Goal: Answer question/provide support: Share knowledge or assist other users

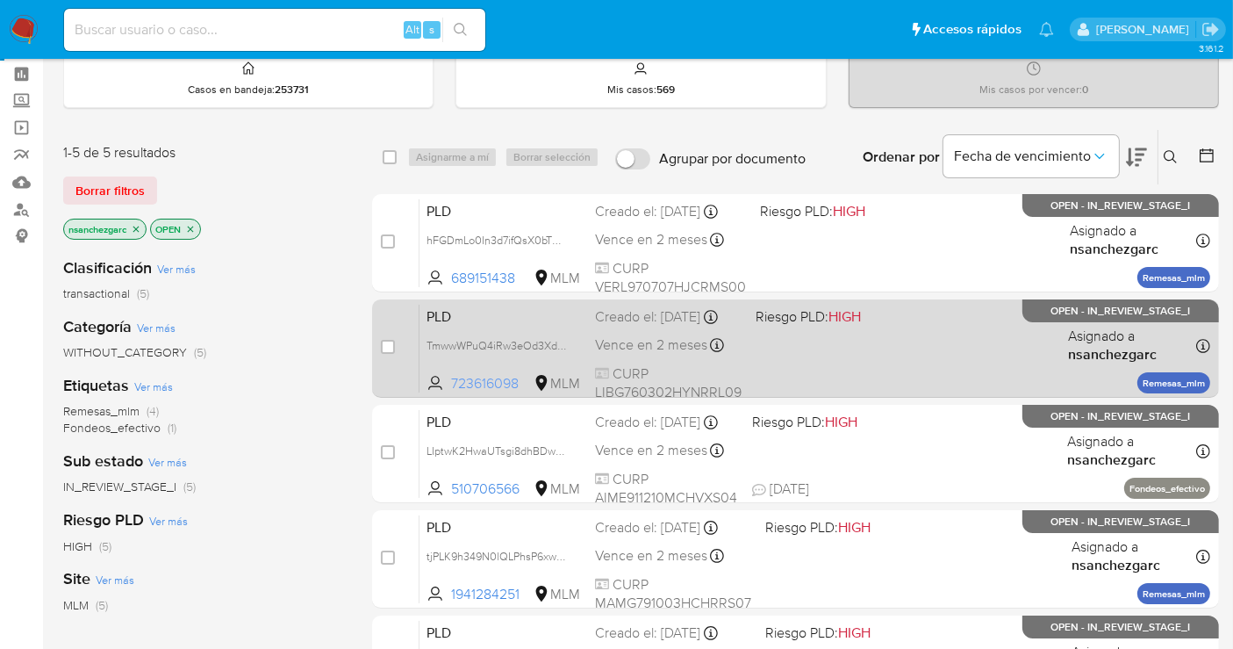
scroll to position [97, 0]
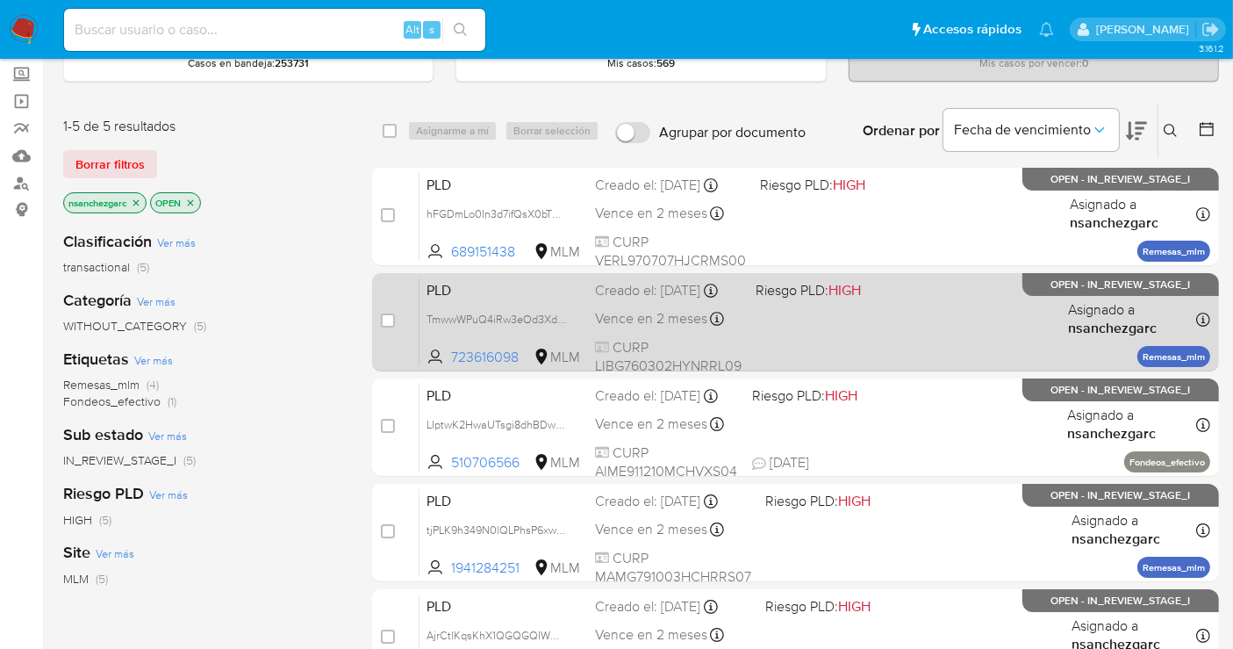
click at [627, 300] on div "Creado el: 12/09/2025 Creado el: 12/09/2025 02:16:35" at bounding box center [668, 290] width 147 height 19
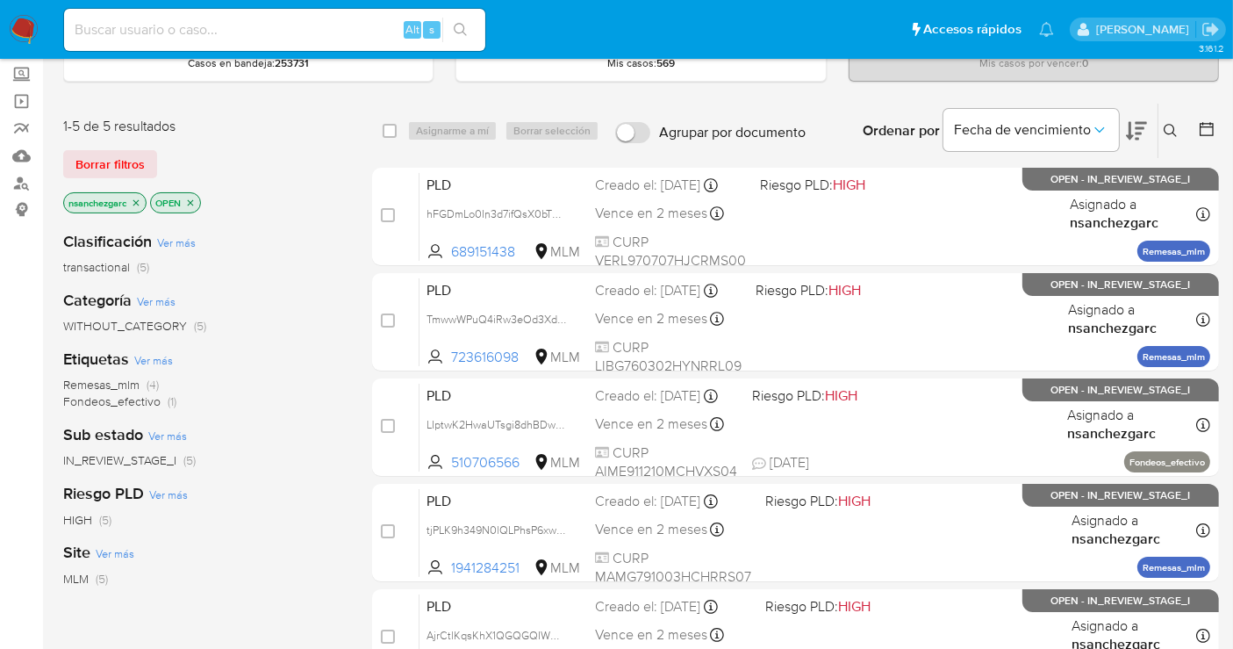
click at [25, 25] on img at bounding box center [24, 30] width 30 height 30
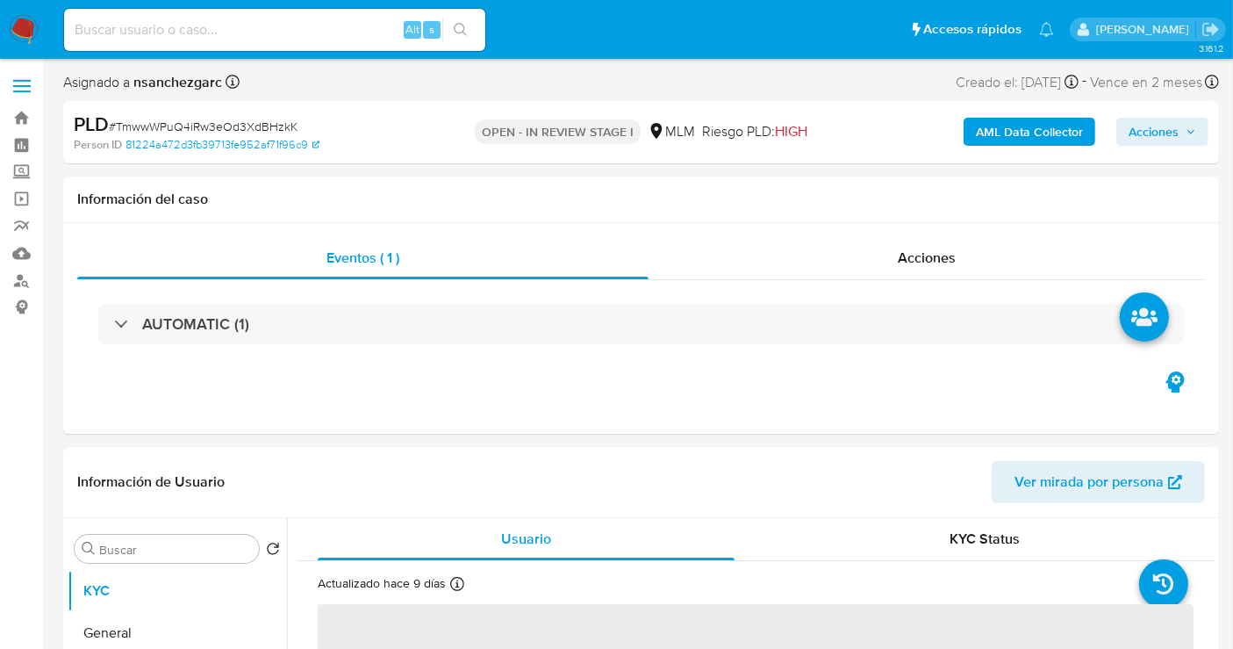
select select "10"
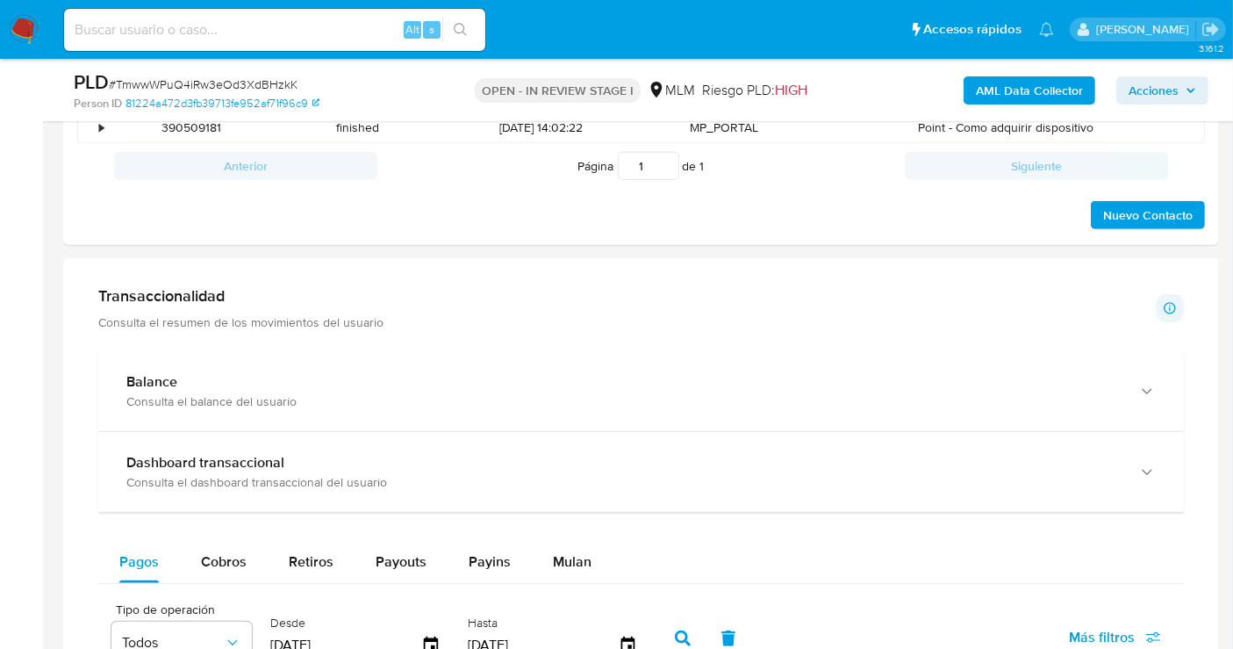
scroll to position [779, 0]
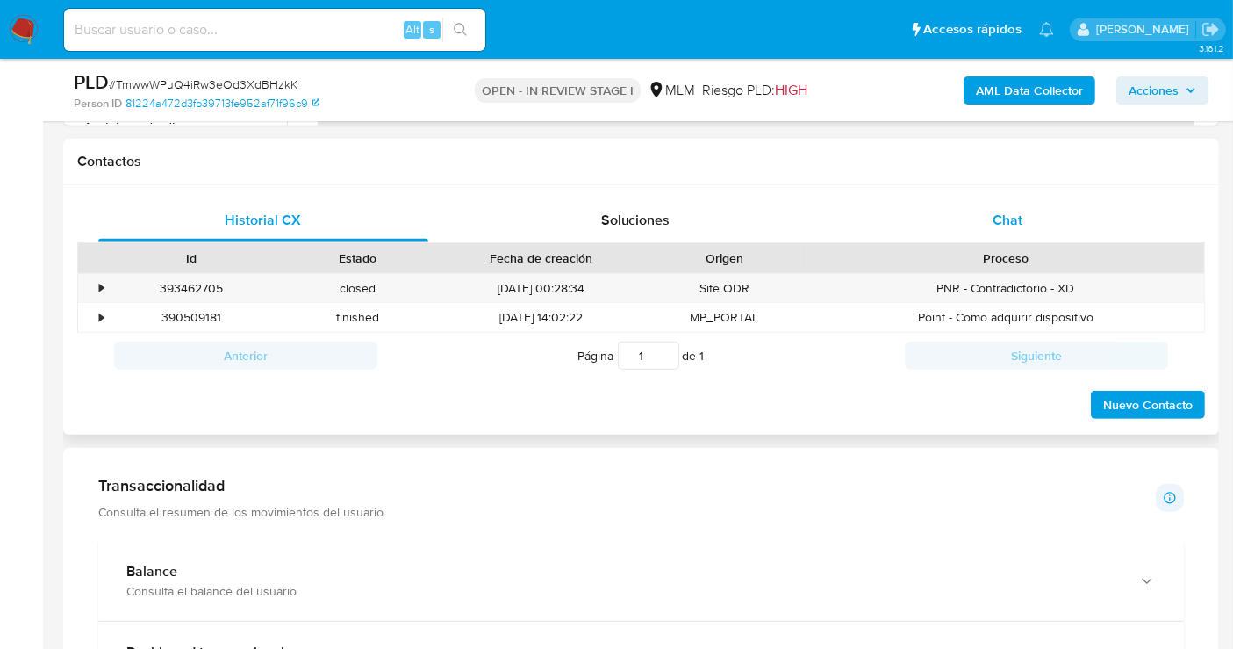
click at [1017, 219] on span "Chat" at bounding box center [1008, 220] width 30 height 20
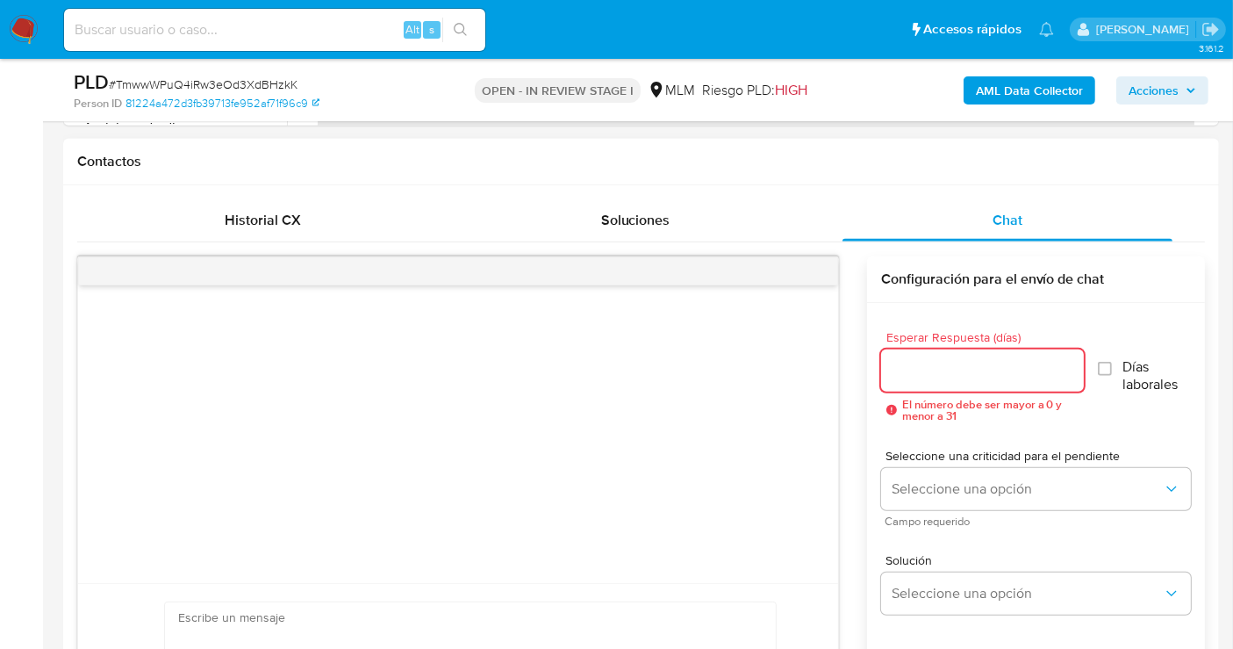
click at [928, 375] on input "Esperar Respuesta (días)" at bounding box center [982, 370] width 203 height 23
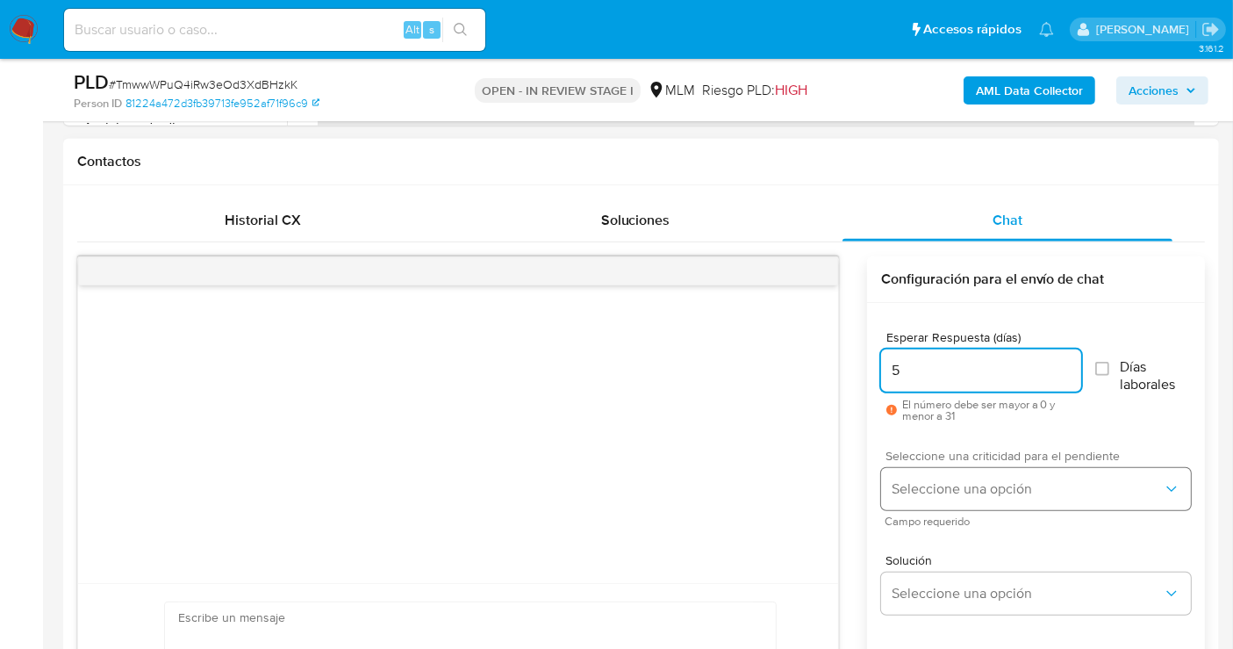
type input "5"
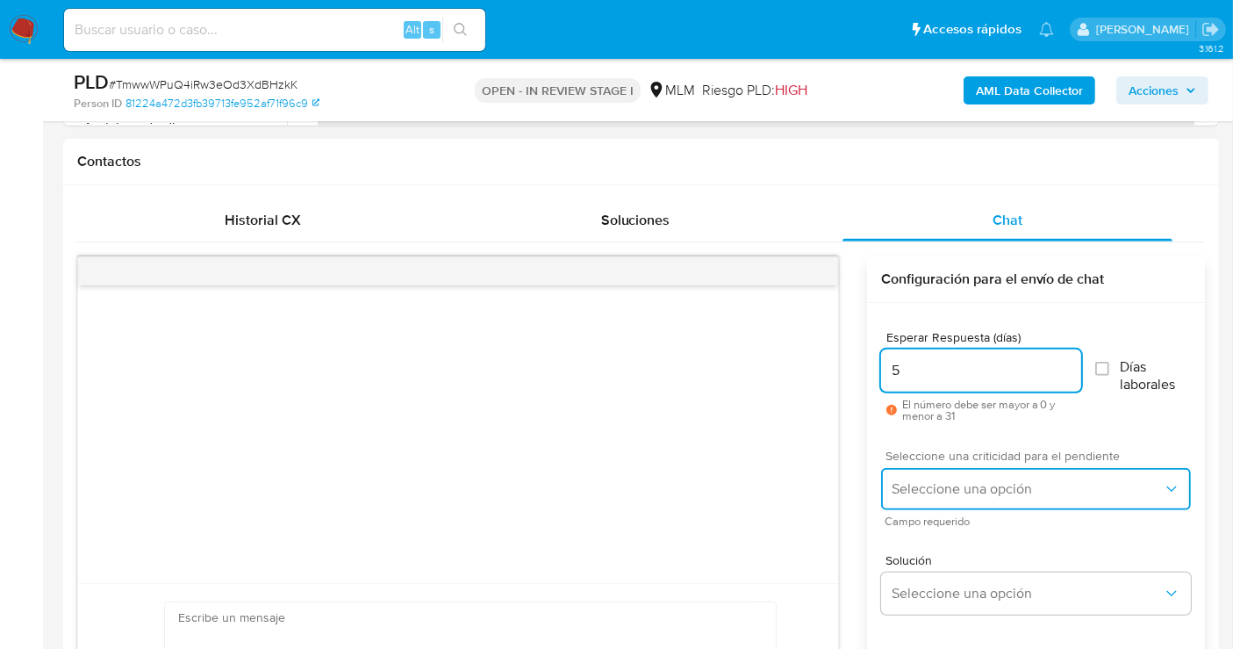
click at [967, 490] on span "Seleccione una opción" at bounding box center [1027, 489] width 271 height 18
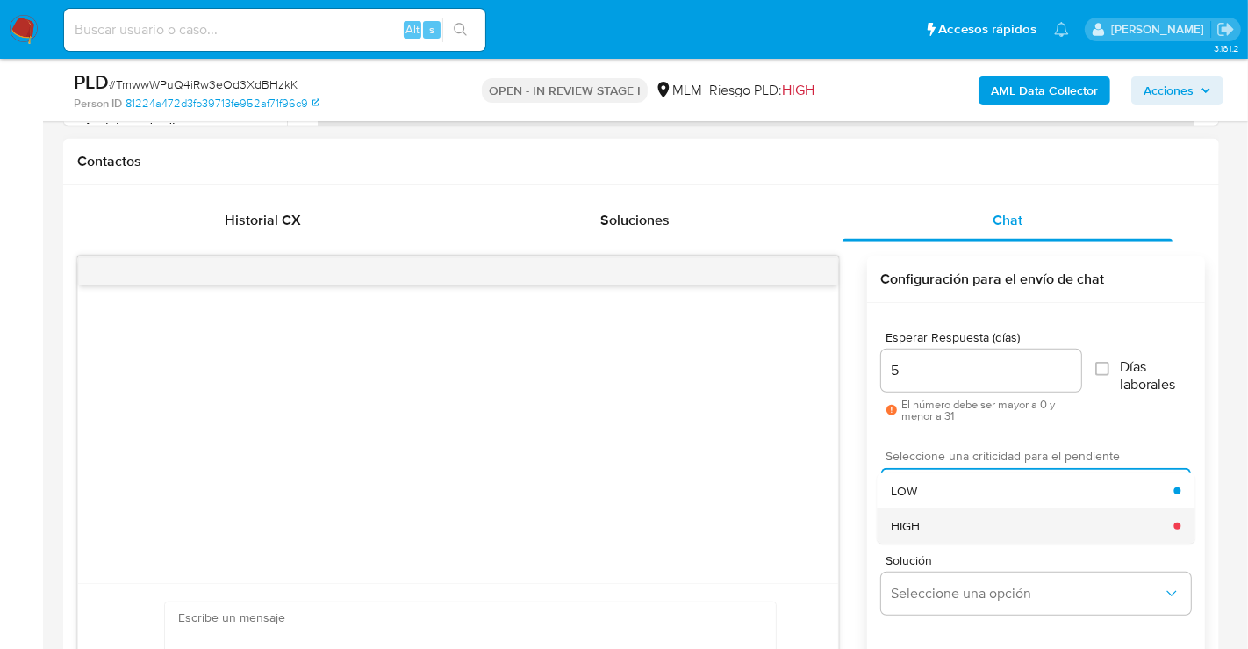
click at [914, 522] on span "HIGH" at bounding box center [905, 526] width 29 height 16
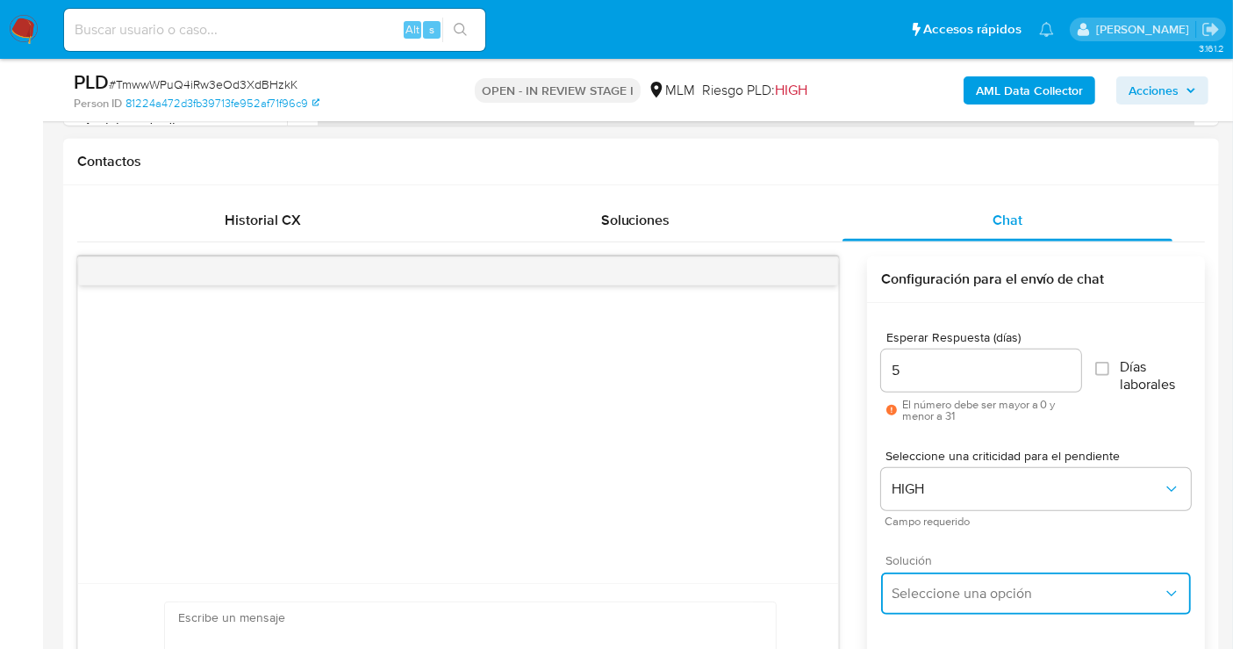
click at [928, 599] on span "Seleccione una opción" at bounding box center [1027, 593] width 271 height 18
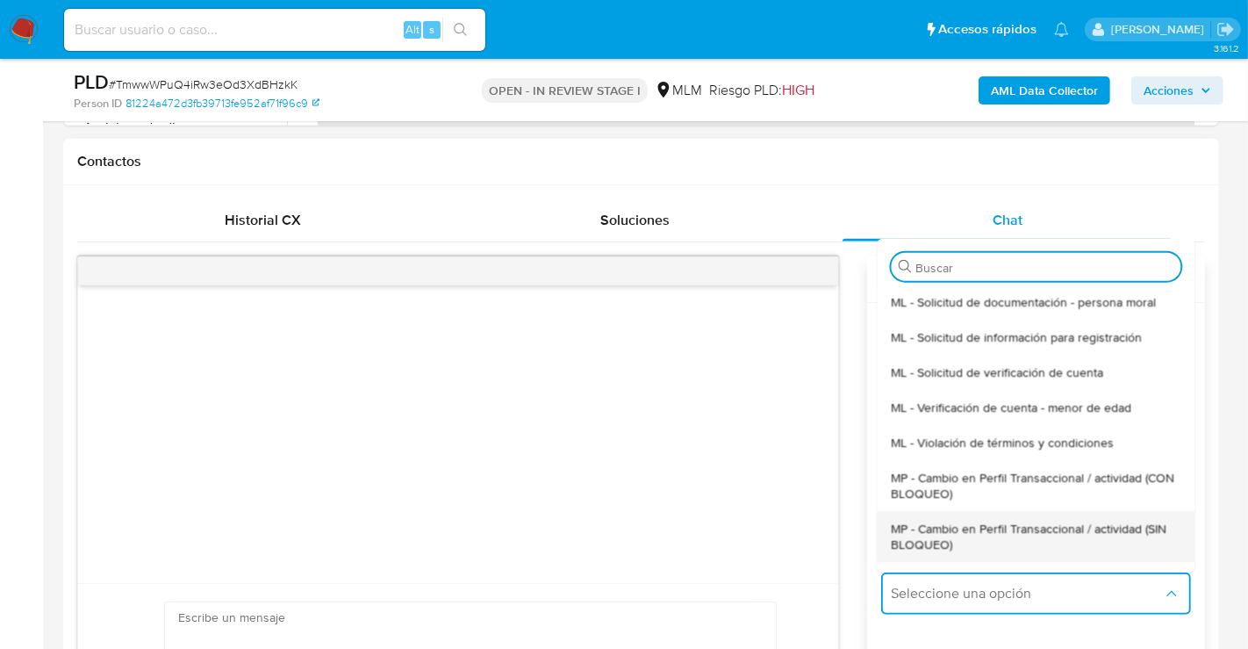
click at [917, 539] on span "MP - Cambio en Perfil Transaccional / actividad (SIN BLOQUEO)" at bounding box center [1036, 536] width 290 height 32
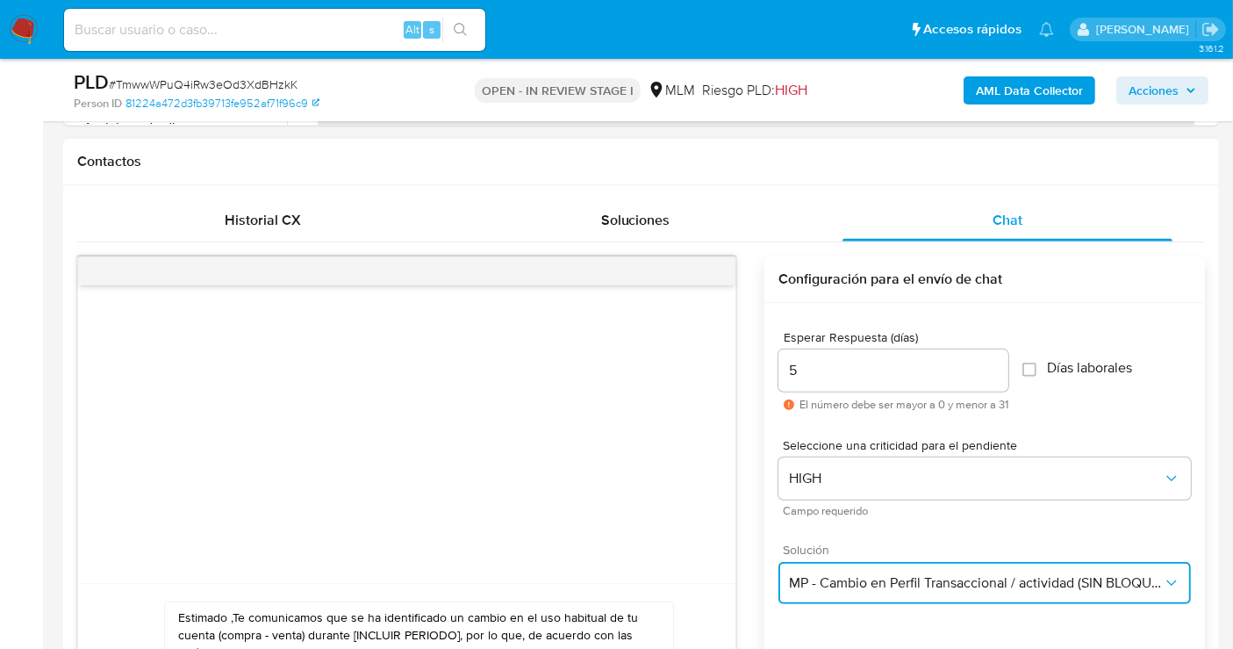
scroll to position [975, 0]
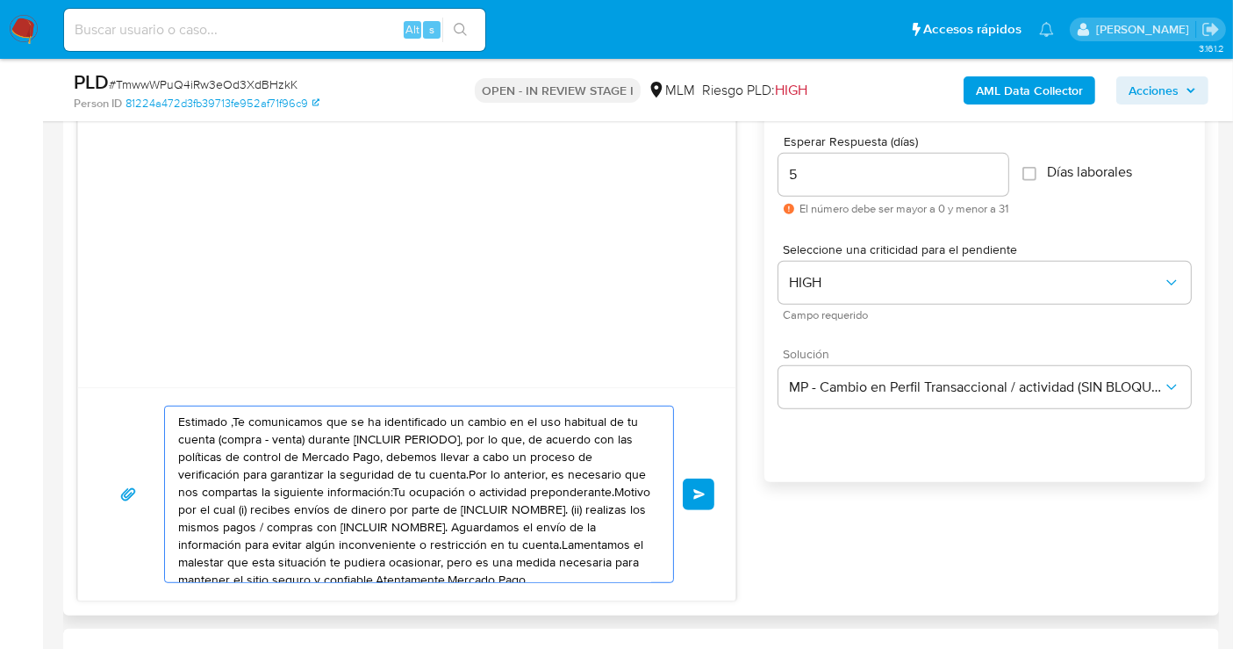
click at [435, 520] on textarea "Estimado ,Te comunicamos que se ha identificado un cambio en el uso habitual de…" at bounding box center [414, 494] width 473 height 176
paste textarea "cliente se ha identificado un cambio en el uso habitual de tu cuenta para garan…"
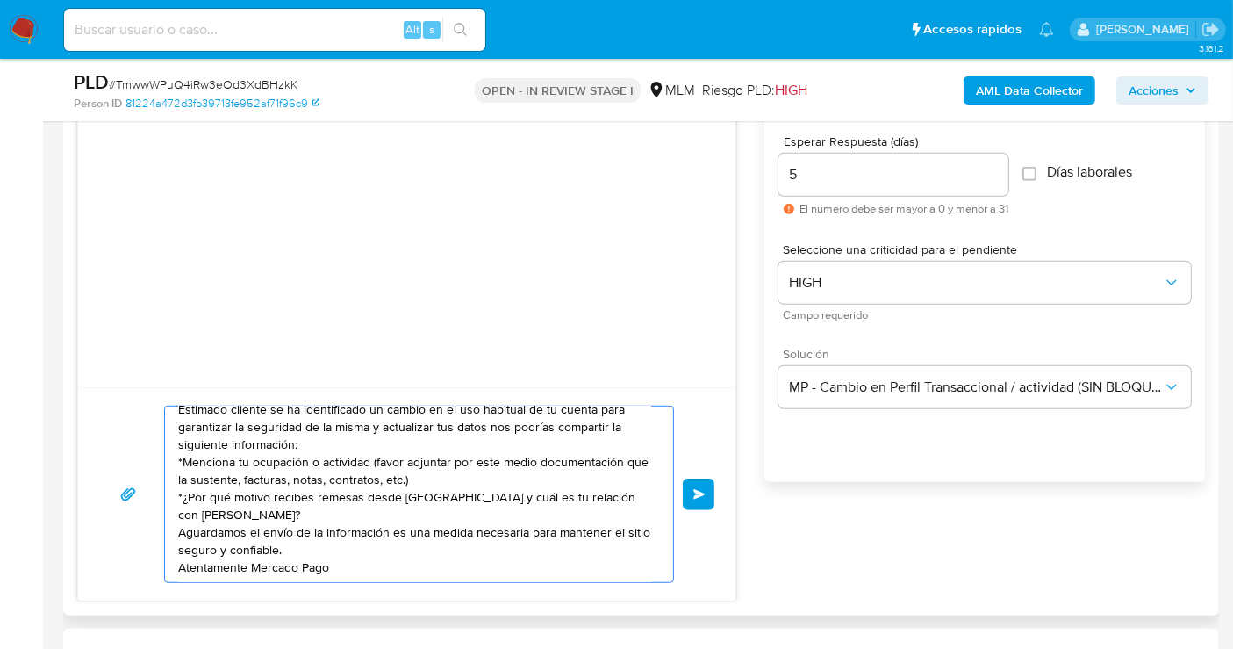
scroll to position [12, 0]
type textarea "Estimado cliente se ha identificado un cambio en el uso habitual de tu cuenta p…"
click at [699, 497] on span "Enviar" at bounding box center [699, 494] width 12 height 11
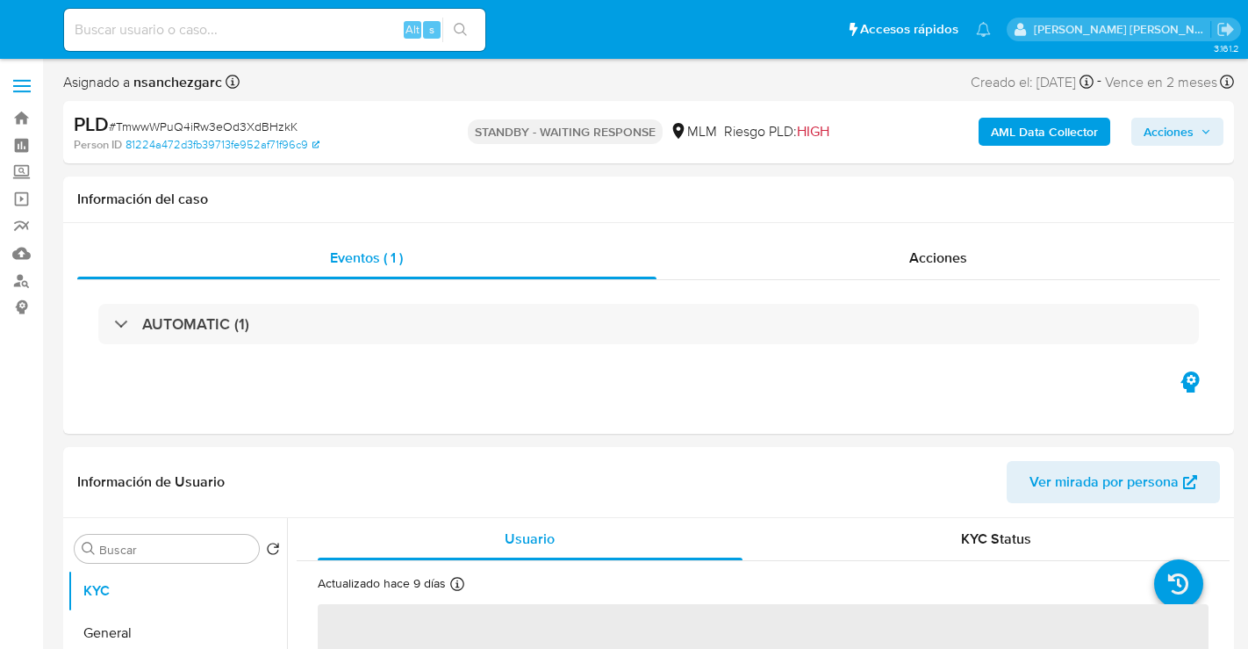
select select "10"
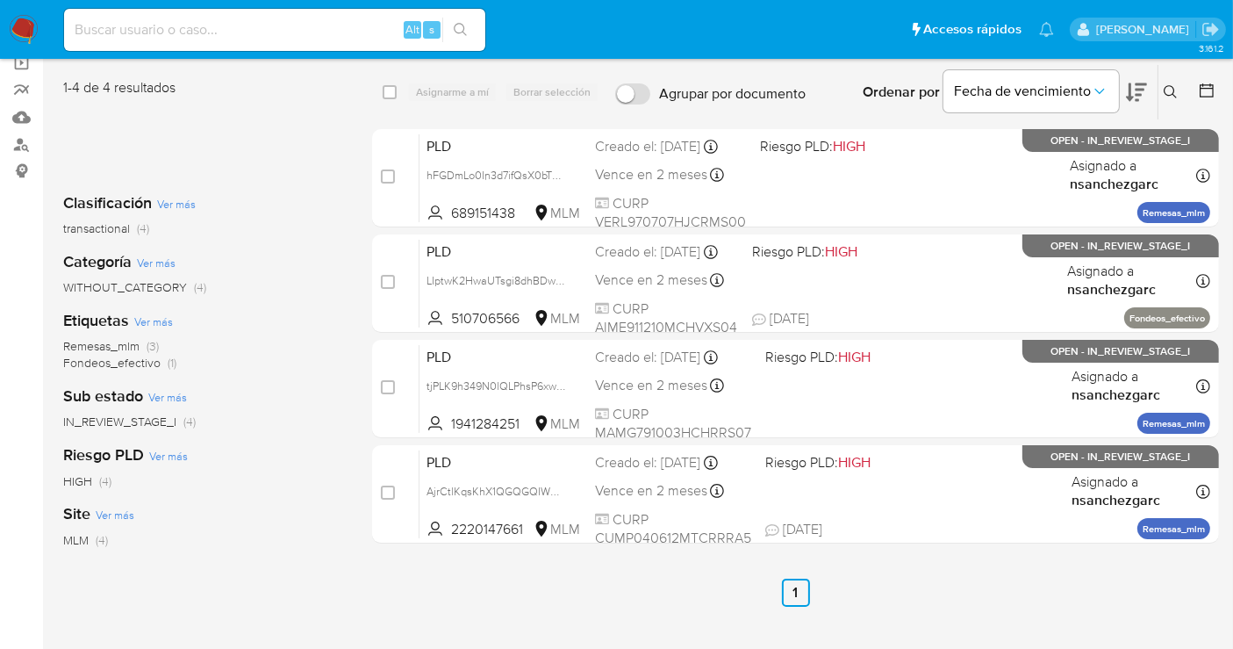
scroll to position [97, 0]
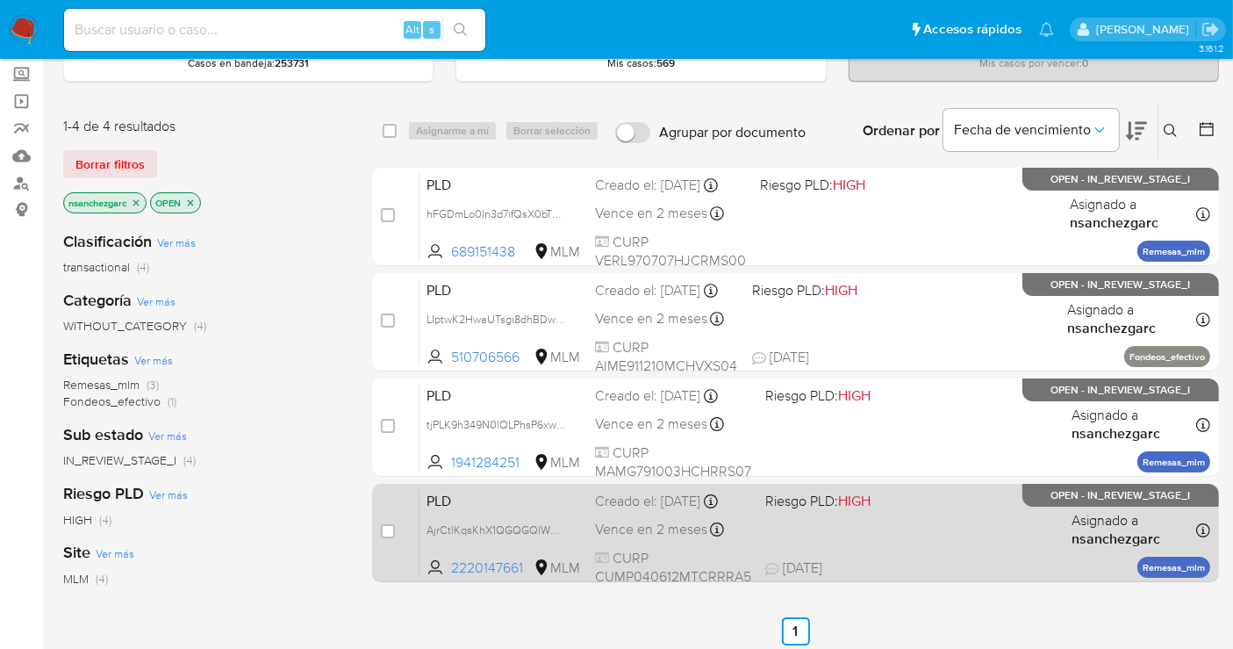
click at [630, 511] on div "Creado el: 12/09/2025 Creado el: 12/09/2025 02:06:32" at bounding box center [673, 500] width 156 height 19
click at [654, 499] on div "Creado el: 12/09/2025 Creado el: 12/09/2025 02:06:32" at bounding box center [673, 500] width 156 height 19
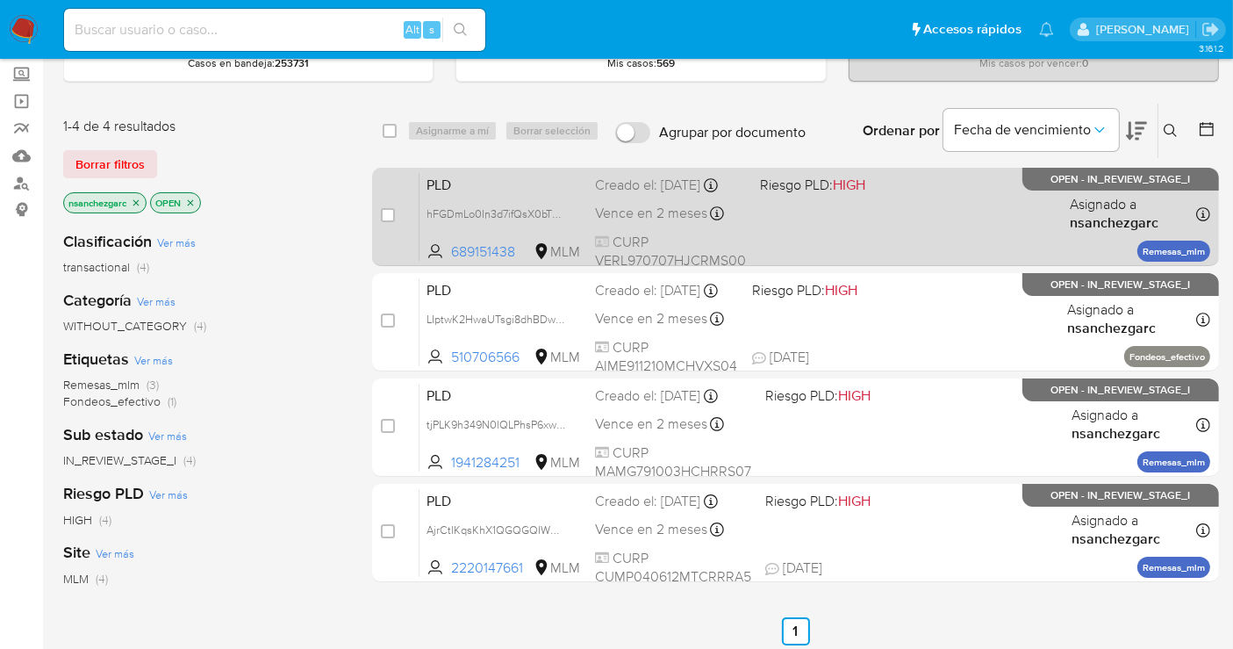
click at [603, 195] on div "Creado el: 12/09/2025 Creado el: 12/09/2025 02:16:45" at bounding box center [670, 185] width 151 height 19
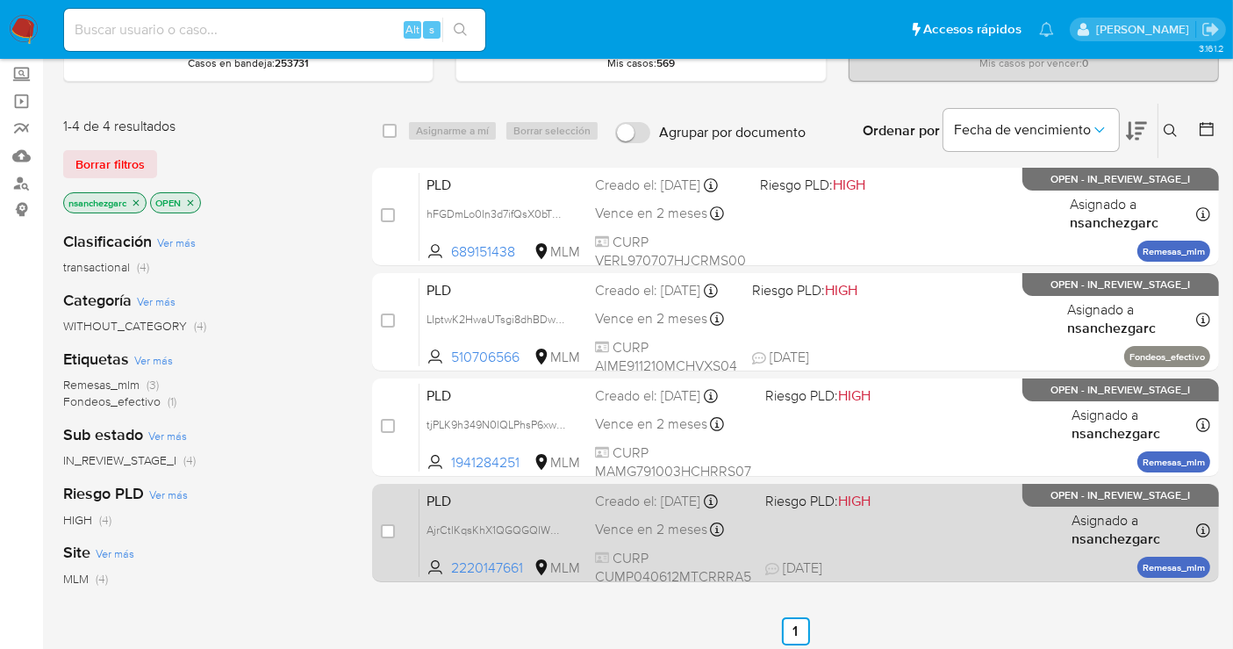
click at [664, 511] on div "Creado el: 12/09/2025 Creado el: 12/09/2025 02:06:32" at bounding box center [673, 500] width 156 height 19
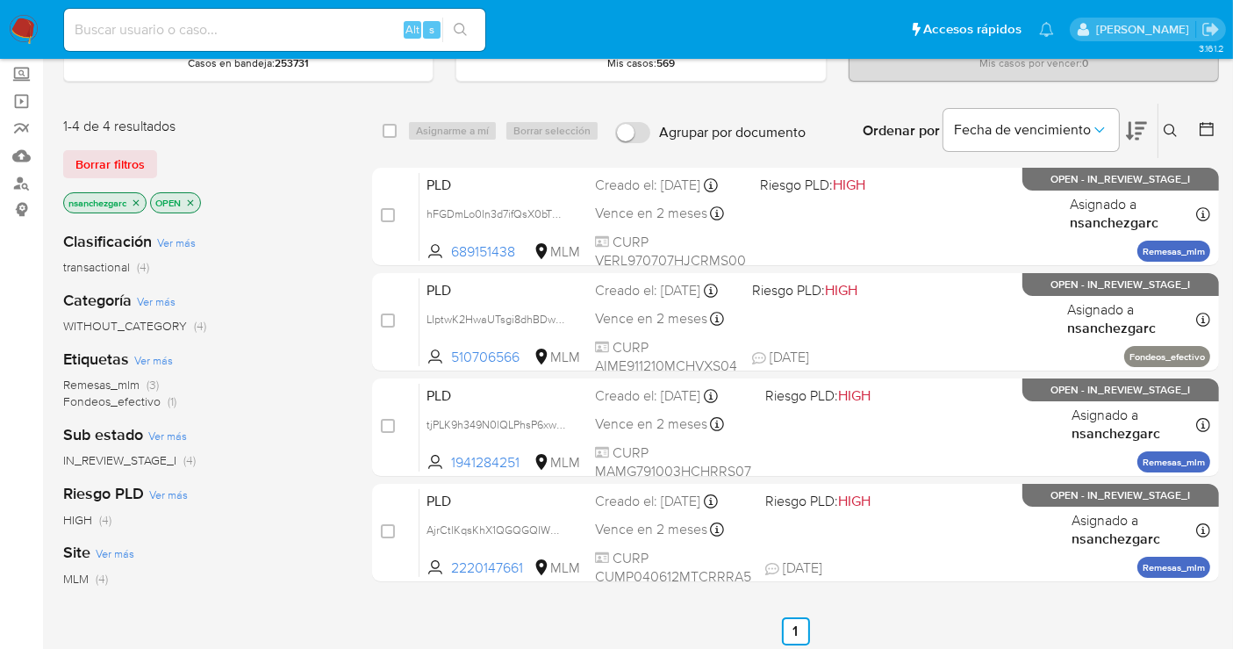
click at [18, 24] on img at bounding box center [24, 30] width 30 height 30
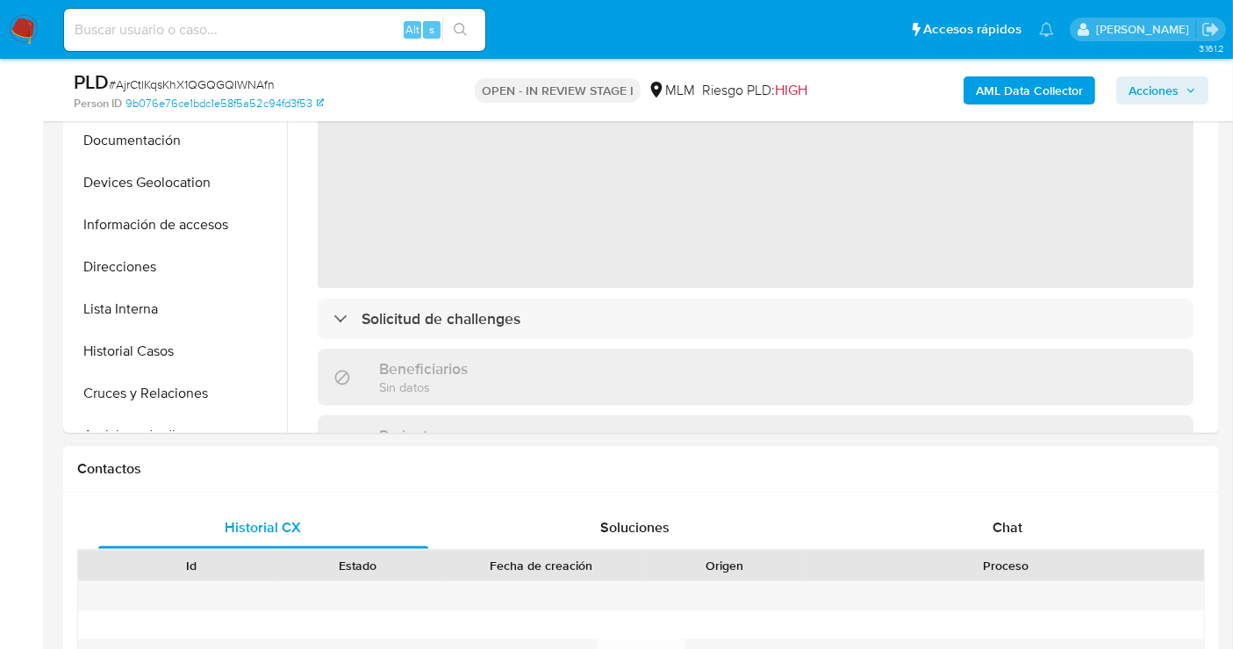
scroll to position [487, 0]
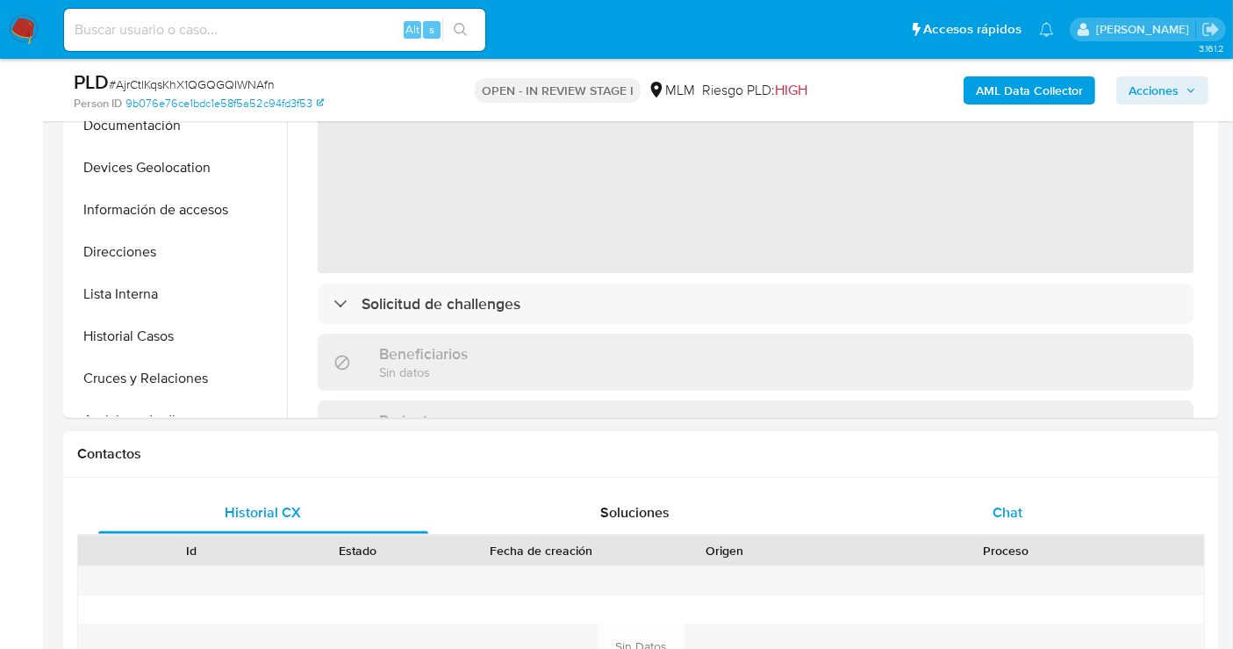
click at [995, 510] on span "Chat" at bounding box center [1008, 512] width 30 height 20
select select "10"
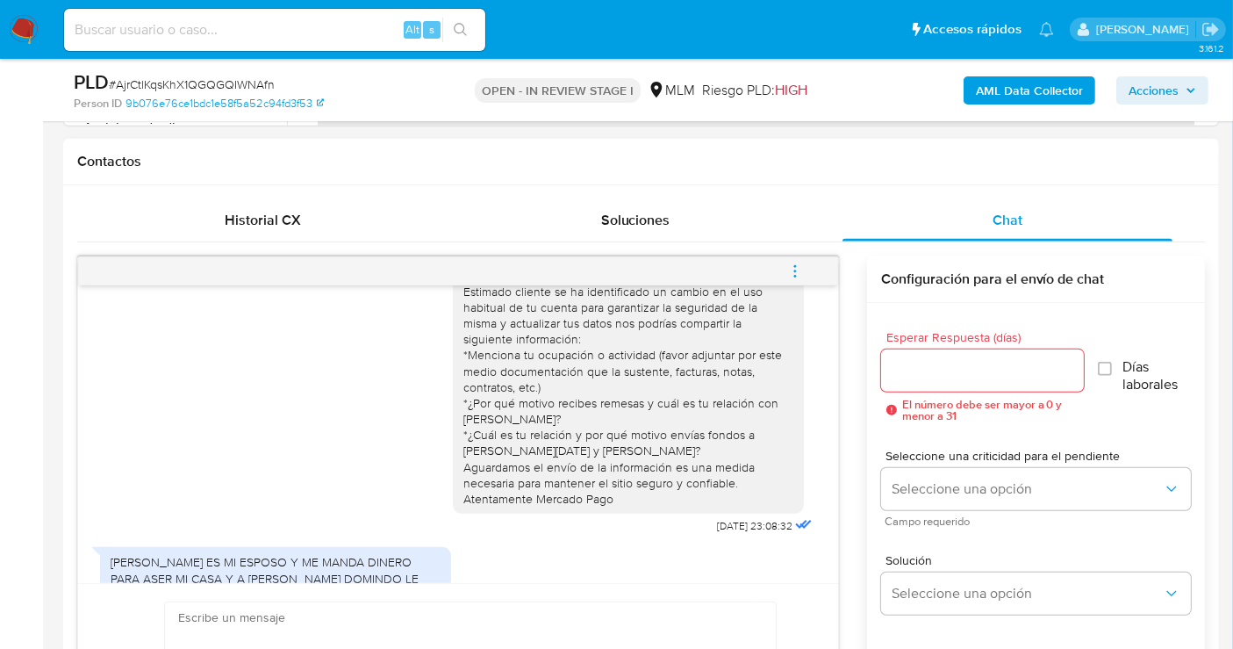
scroll to position [127, 0]
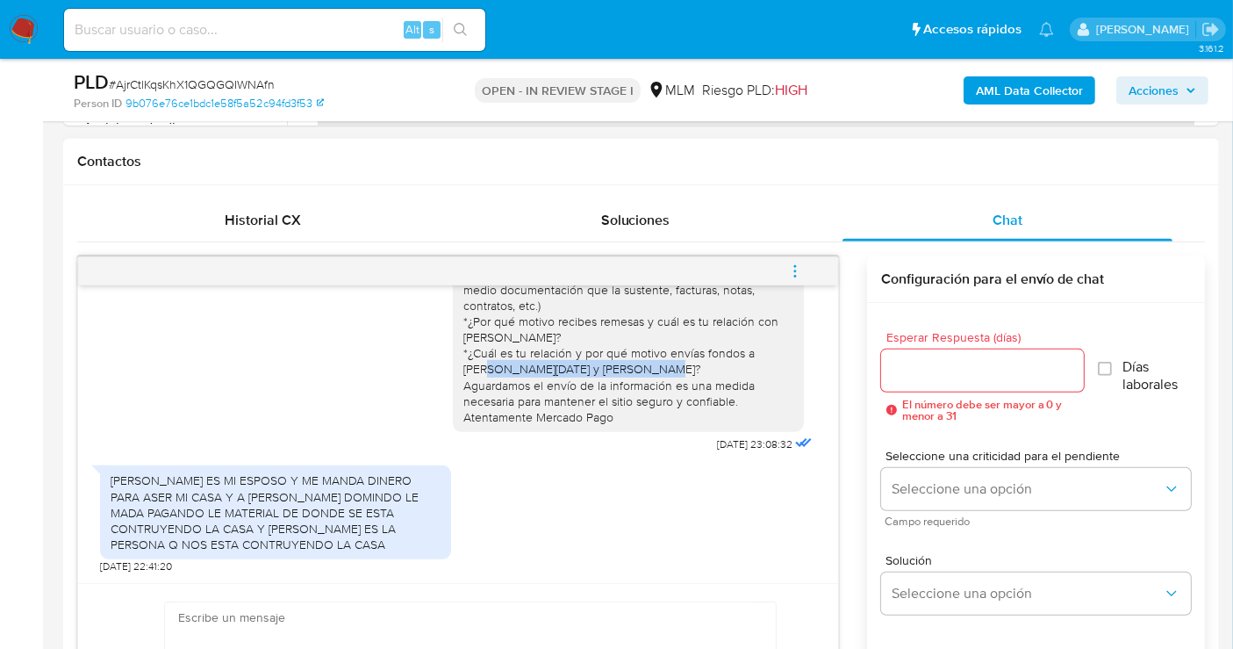
drag, startPoint x: 740, startPoint y: 338, endPoint x: 630, endPoint y: 355, distance: 111.0
click at [630, 355] on div "Estimado cliente se ha identificado un cambio en el uso habitual de tu cuenta p…" at bounding box center [628, 314] width 330 height 224
copy div "JUAN DOMINGO MENDEZ HERNANDEZ"
drag, startPoint x: 644, startPoint y: 352, endPoint x: 534, endPoint y: 365, distance: 111.4
click at [534, 365] on div "Estimado cliente se ha identificado un cambio en el uso habitual de tu cuenta p…" at bounding box center [628, 314] width 330 height 224
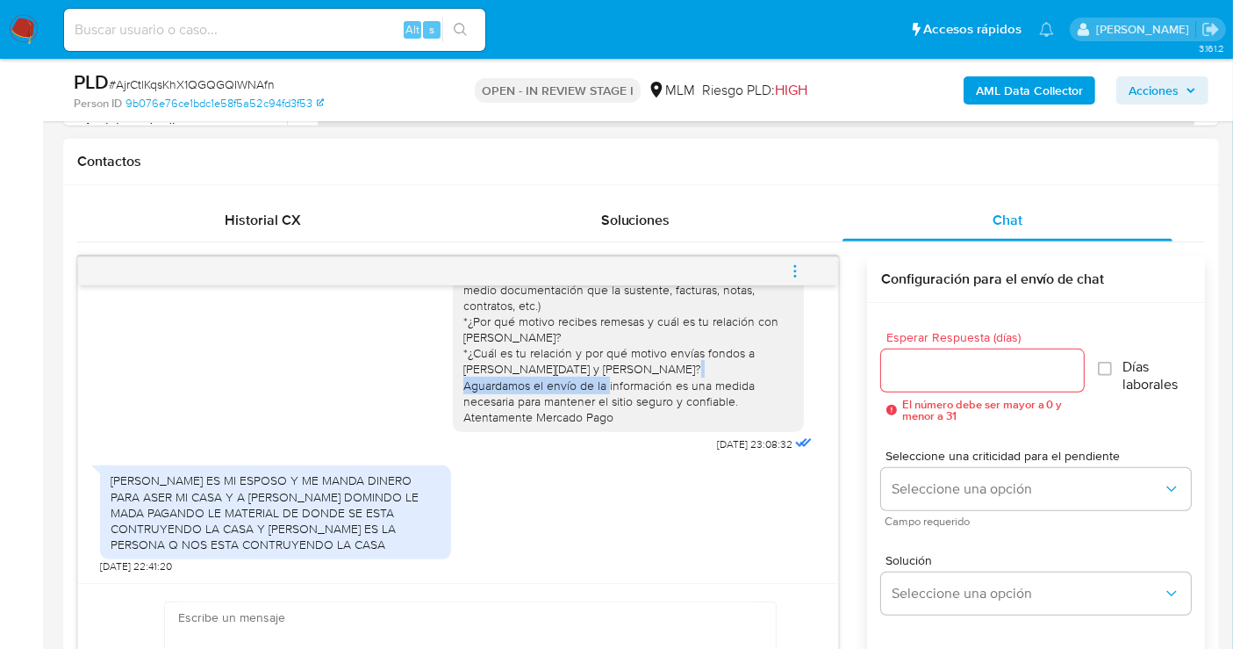
copy div "FERNANDO JHAYR LOPEZ MENDEZ"
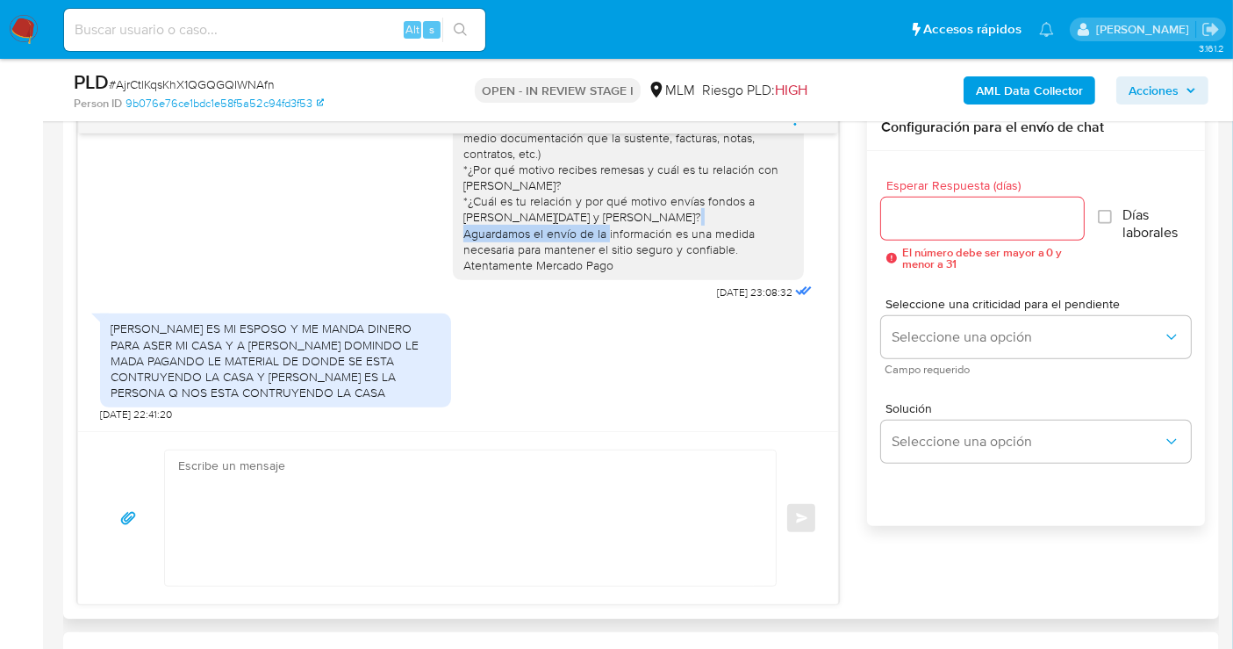
scroll to position [975, 0]
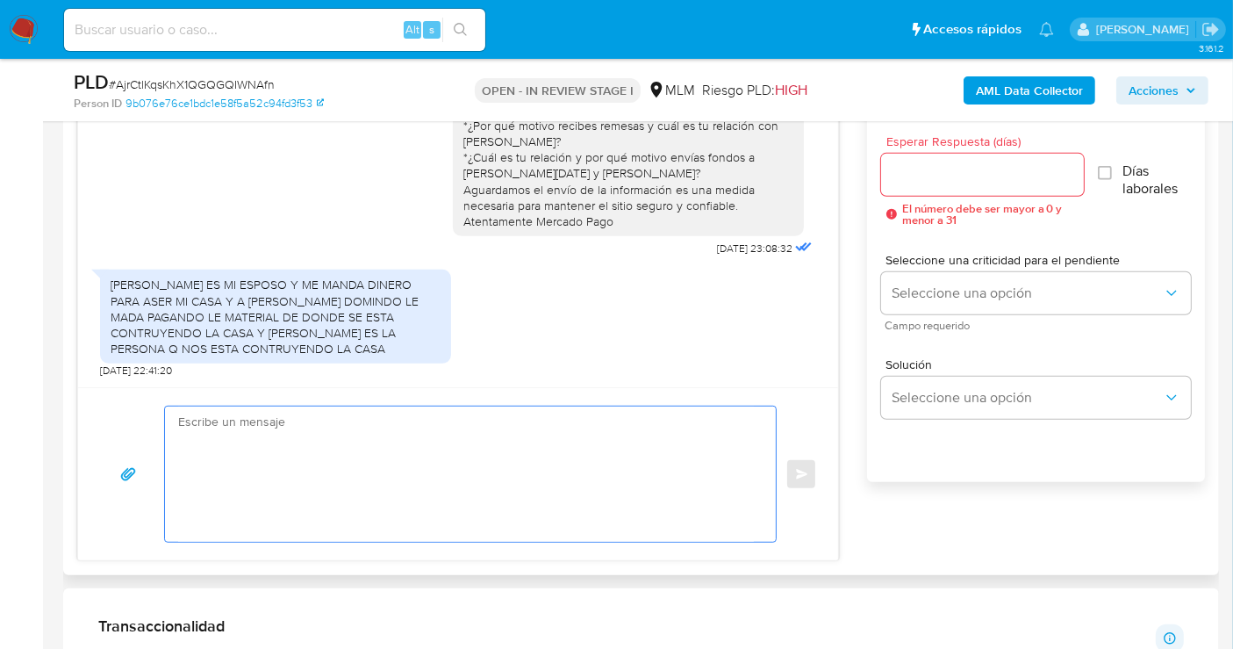
click at [460, 445] on textarea at bounding box center [466, 473] width 576 height 135
paste textarea "Estimado Cliente, agradecemos tu pronta respuesta. Lamentamos cualquier malesta…"
type textarea "Estimado Cliente, agradecemos tu pronta respuesta. Lamentamos cualquier malesta…"
click at [914, 176] on input "Esperar Respuesta (días)" at bounding box center [982, 174] width 203 height 23
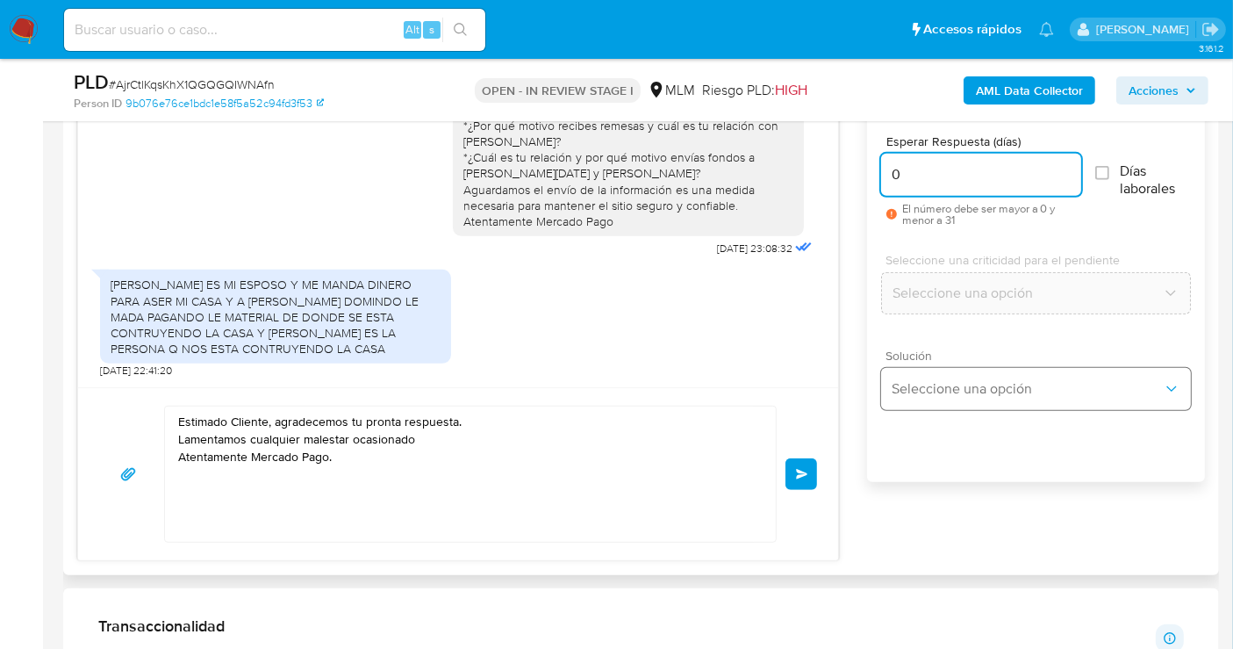
type input "0"
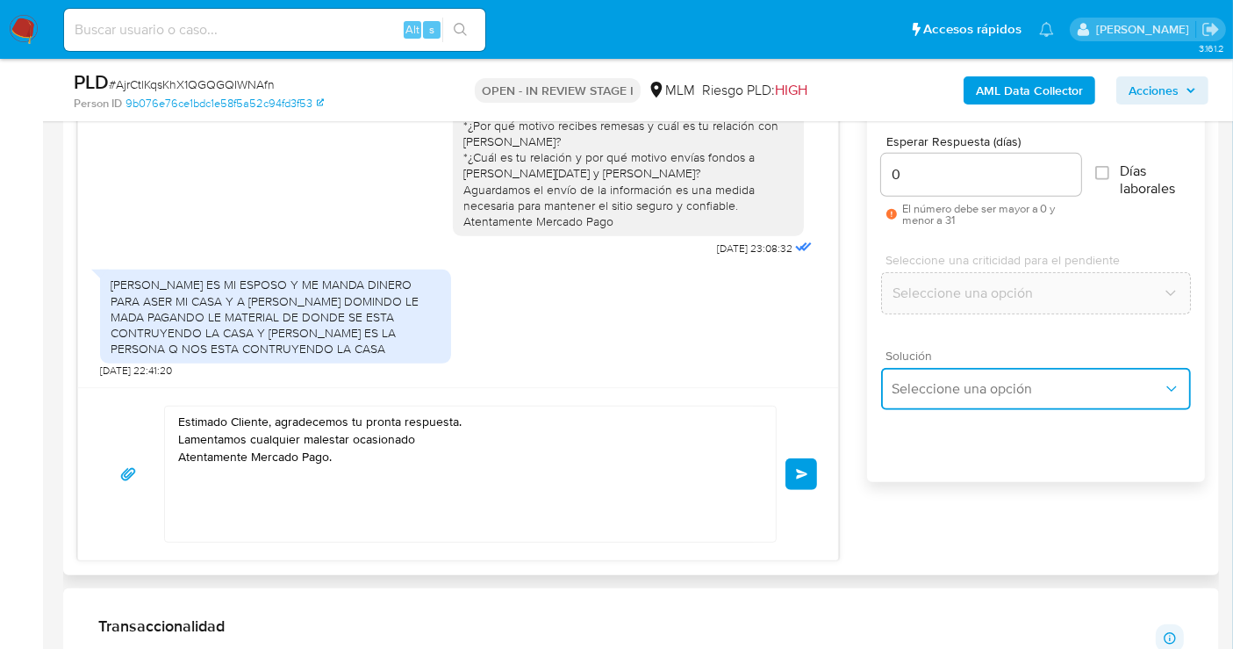
click at [941, 391] on span "Seleccione una opción" at bounding box center [1027, 389] width 271 height 18
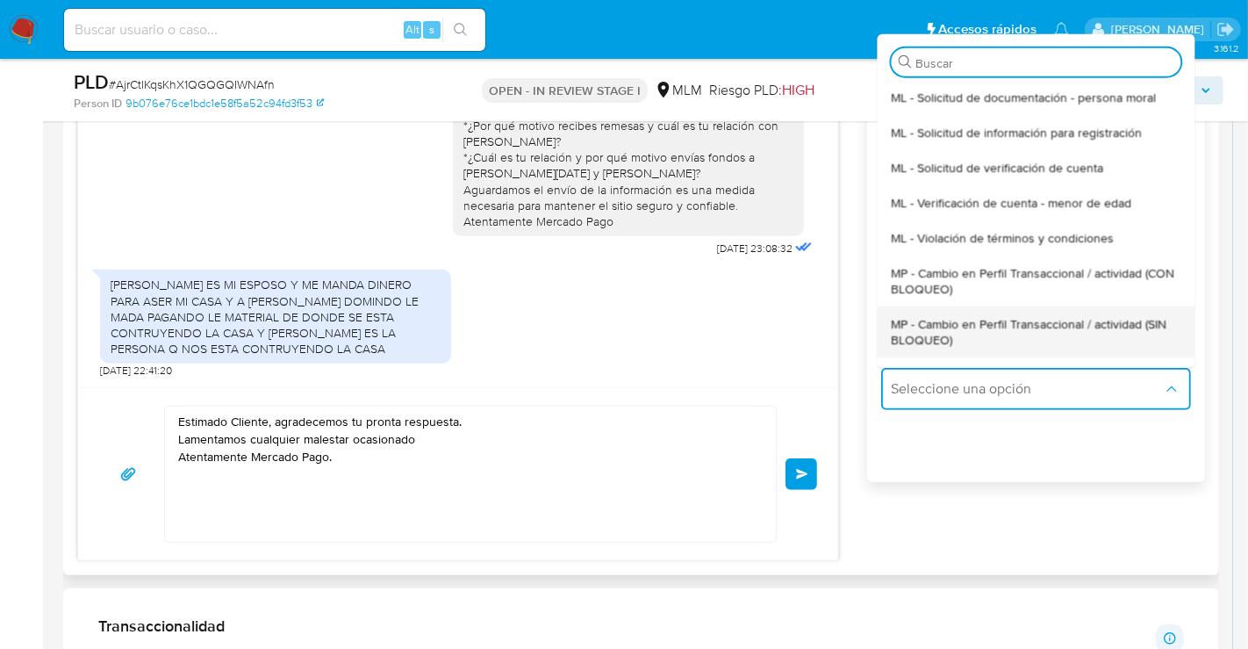
click at [914, 342] on span "MP - Cambio en Perfil Transaccional / actividad (SIN BLOQUEO)" at bounding box center [1036, 331] width 290 height 32
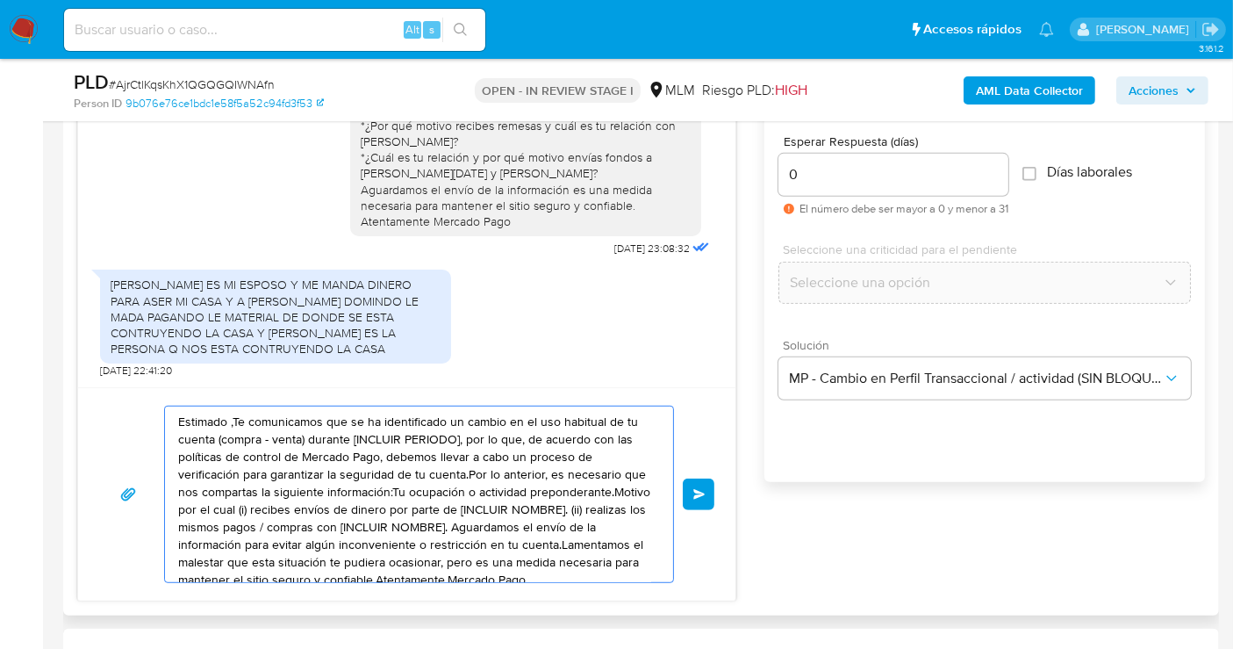
click at [362, 457] on textarea "Estimado ,Te comunicamos que se ha identificado un cambio en el uso habitual de…" at bounding box center [414, 494] width 473 height 176
paste textarea "Cliente, agradecemos tu pronta respuesta. Lamentamos cualquier malestar ocasion…"
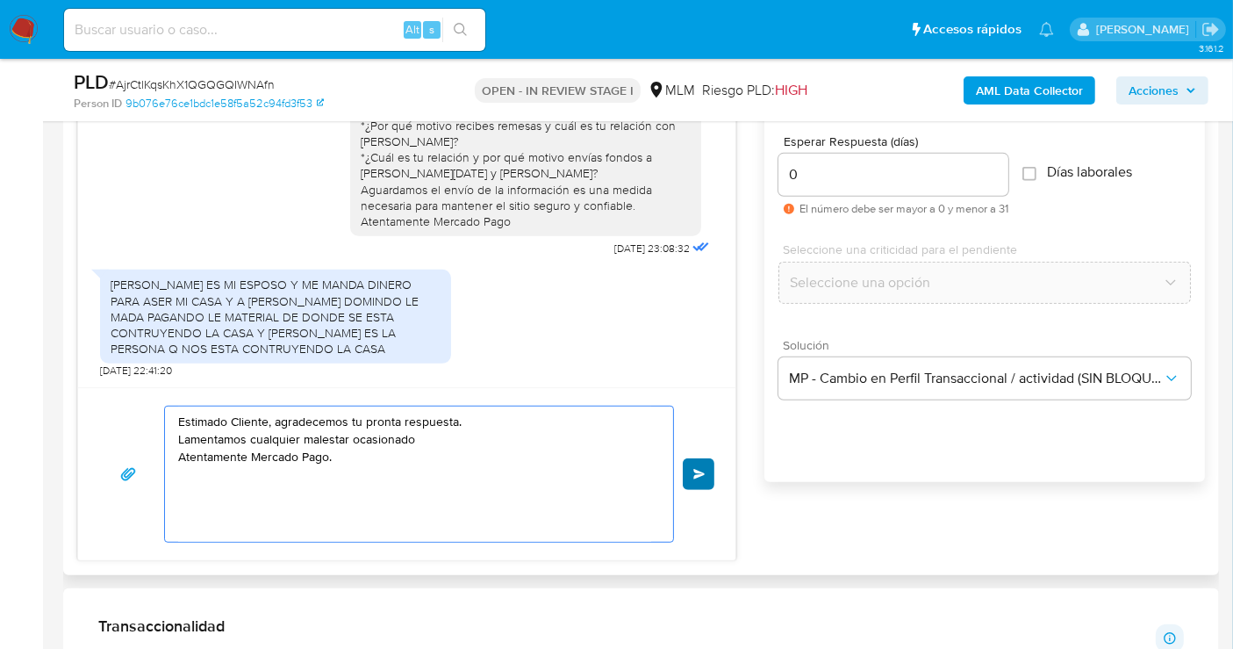
type textarea "Estimado Cliente, agradecemos tu pronta respuesta. Lamentamos cualquier malesta…"
click at [696, 482] on button "Enviar" at bounding box center [699, 474] width 32 height 32
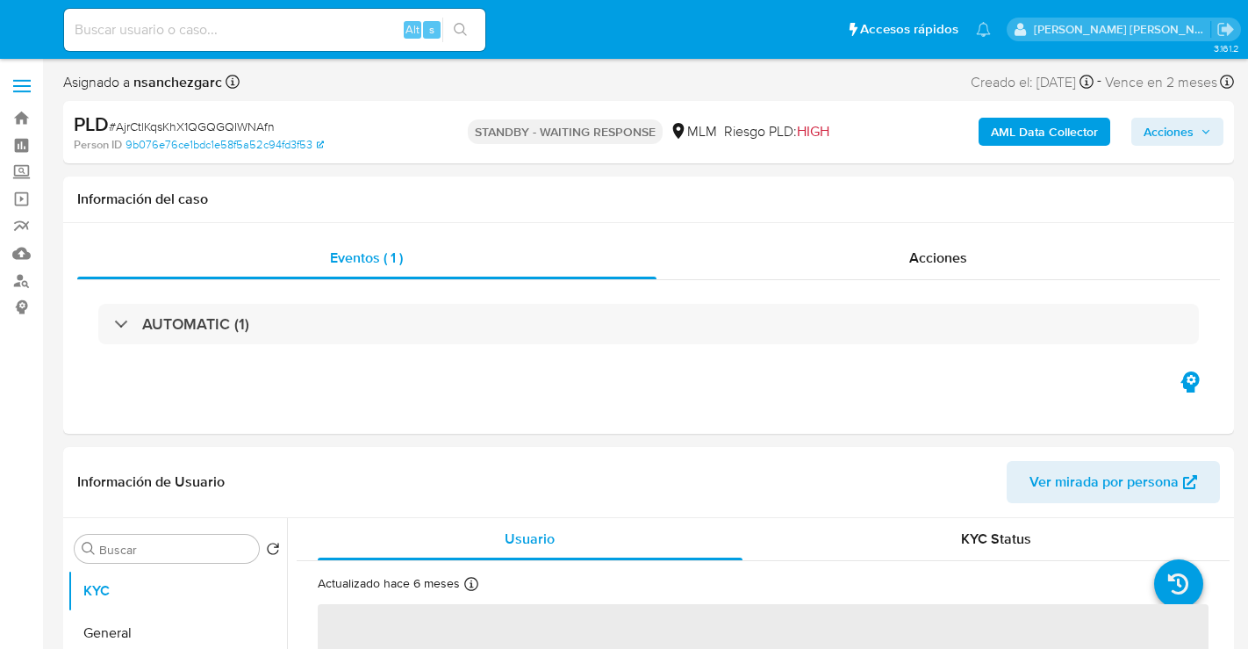
select select "10"
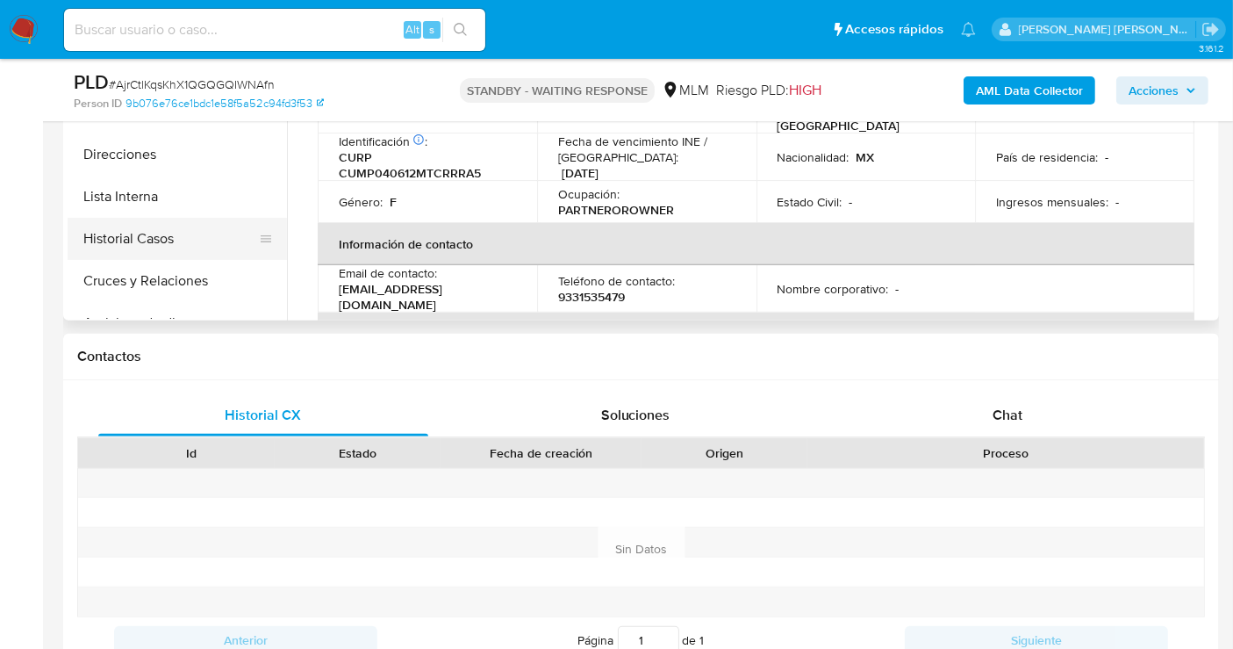
scroll to position [97, 0]
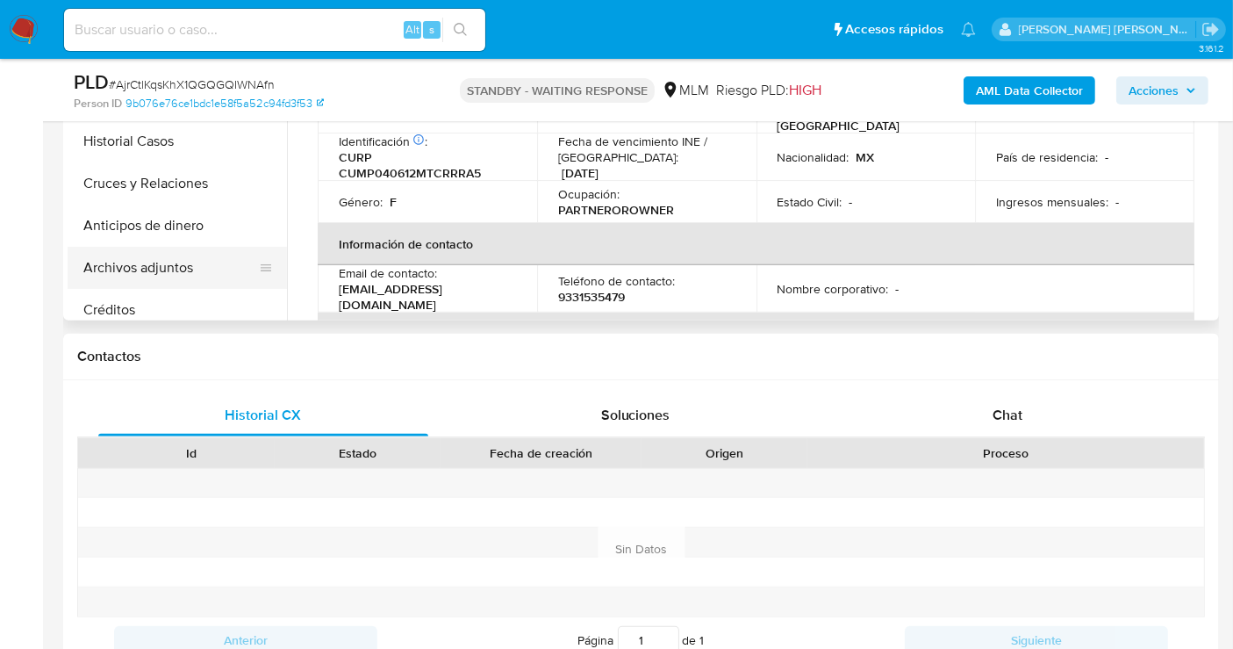
click at [134, 269] on button "Archivos adjuntos" at bounding box center [170, 268] width 205 height 42
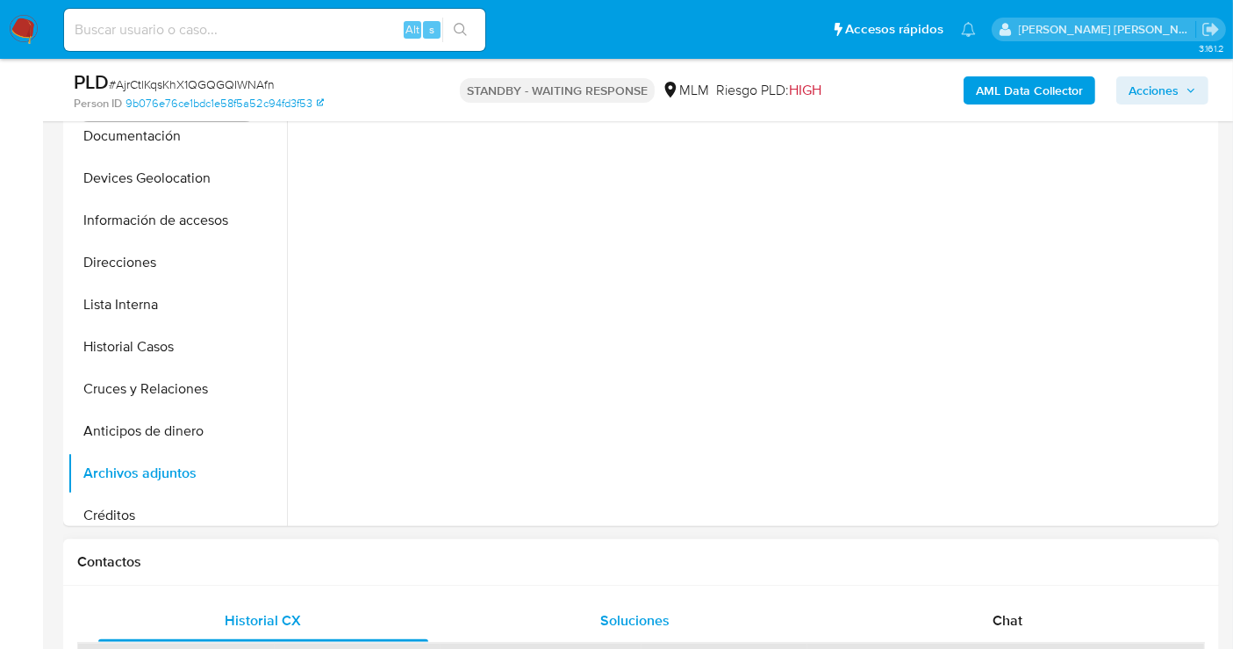
scroll to position [292, 0]
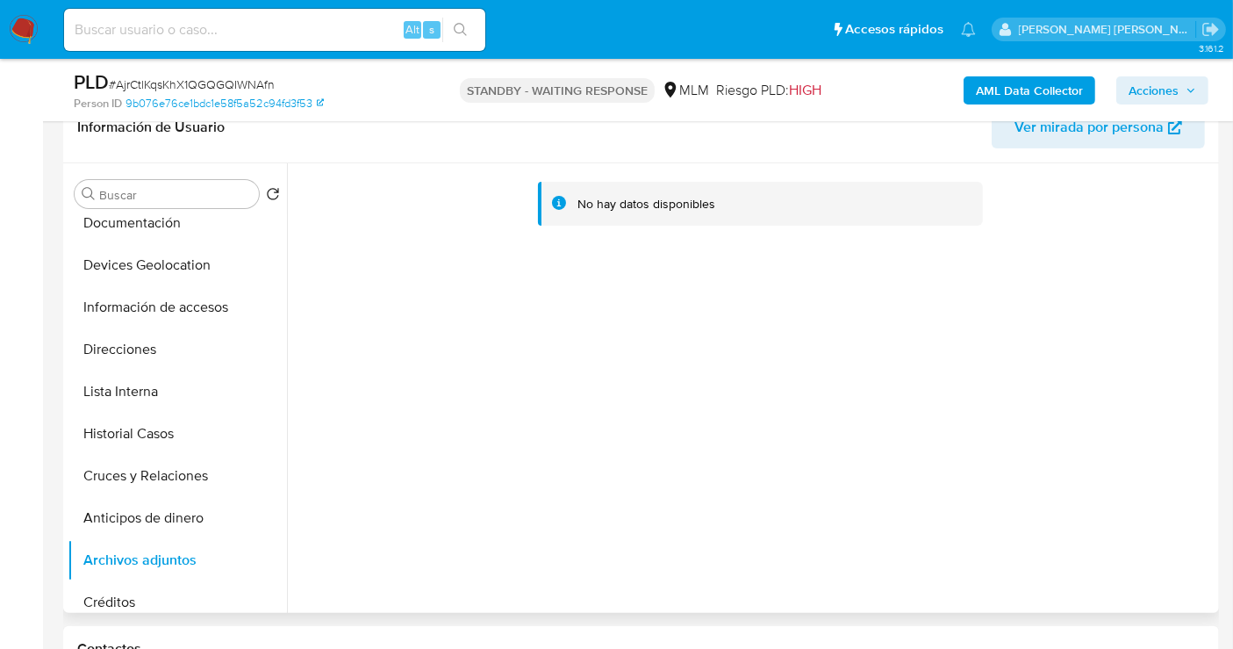
click at [1184, 502] on div "No hay datos disponibles" at bounding box center [751, 387] width 928 height 449
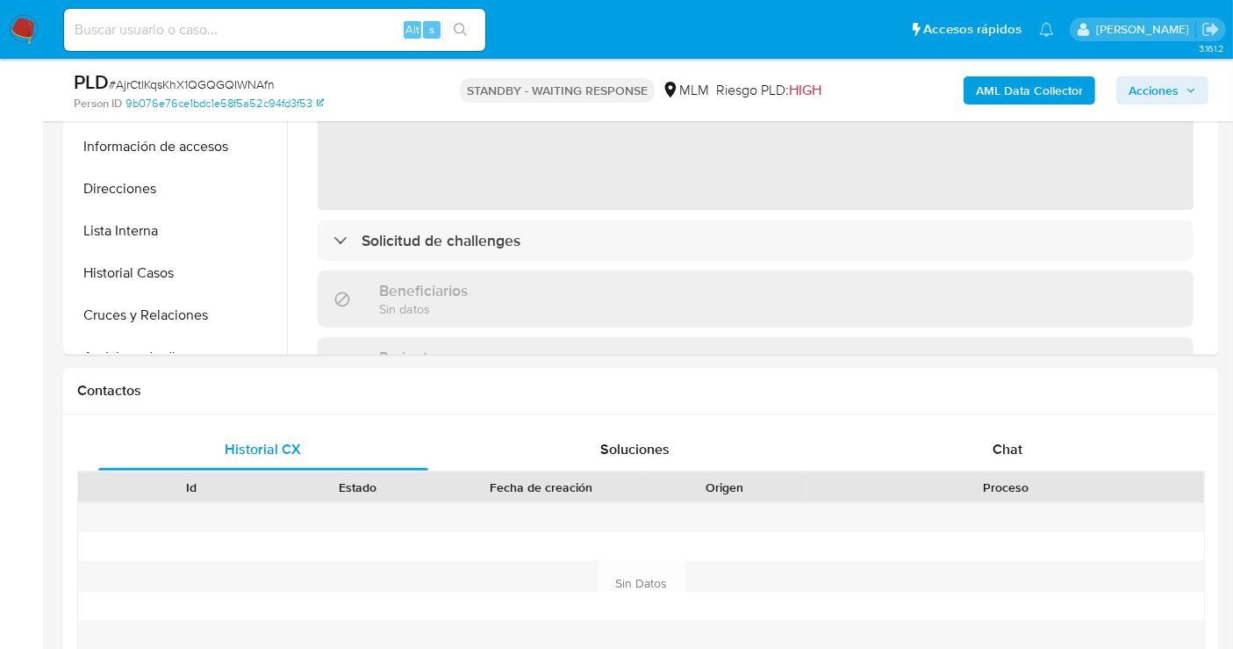
scroll to position [779, 0]
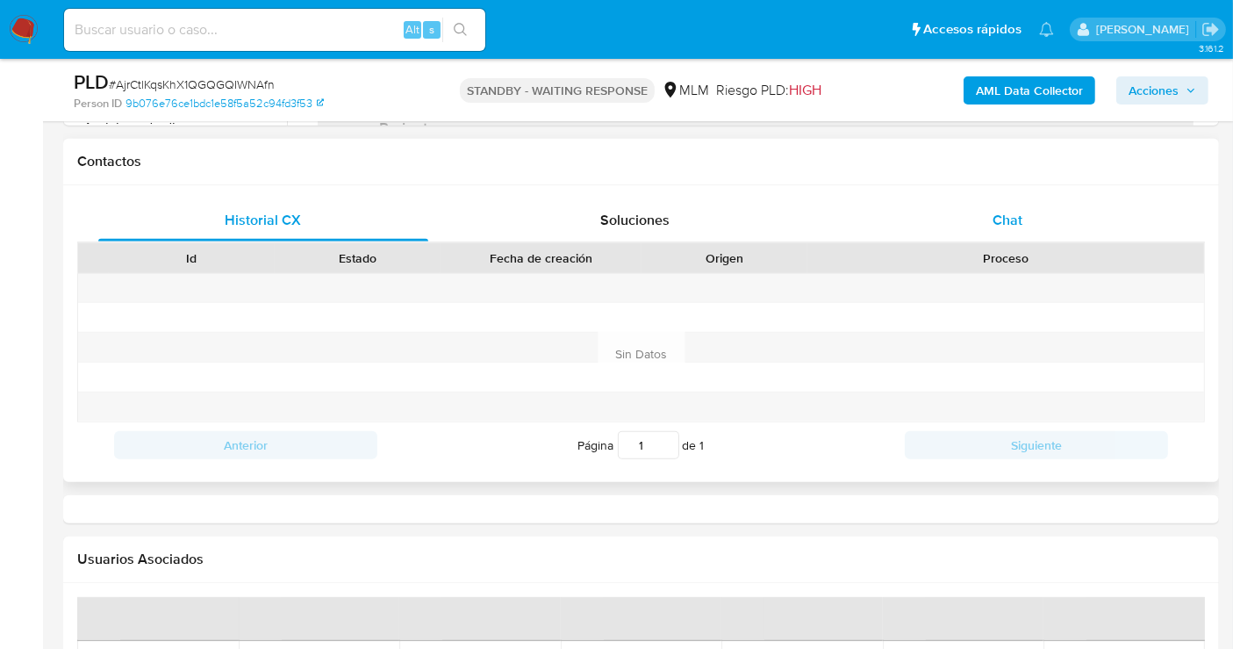
select select "10"
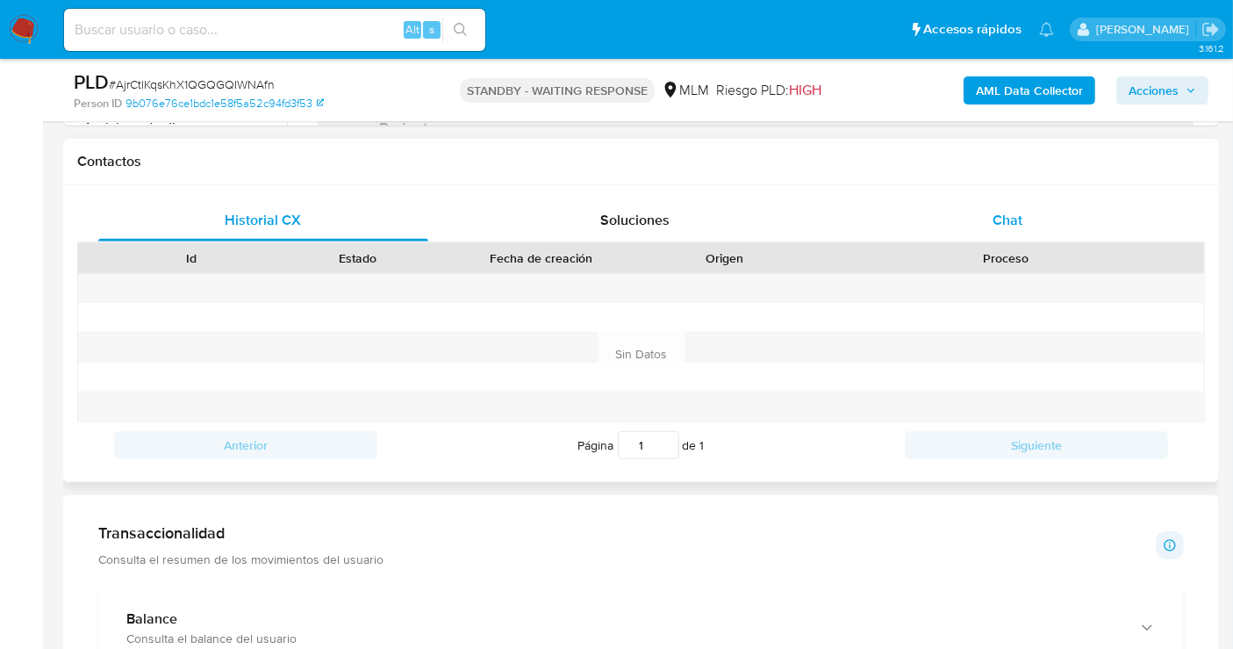
click at [1001, 204] on div "Chat" at bounding box center [1007, 220] width 330 height 42
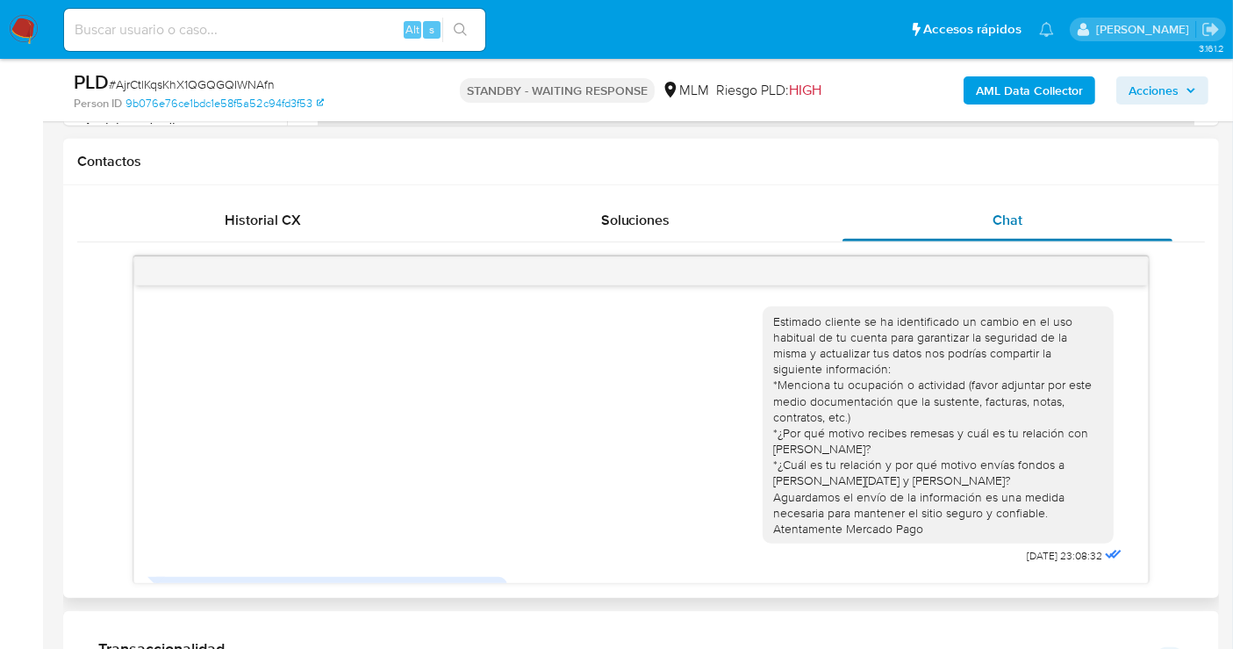
scroll to position [226, 0]
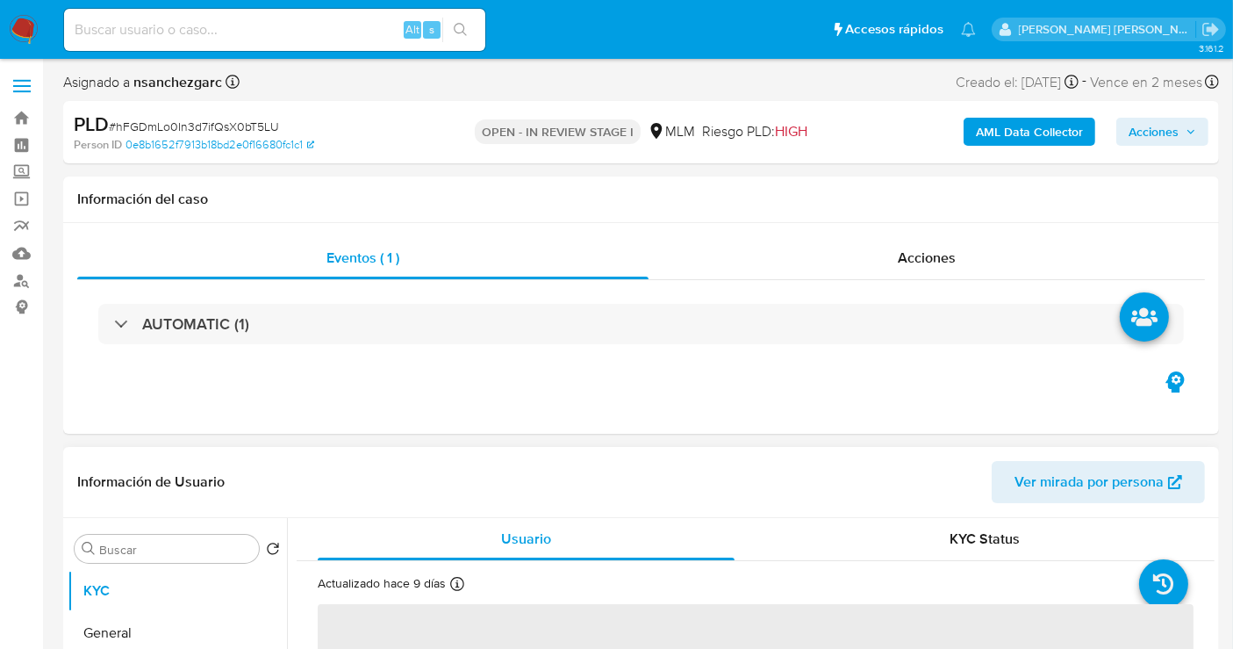
select select "10"
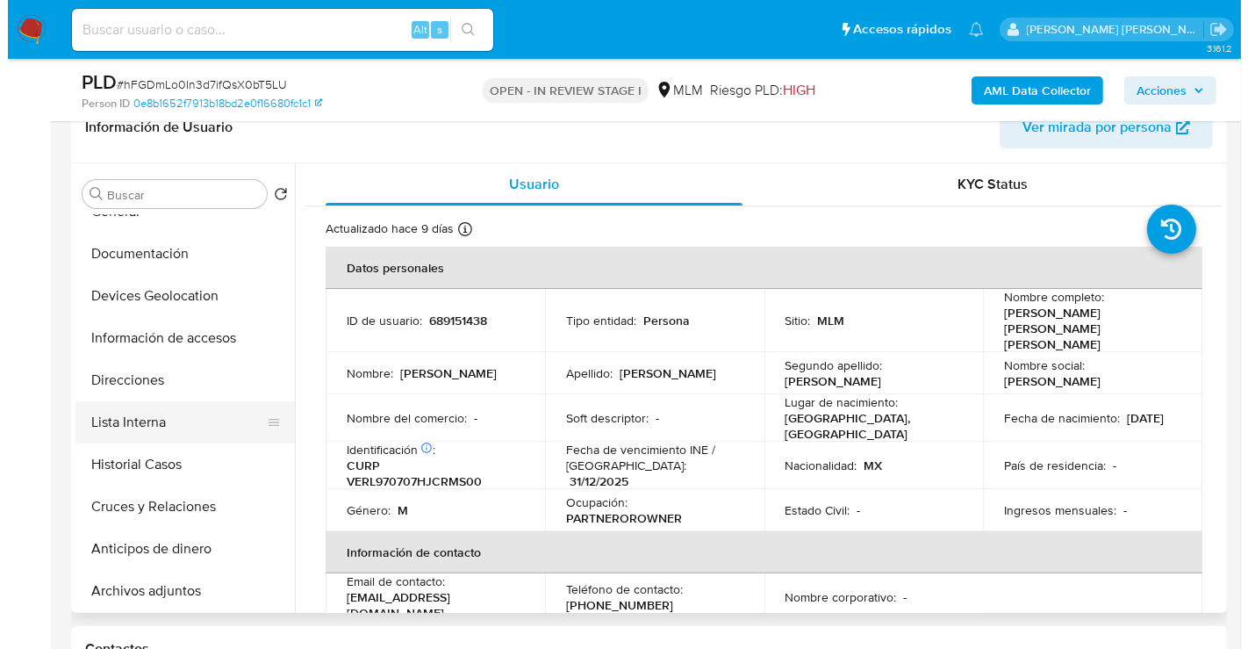
scroll to position [97, 0]
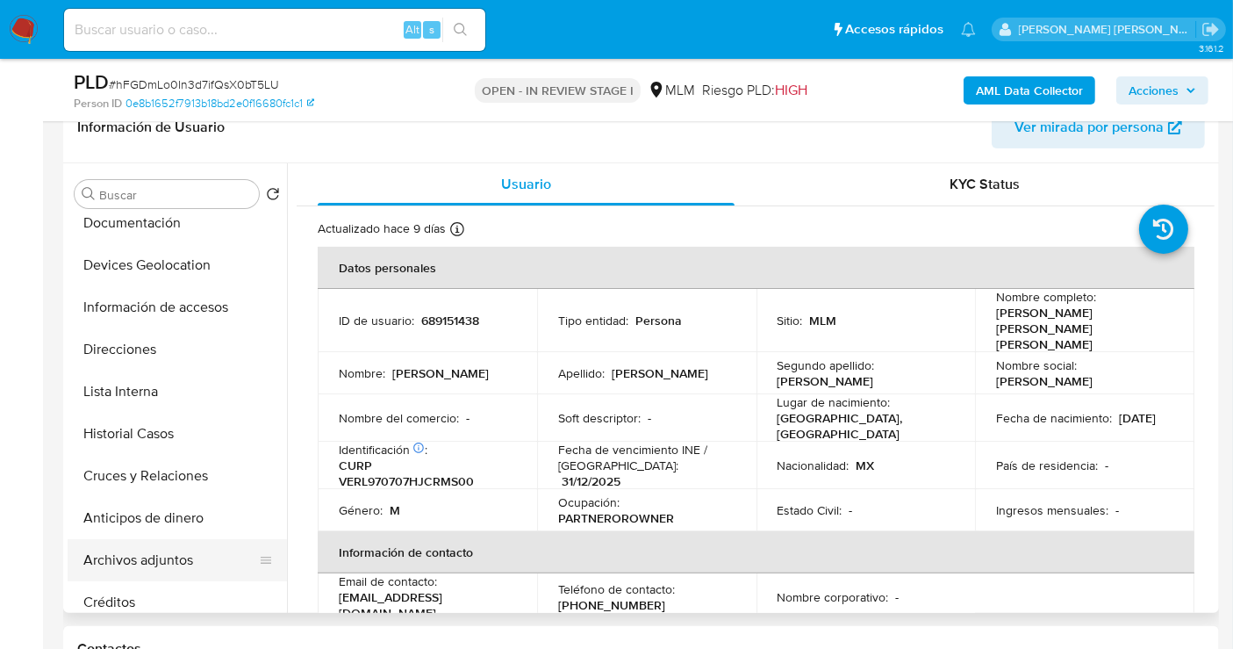
click at [148, 560] on button "Archivos adjuntos" at bounding box center [170, 560] width 205 height 42
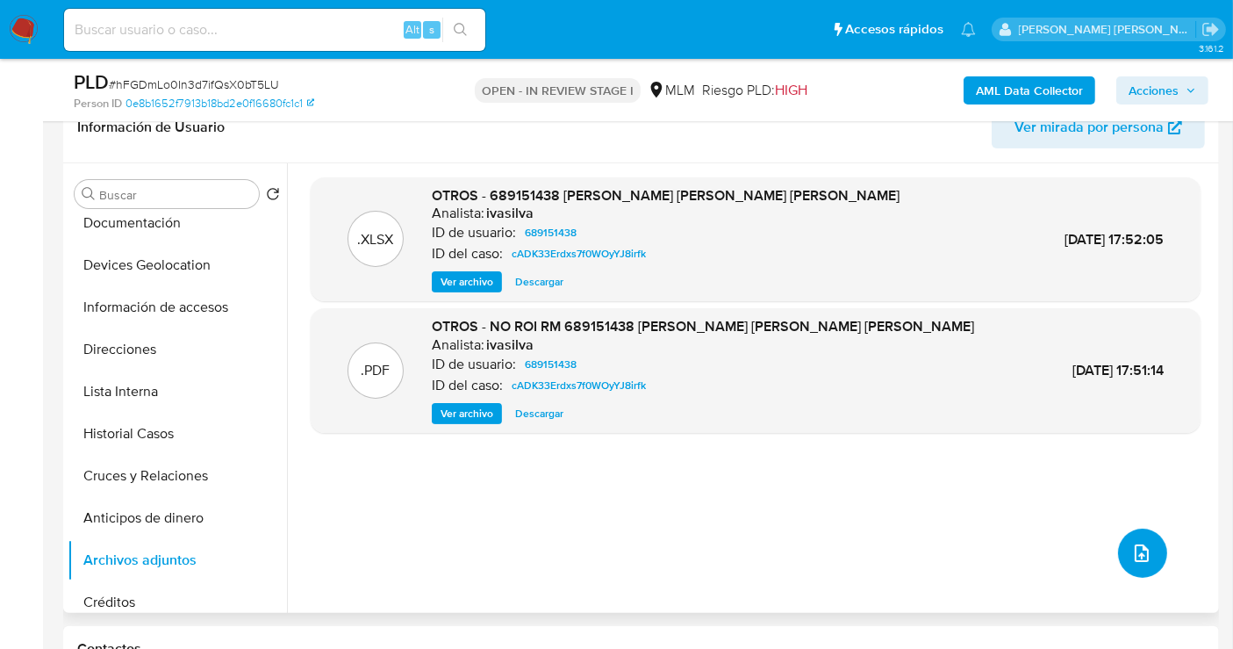
click at [1136, 542] on icon "upload-file" at bounding box center [1141, 552] width 21 height 21
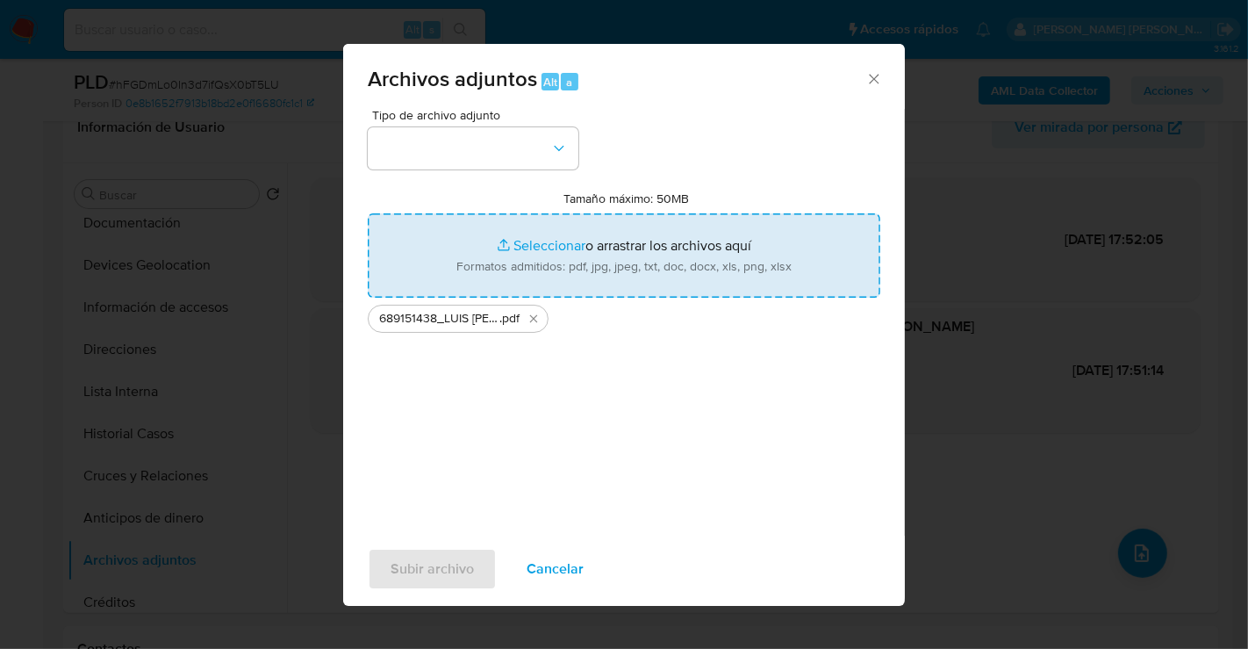
type input "C:\fakepath\689151438_LUIS ENRIQUE VERA RAMIREZ_SEP25.xlsx"
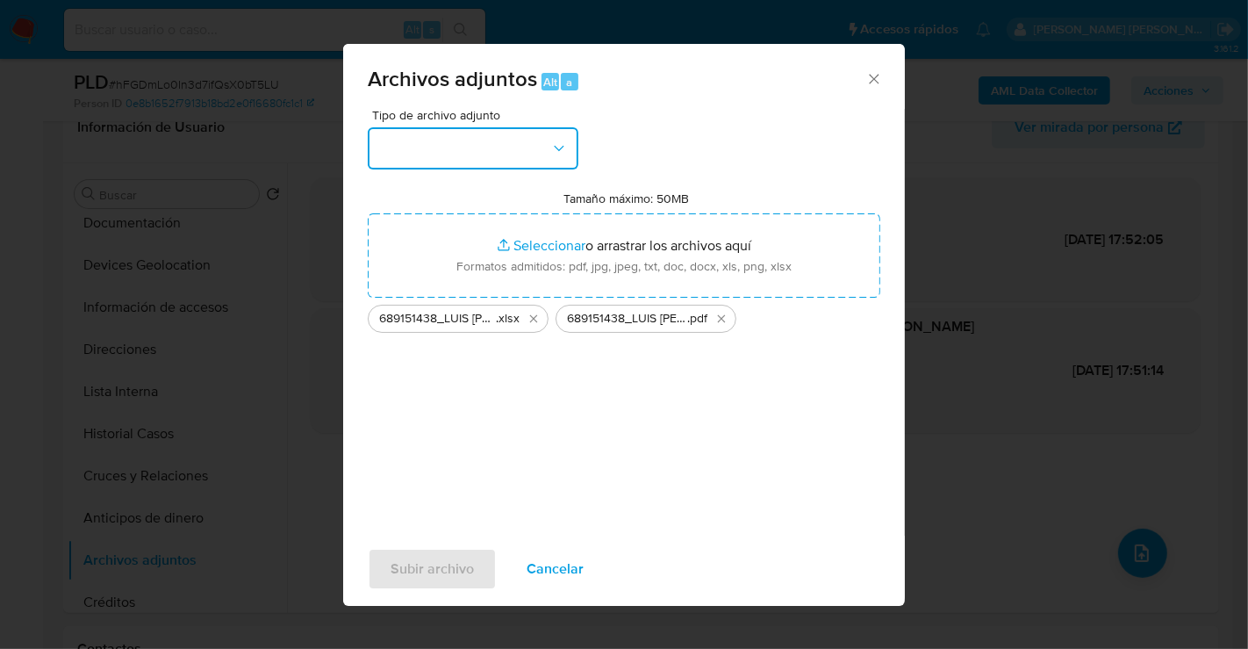
click at [458, 149] on button "button" at bounding box center [473, 148] width 211 height 42
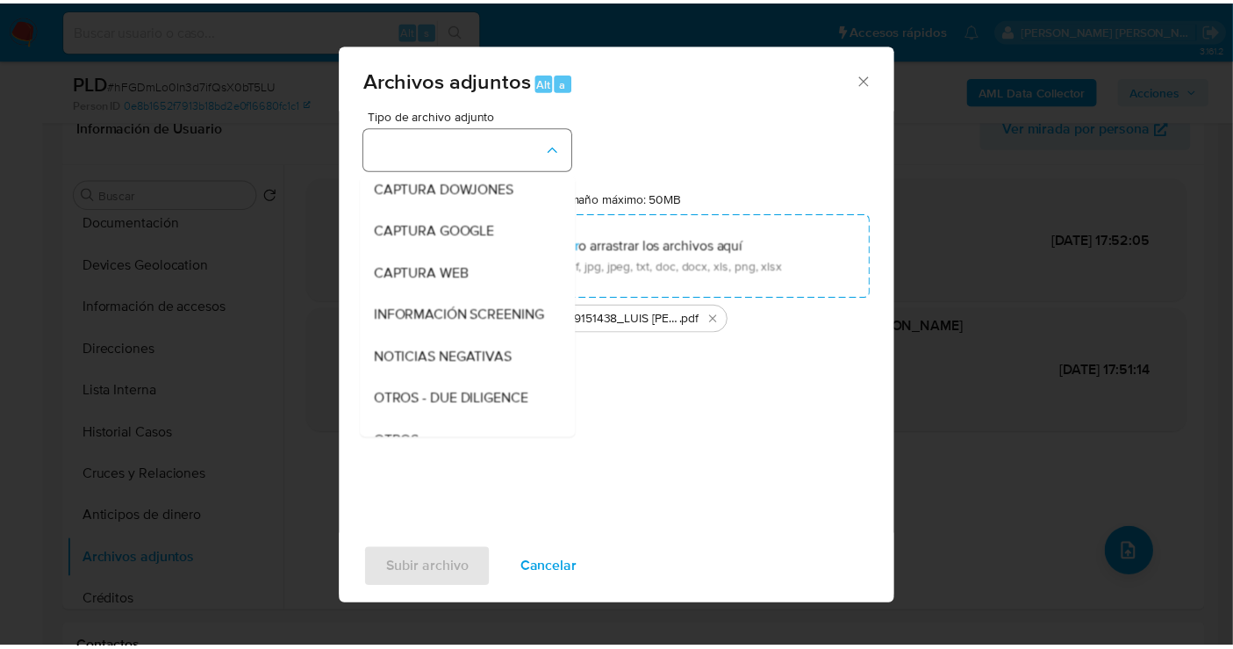
scroll to position [90, 0]
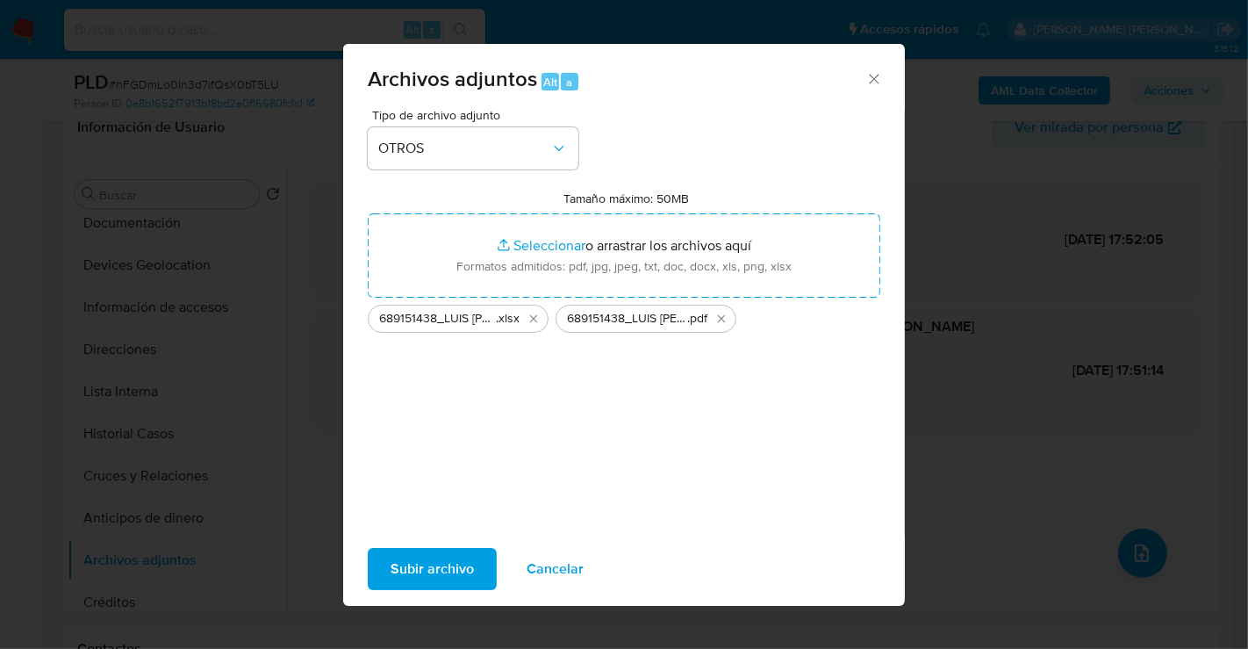
click at [454, 558] on span "Subir archivo" at bounding box center [432, 568] width 83 height 39
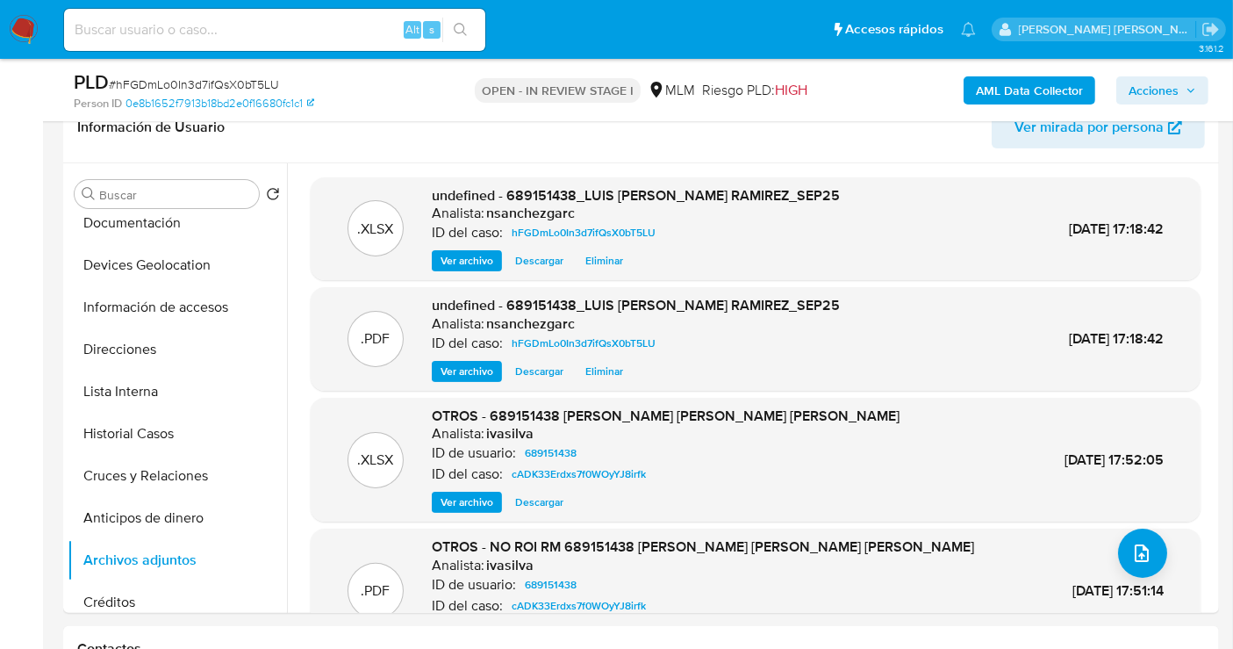
click at [1145, 94] on span "Acciones" at bounding box center [1154, 90] width 50 height 28
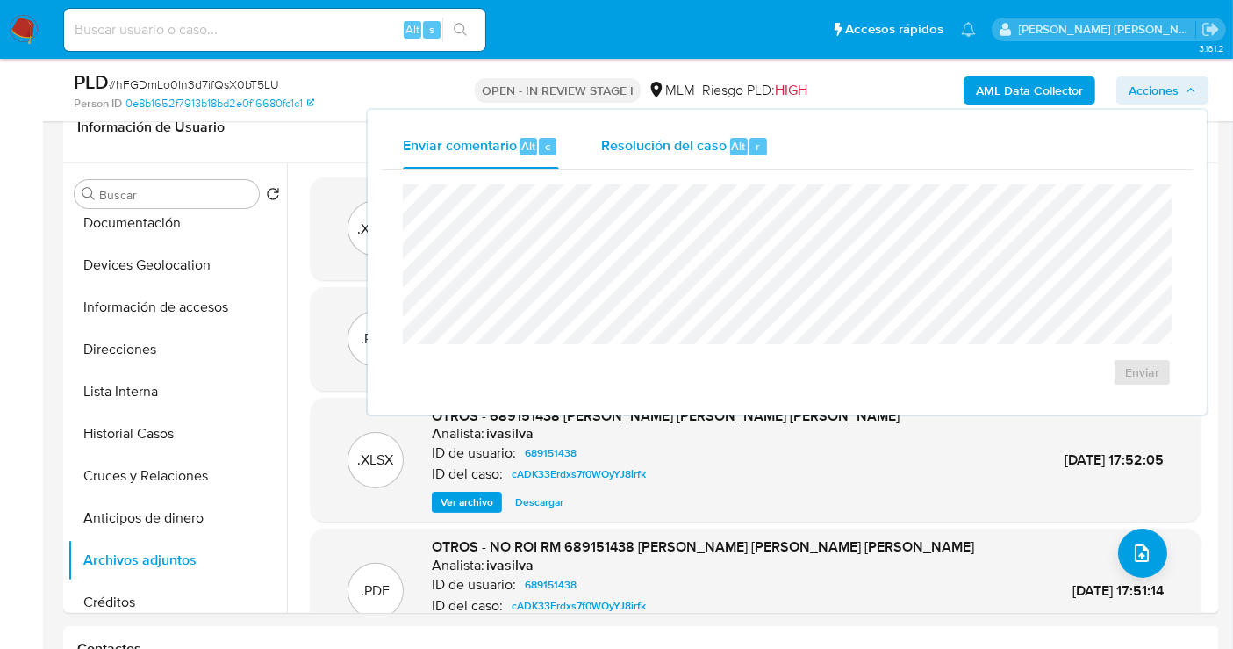
click at [649, 149] on span "Resolución del caso" at bounding box center [663, 145] width 125 height 20
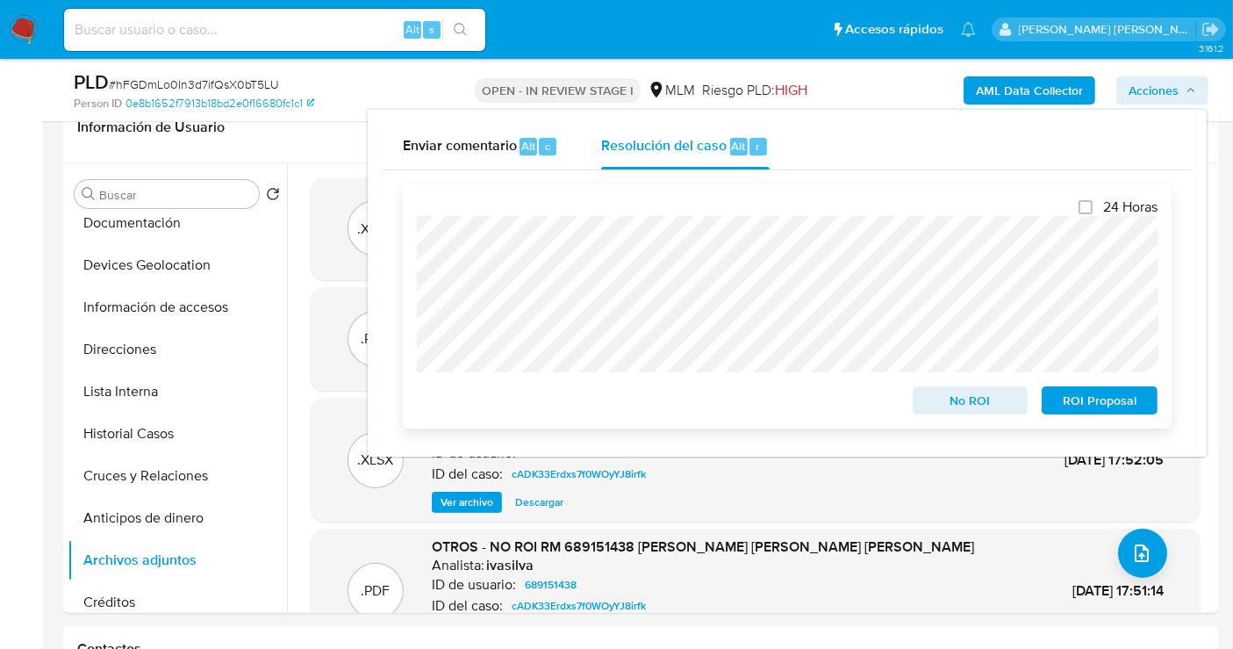
click at [928, 398] on span "No ROI" at bounding box center [970, 400] width 91 height 25
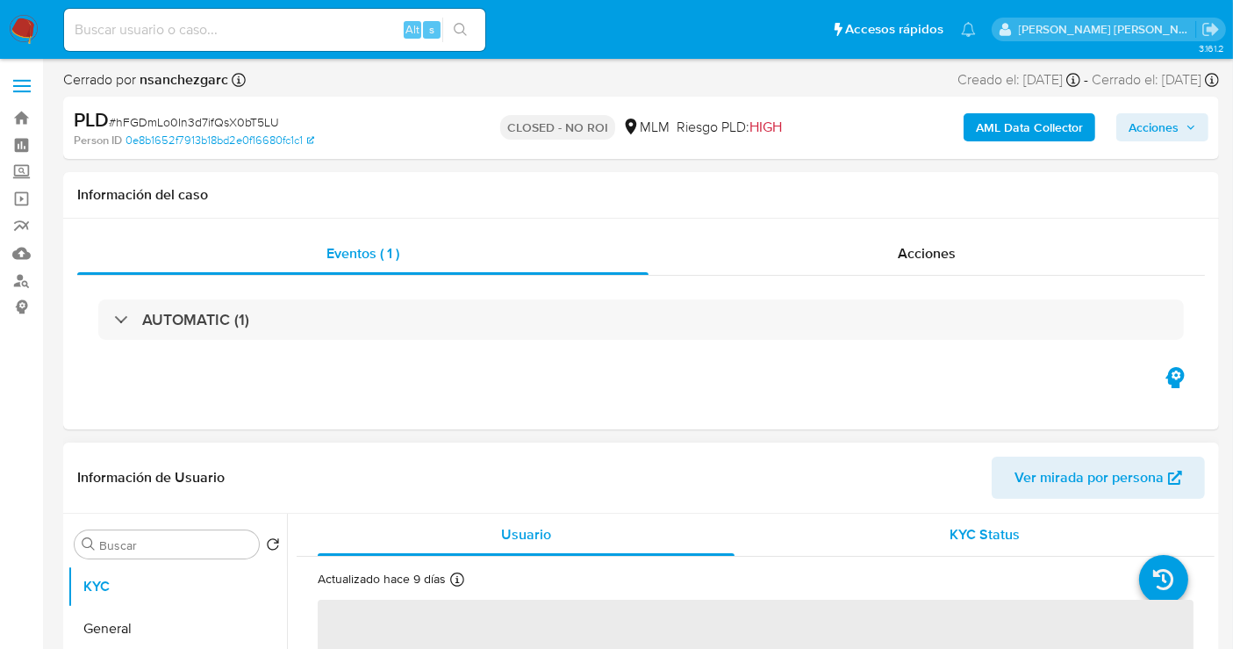
select select "10"
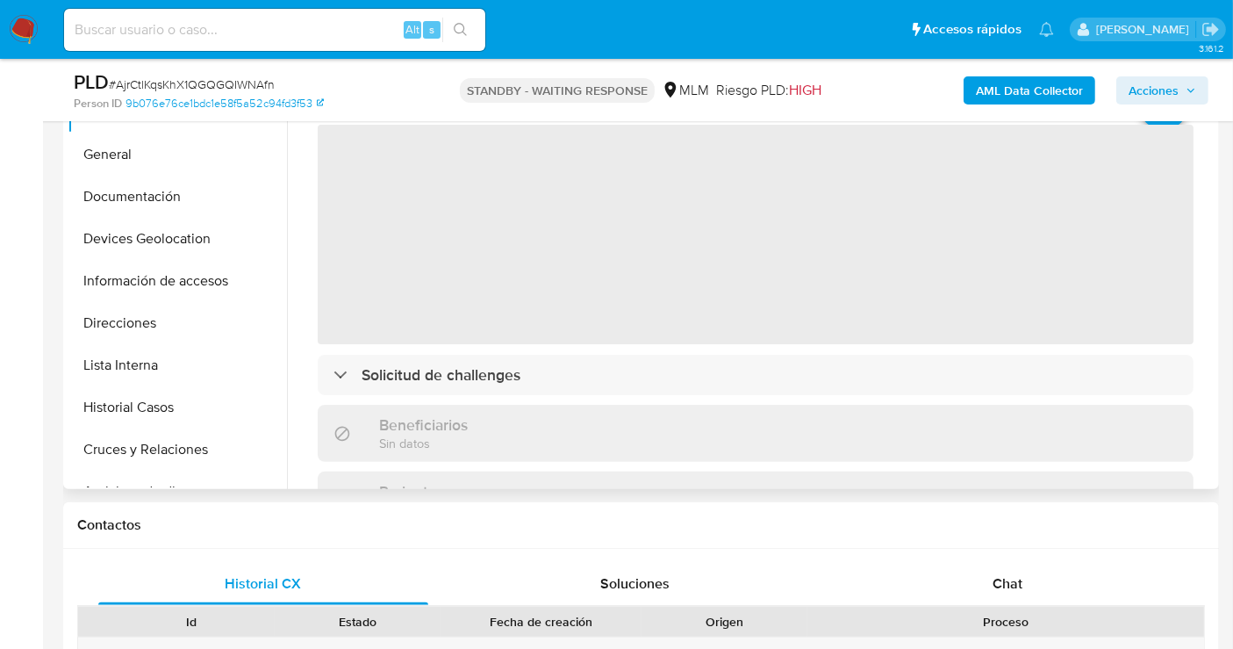
scroll to position [487, 0]
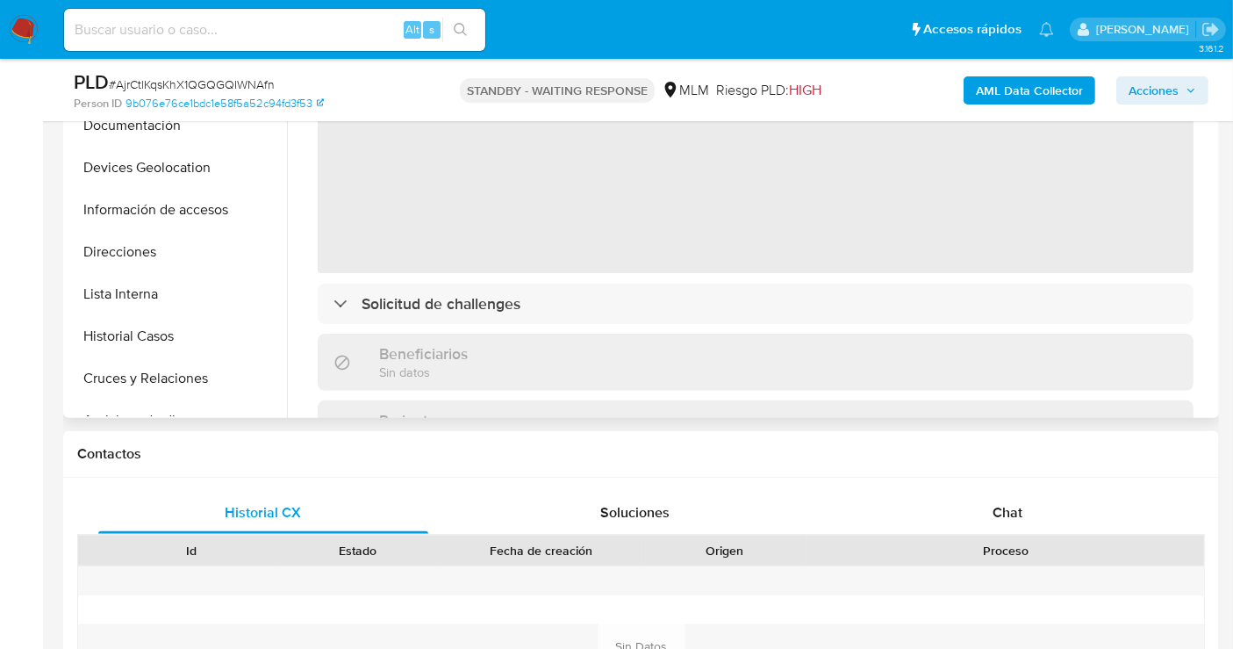
select select "10"
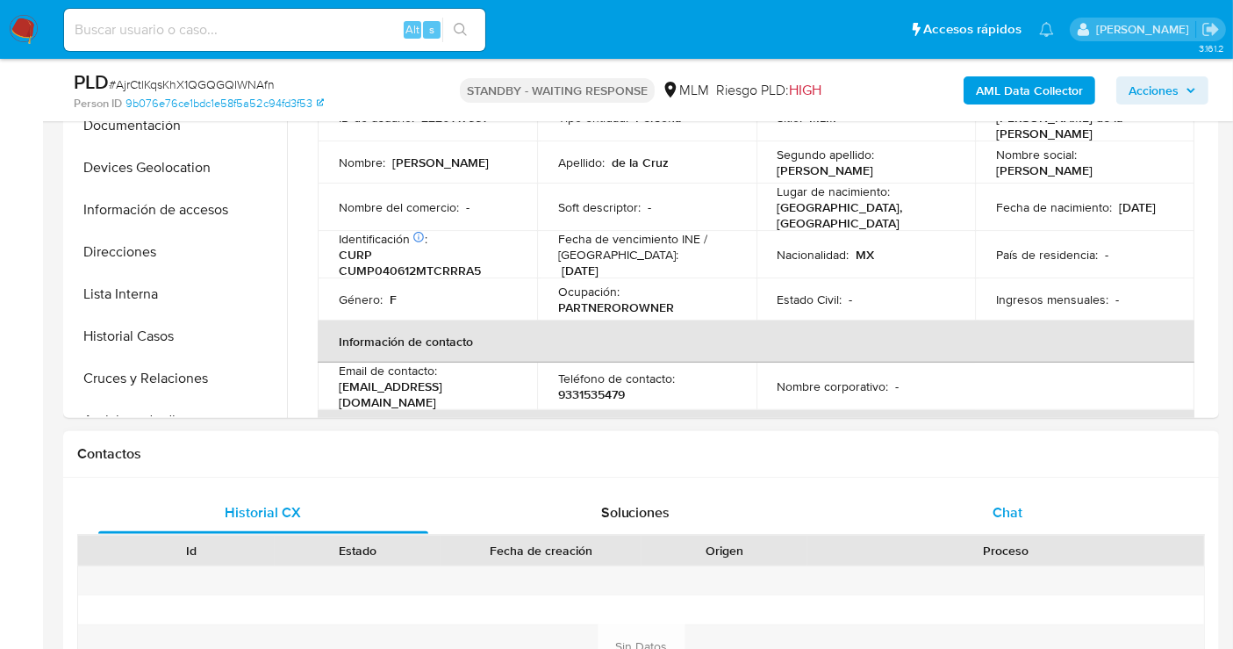
click at [1013, 518] on span "Chat" at bounding box center [1008, 512] width 30 height 20
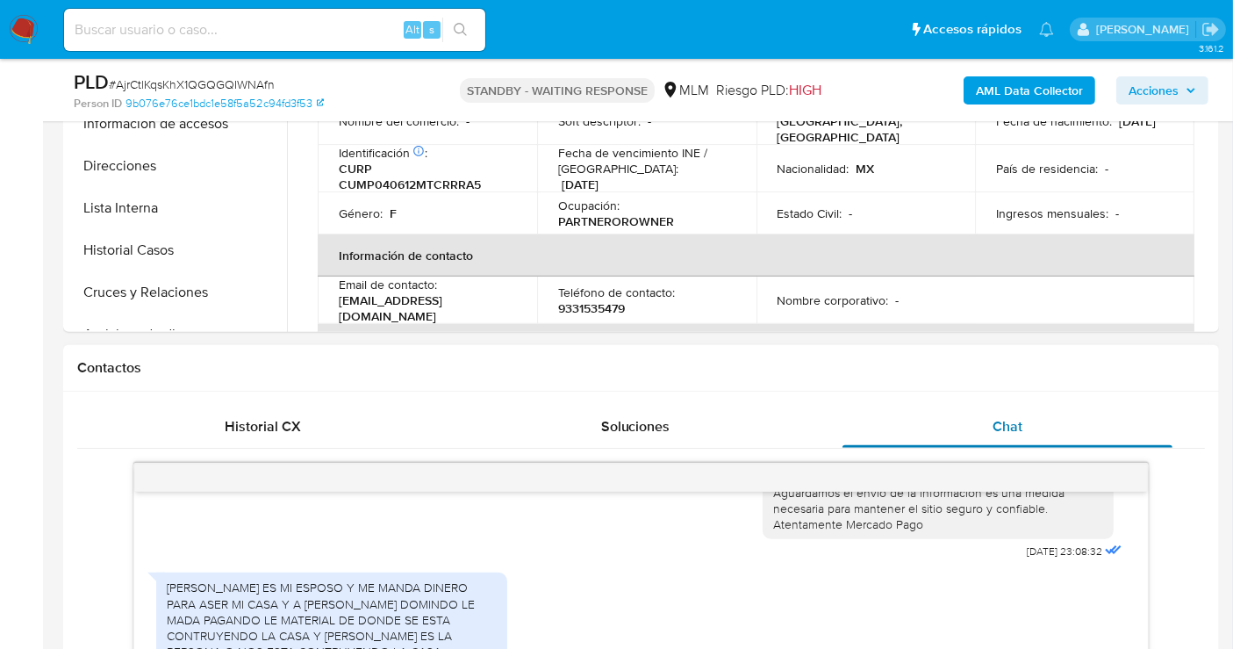
scroll to position [779, 0]
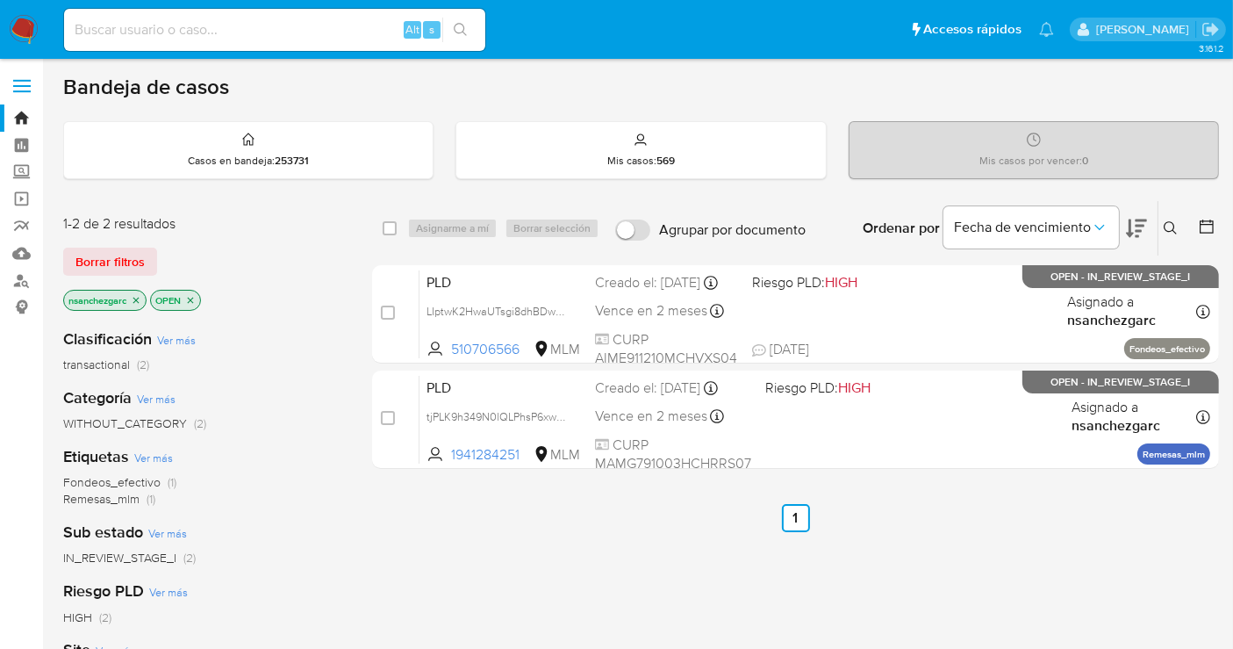
click at [1179, 225] on button at bounding box center [1172, 228] width 29 height 21
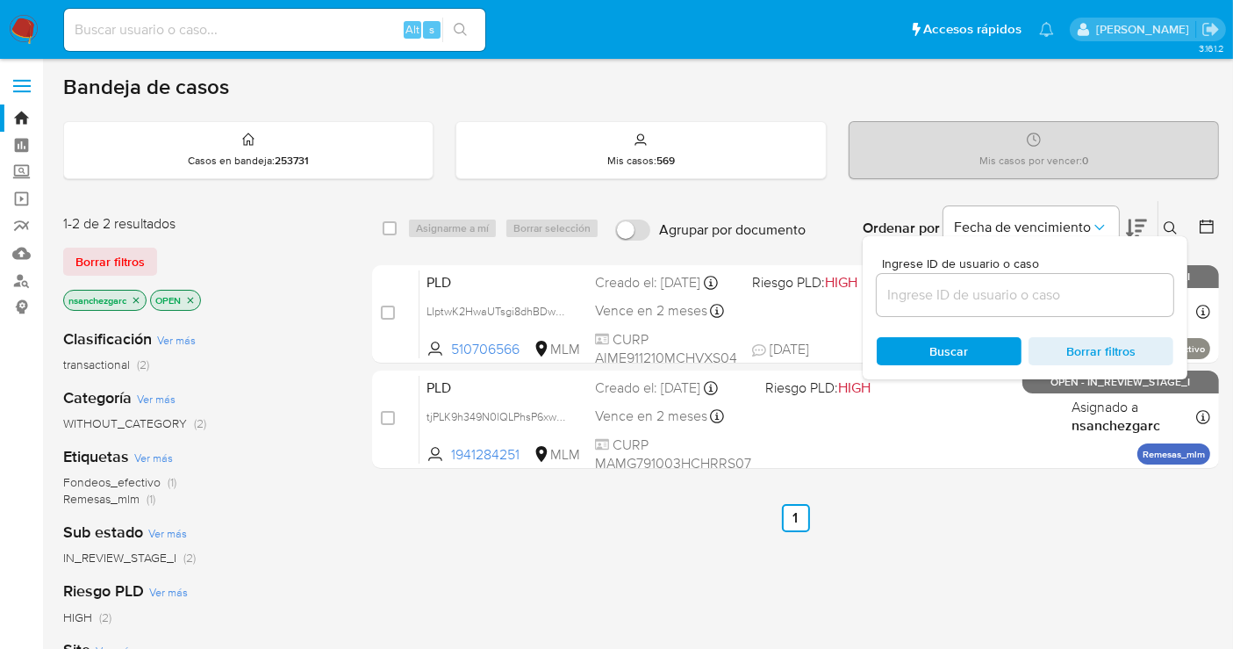
click at [965, 301] on input at bounding box center [1025, 294] width 297 height 23
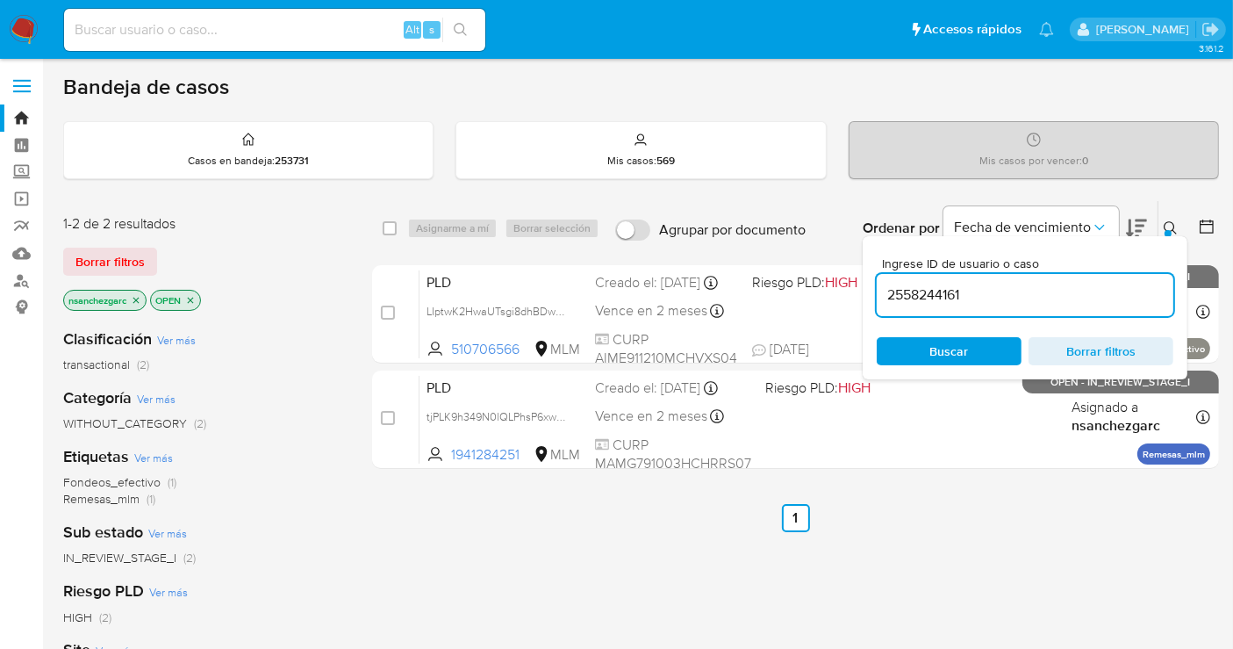
type input "2558244161"
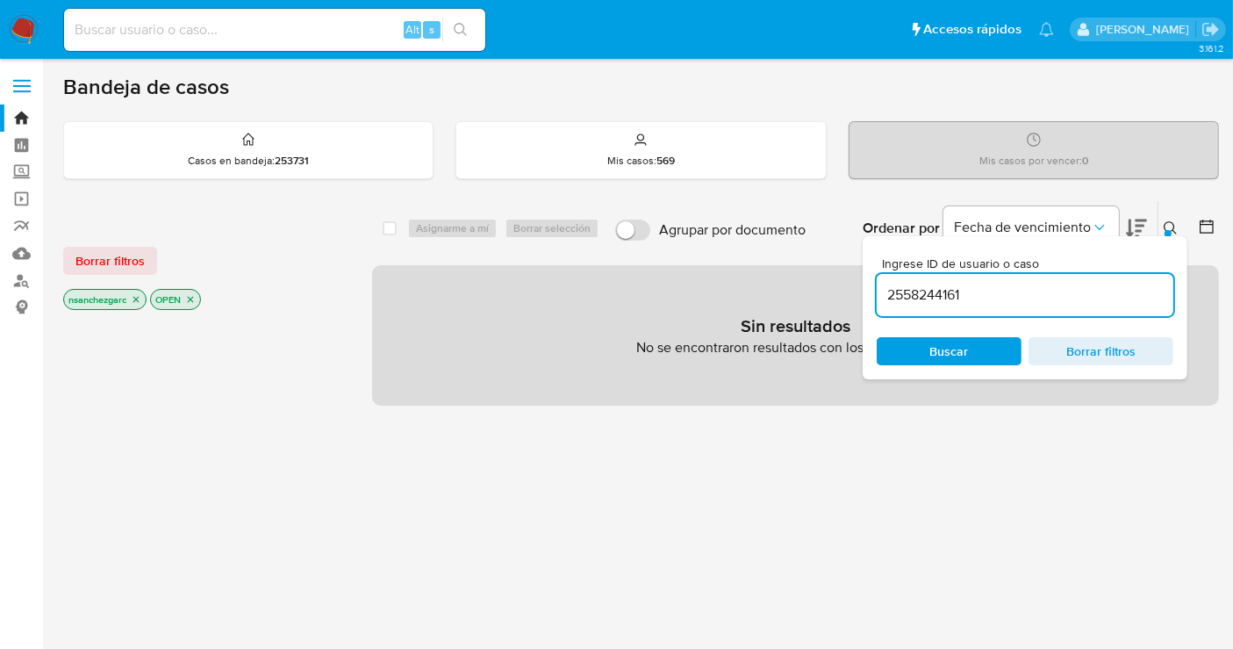
click at [136, 298] on icon "close-filter" at bounding box center [136, 300] width 6 height 6
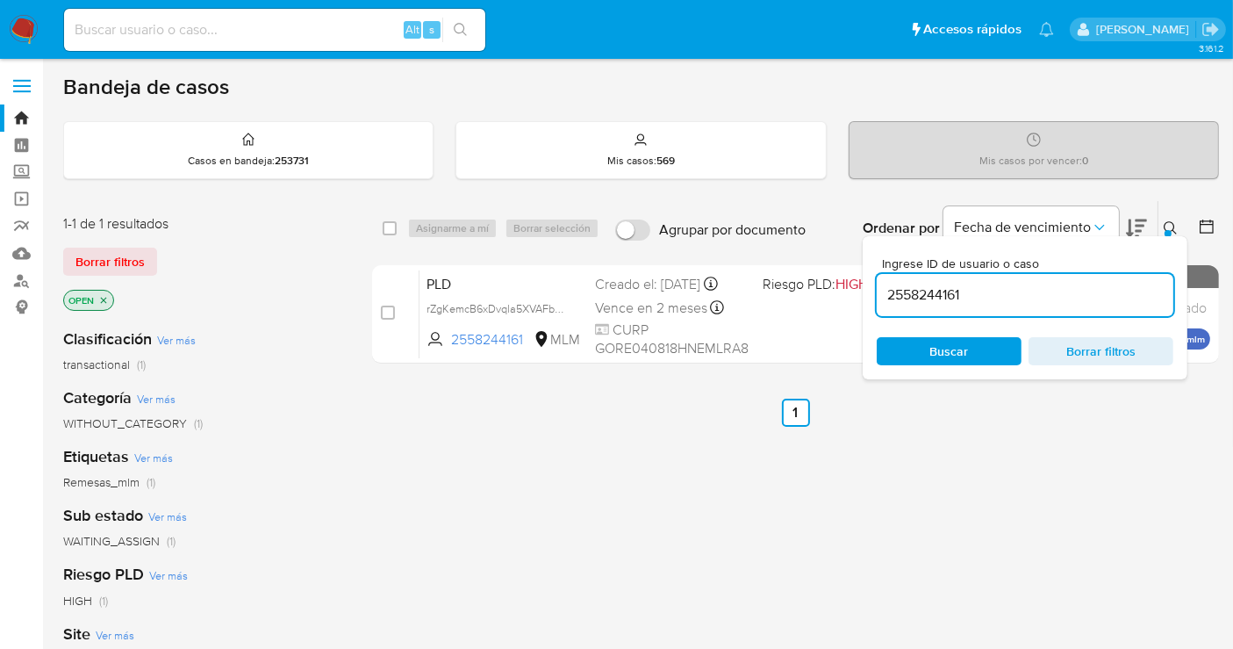
click at [941, 286] on input "2558244161" at bounding box center [1025, 294] width 297 height 23
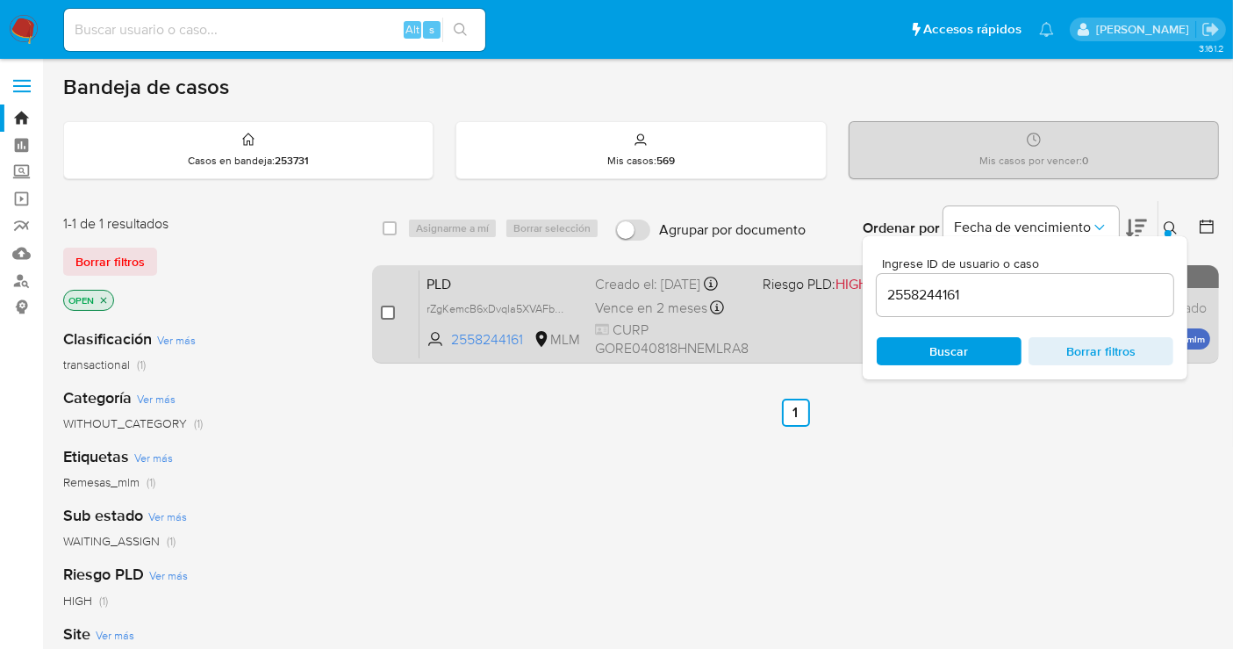
click at [389, 306] on input "checkbox" at bounding box center [388, 312] width 14 height 14
checkbox input "true"
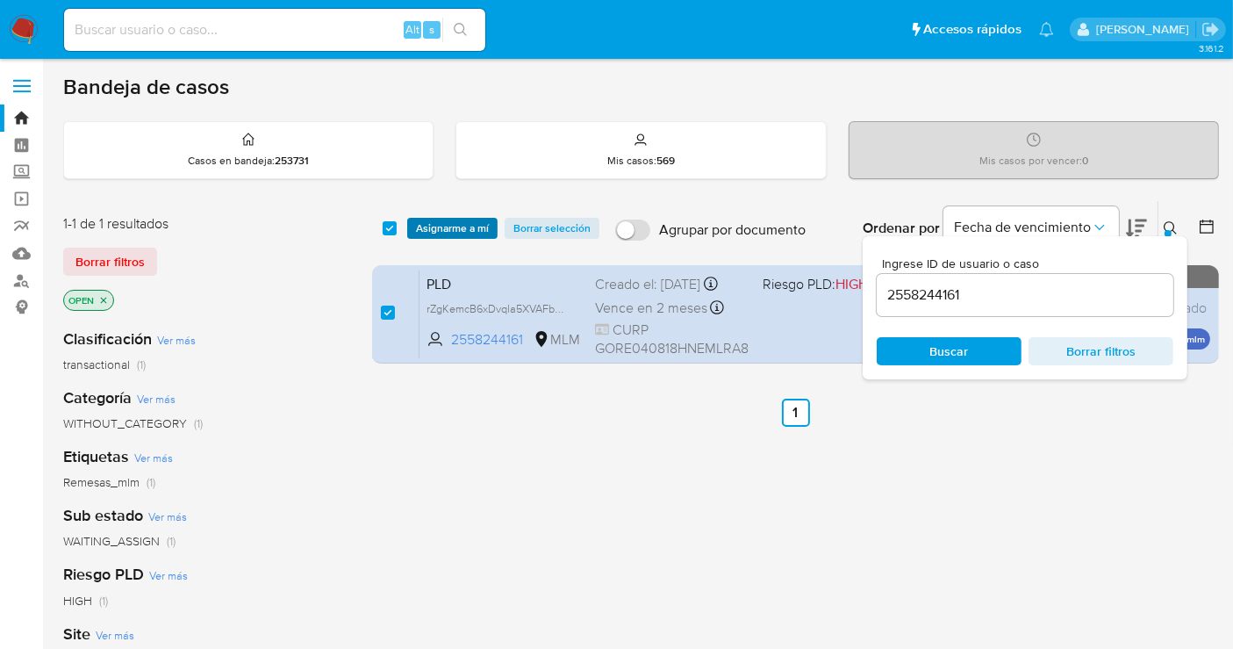
click at [463, 236] on span "Asignarme a mí" at bounding box center [452, 228] width 73 height 18
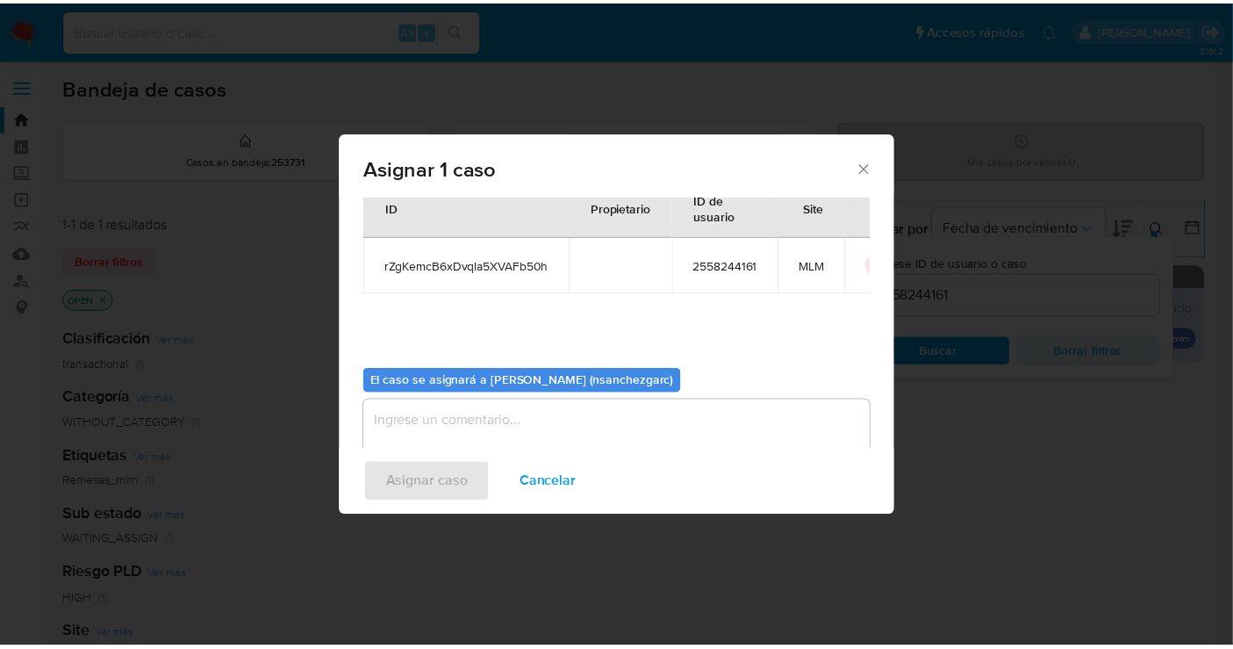
scroll to position [90, 0]
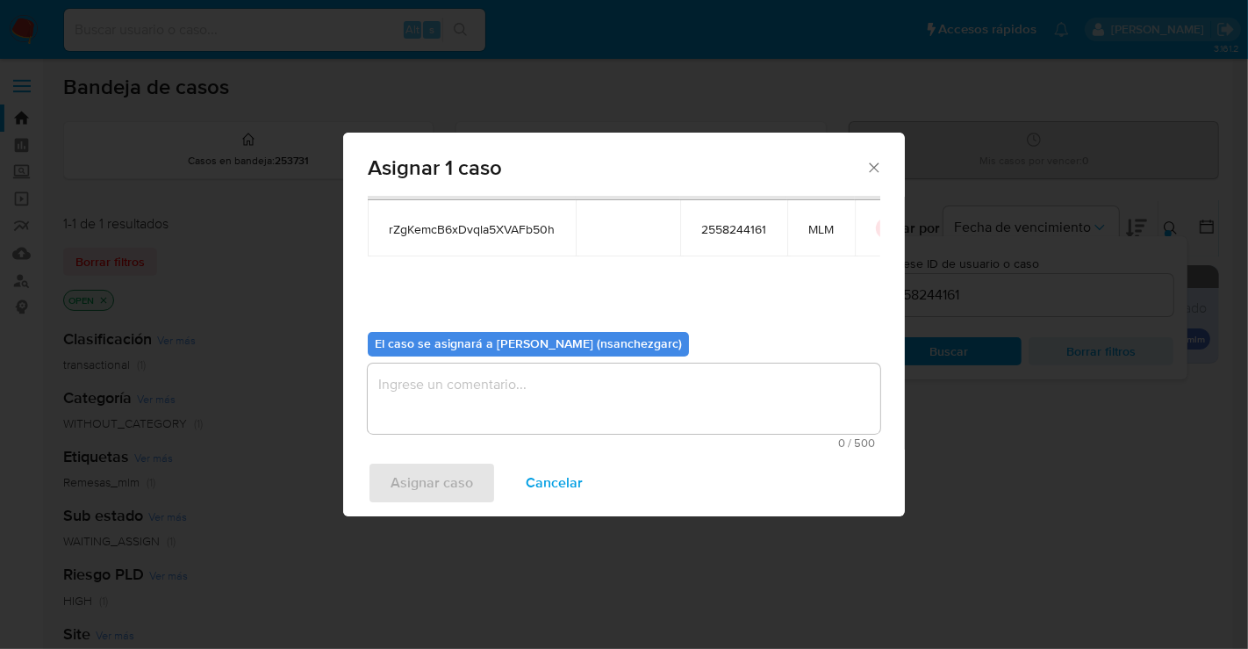
click at [419, 392] on textarea "assign-modal" at bounding box center [624, 398] width 513 height 70
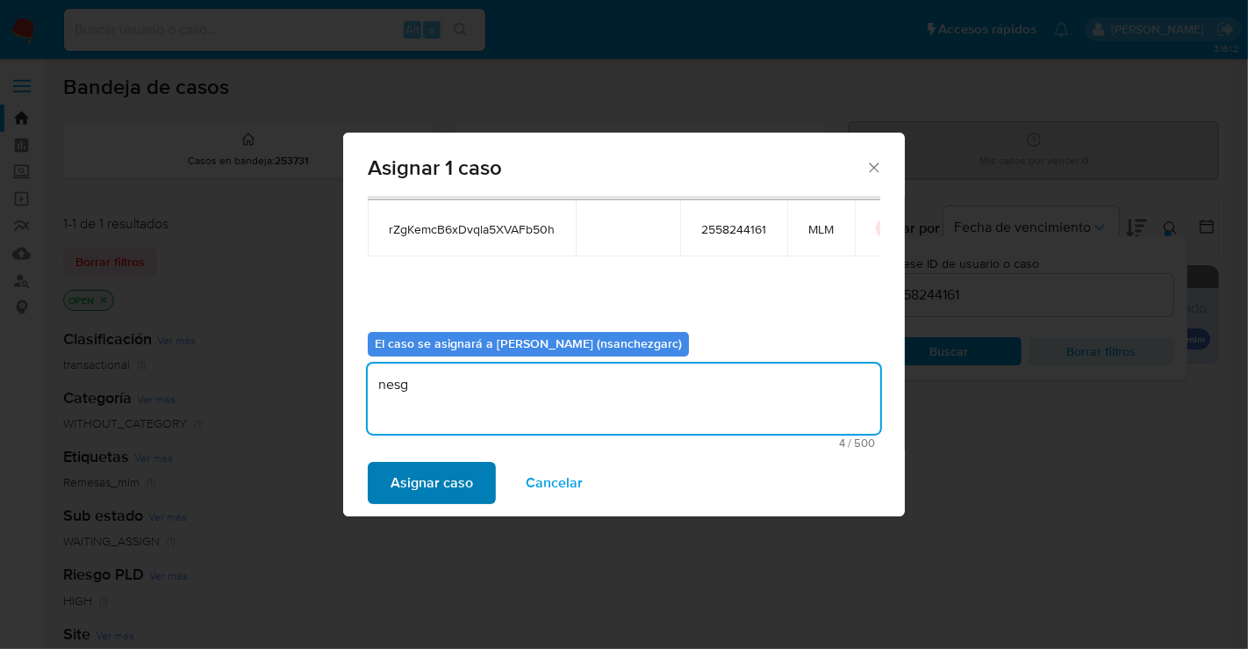
type textarea "nesg"
click at [446, 487] on span "Asignar caso" at bounding box center [432, 482] width 82 height 39
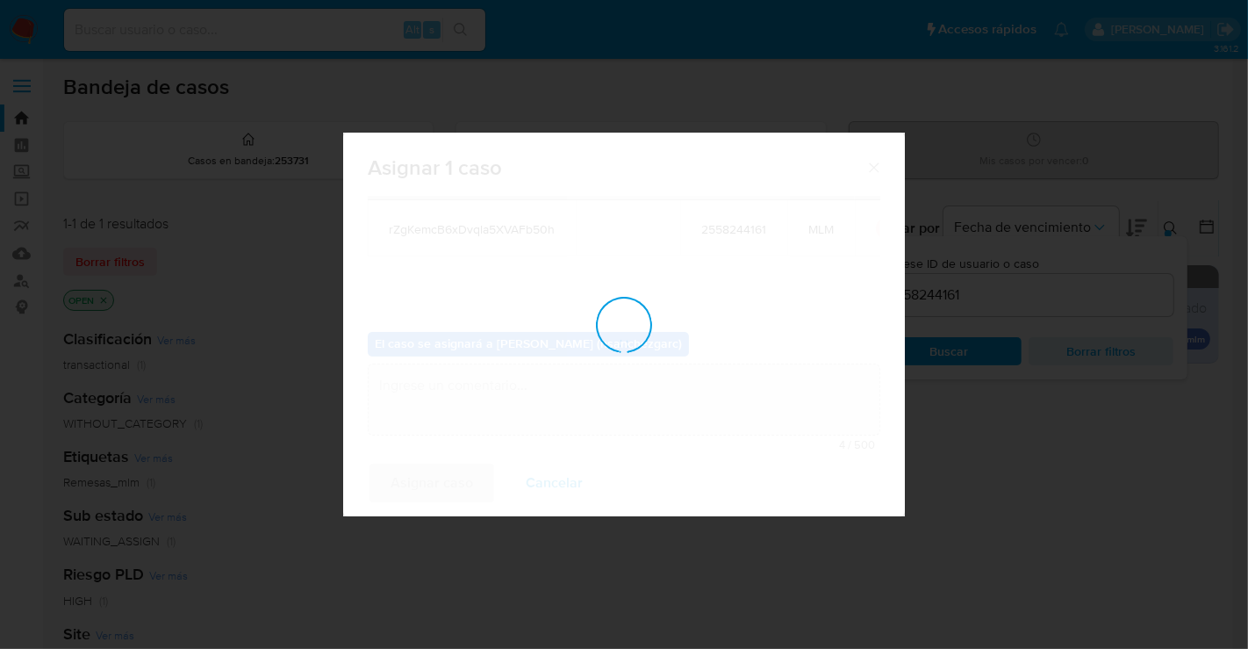
checkbox input "false"
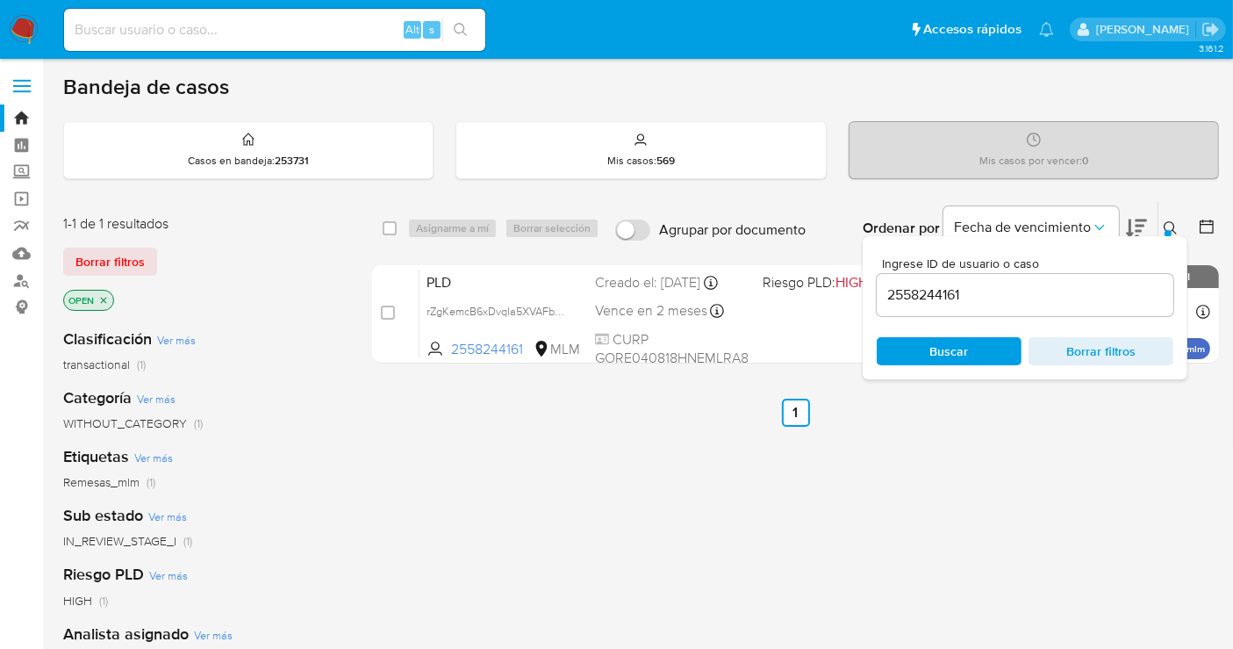
click at [1168, 222] on icon at bounding box center [1171, 228] width 14 height 14
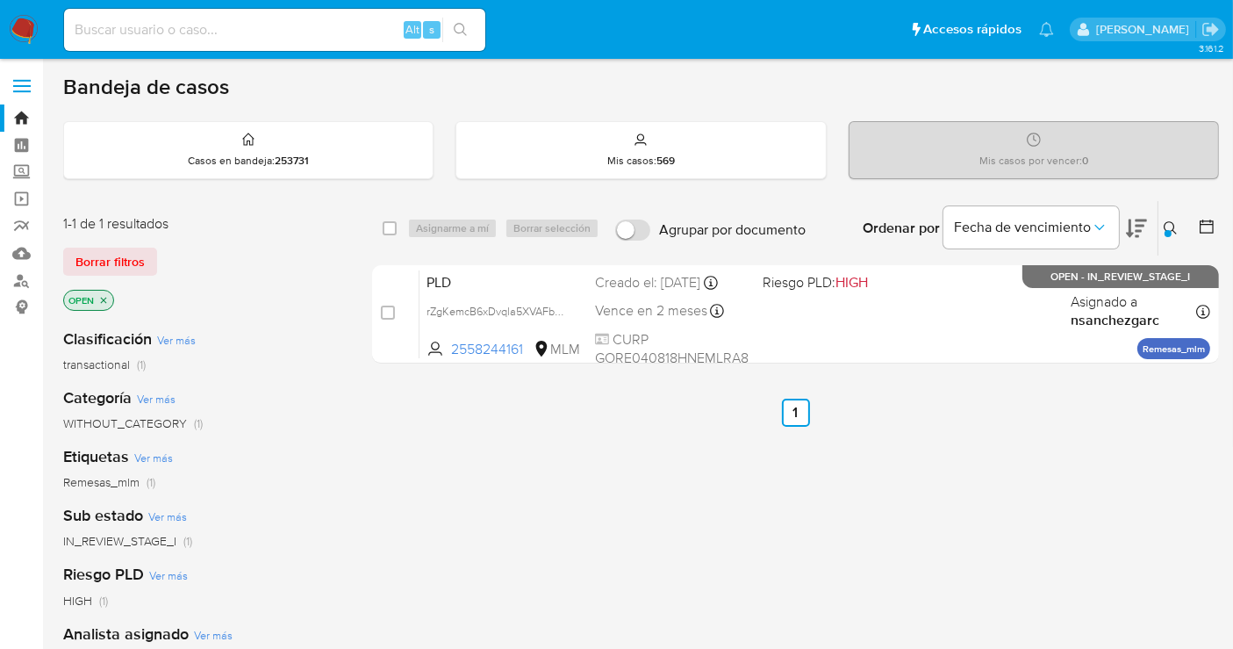
click at [19, 25] on img at bounding box center [24, 30] width 30 height 30
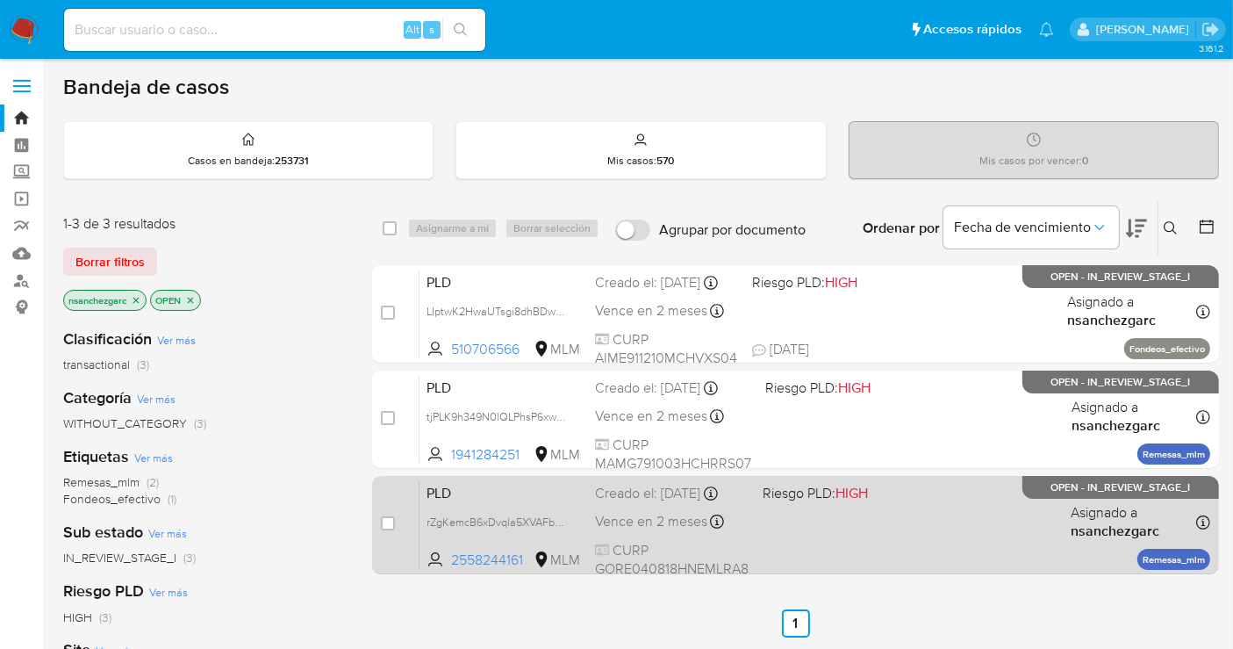
click at [645, 503] on div "Creado el: [DATE] Creado el: [DATE] 02:09:41" at bounding box center [672, 493] width 154 height 19
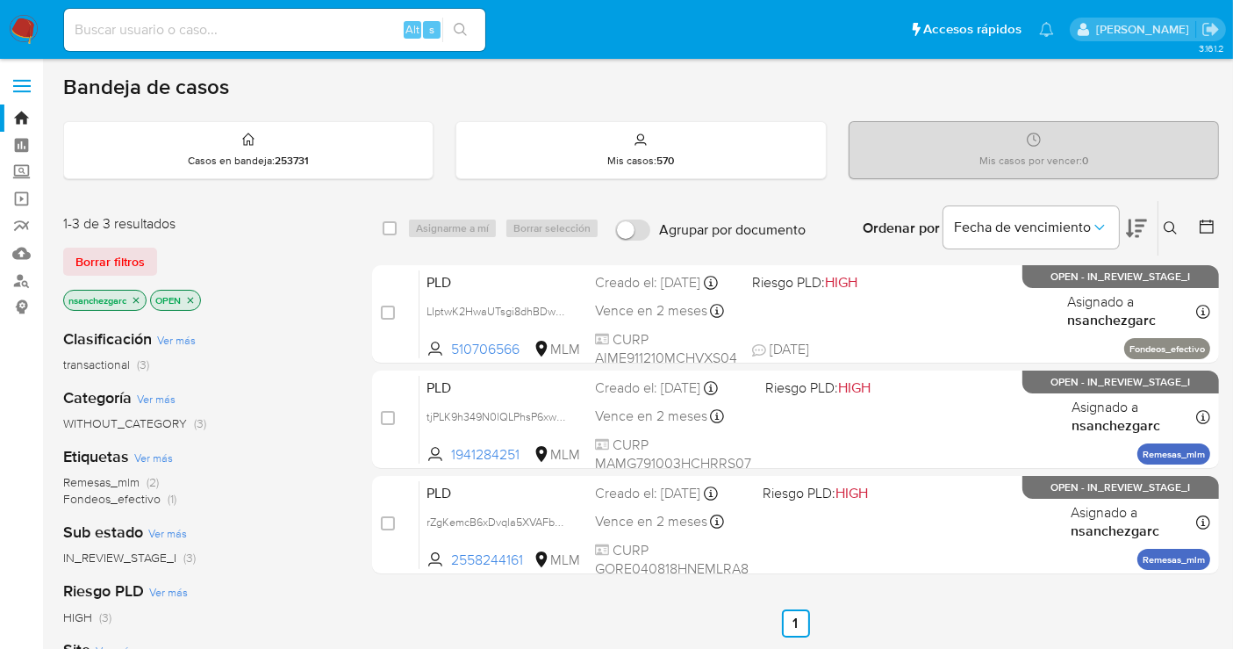
click at [140, 299] on icon "close-filter" at bounding box center [136, 300] width 11 height 11
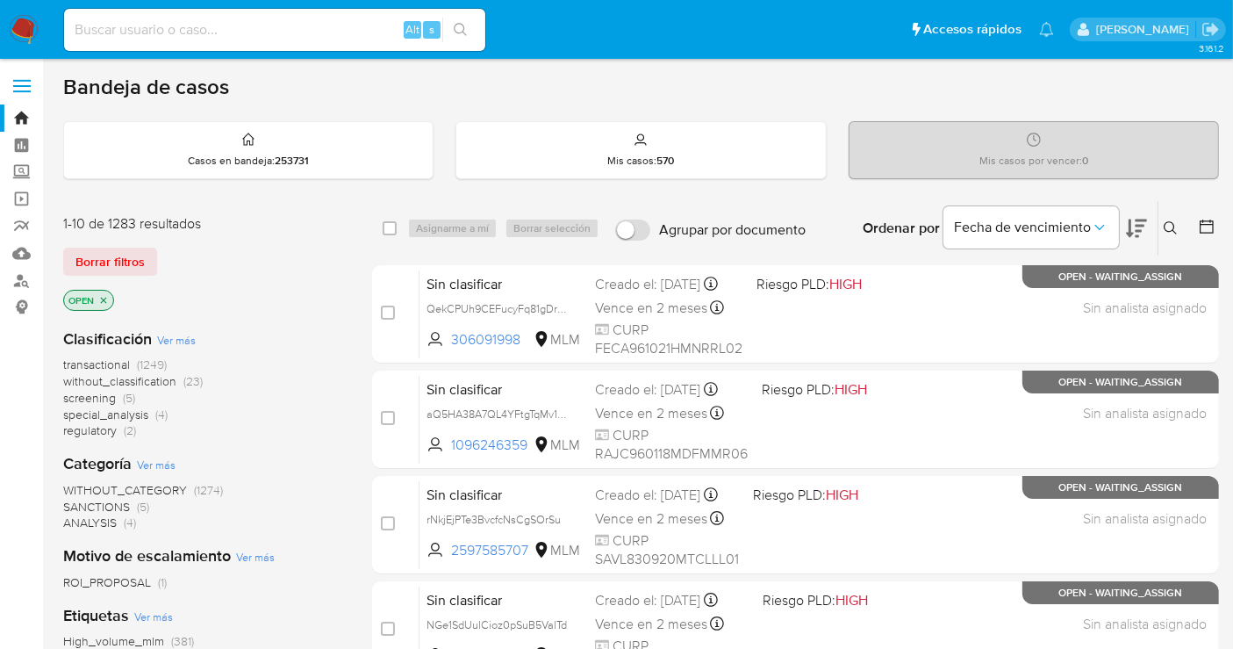
click at [158, 380] on span "without_classification" at bounding box center [119, 381] width 113 height 18
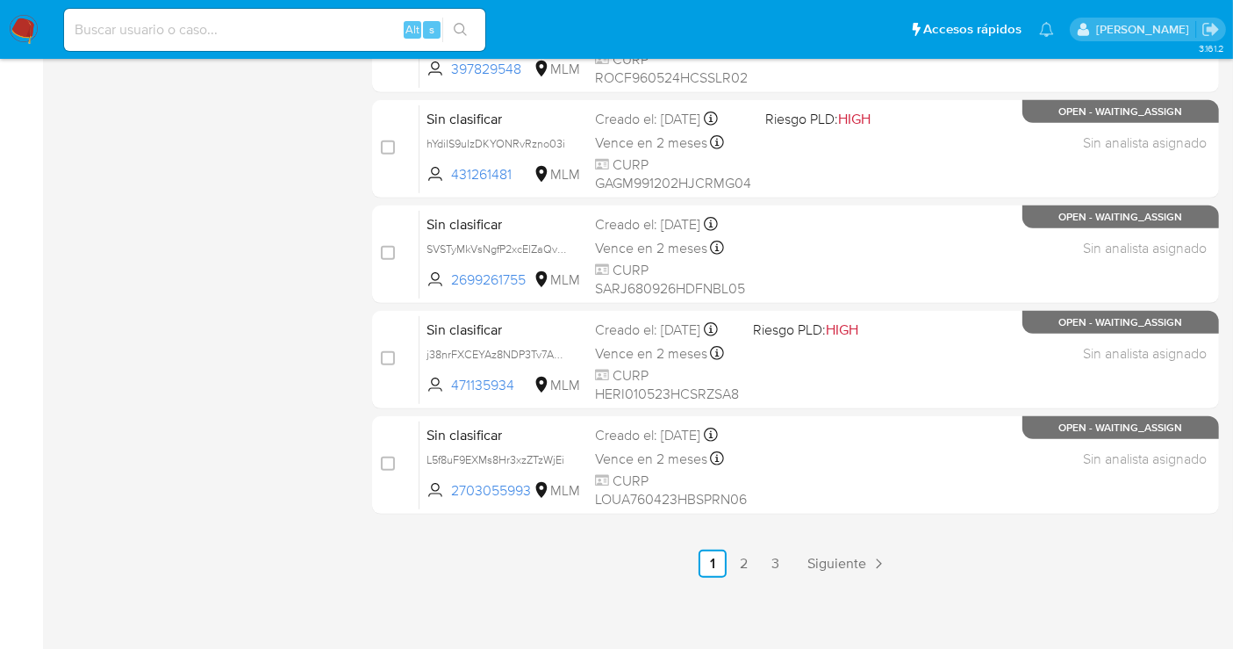
scroll to position [798, 0]
click at [835, 556] on span "Siguiente" at bounding box center [836, 563] width 59 height 14
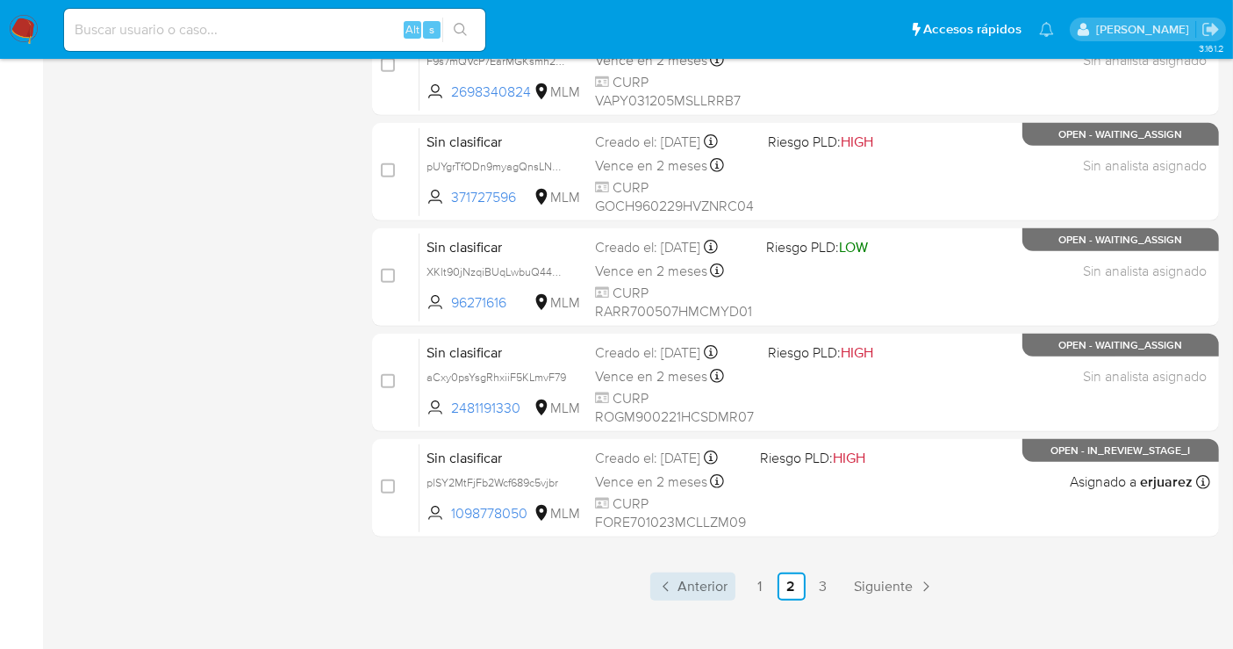
scroll to position [798, 0]
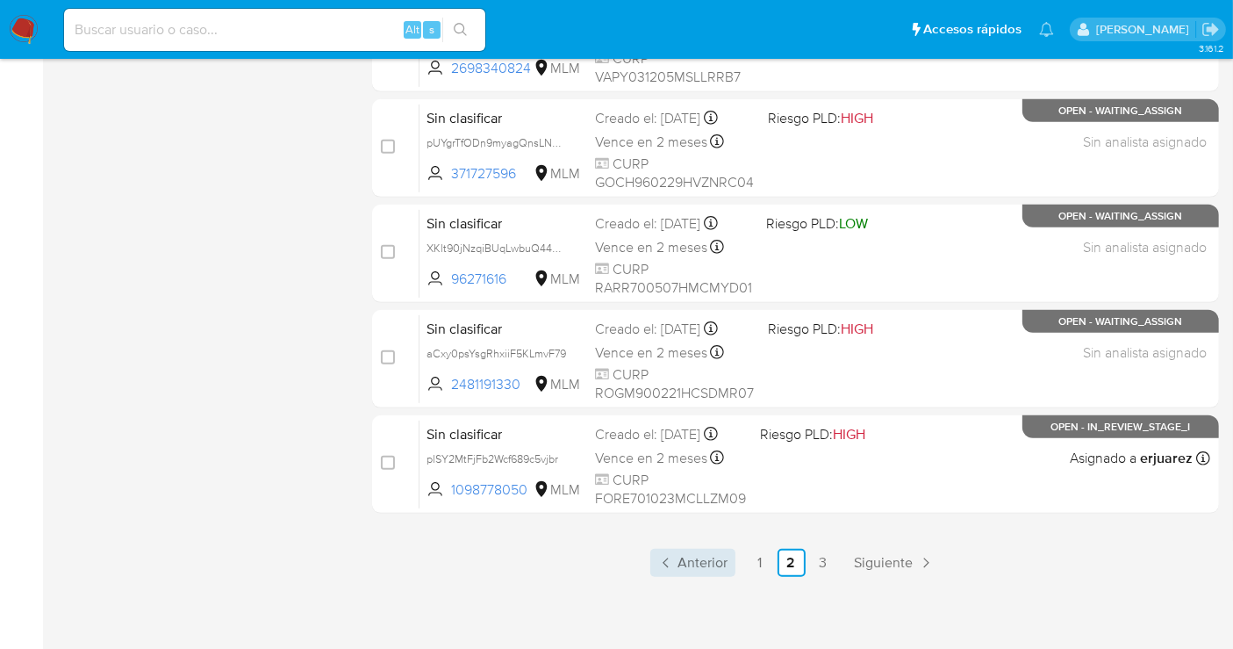
click at [709, 564] on span "Anterior" at bounding box center [703, 563] width 50 height 14
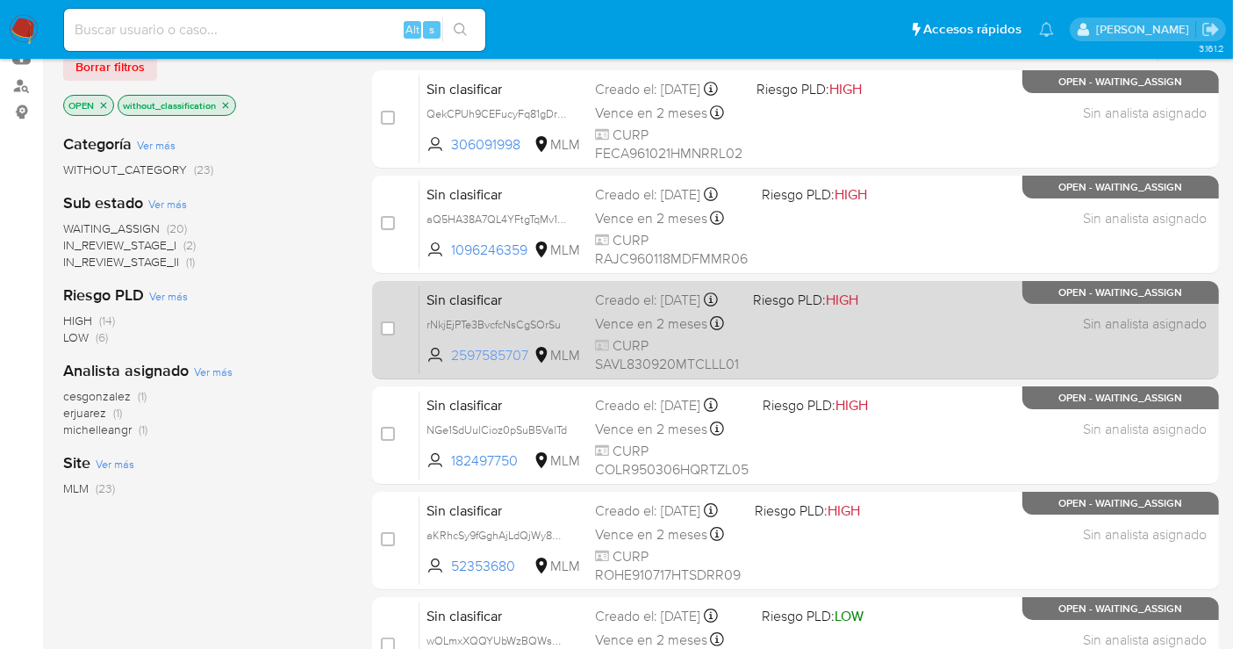
scroll to position [97, 0]
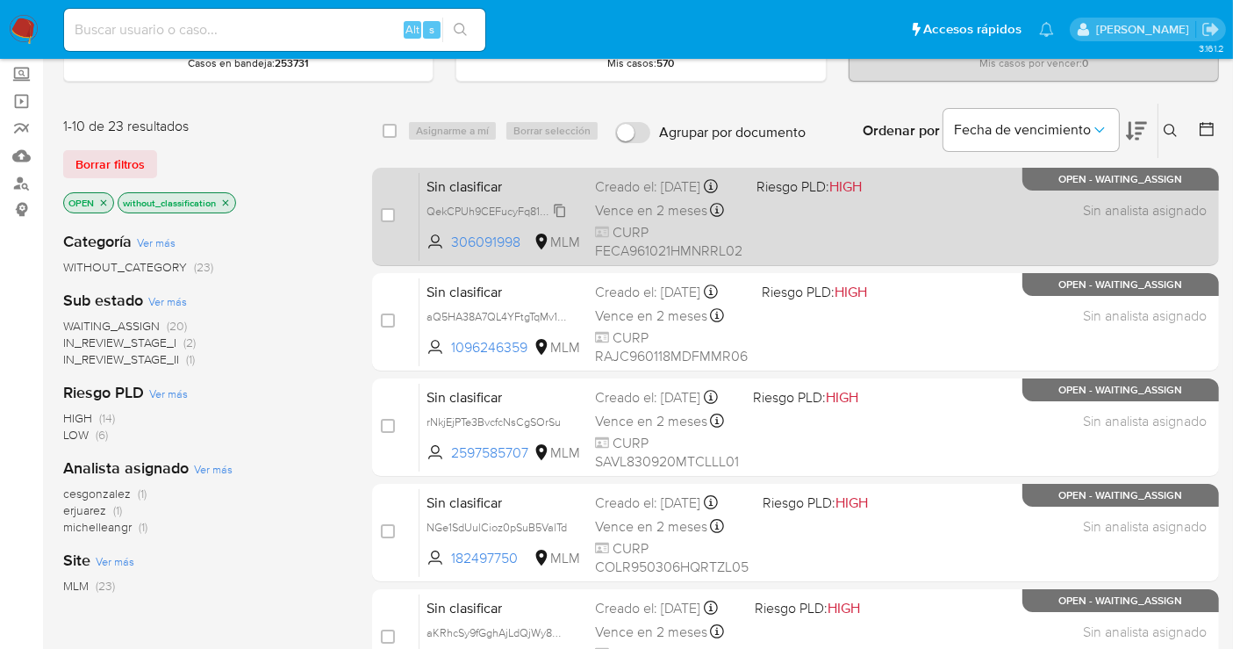
click at [560, 219] on span "QekCPUh9CEFucyFq81gDrMkn" at bounding box center [502, 209] width 151 height 19
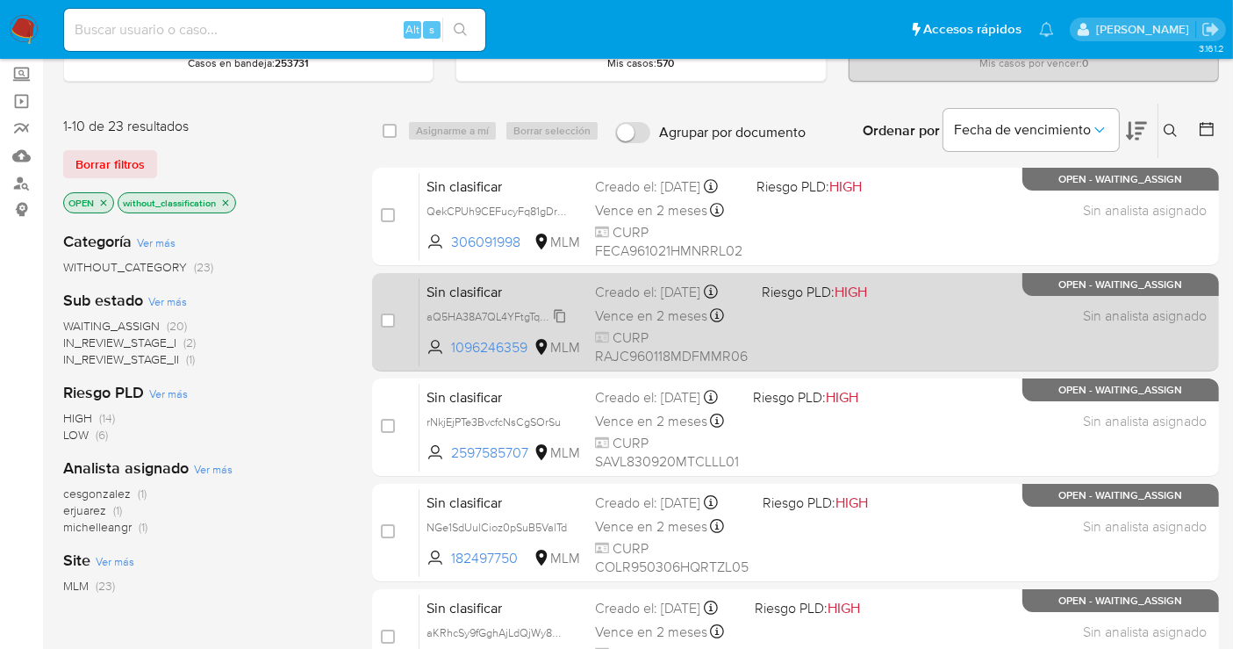
click at [563, 325] on span "aQ5HA38A7QL4YFtgTqMv1eFF" at bounding box center [501, 314] width 149 height 19
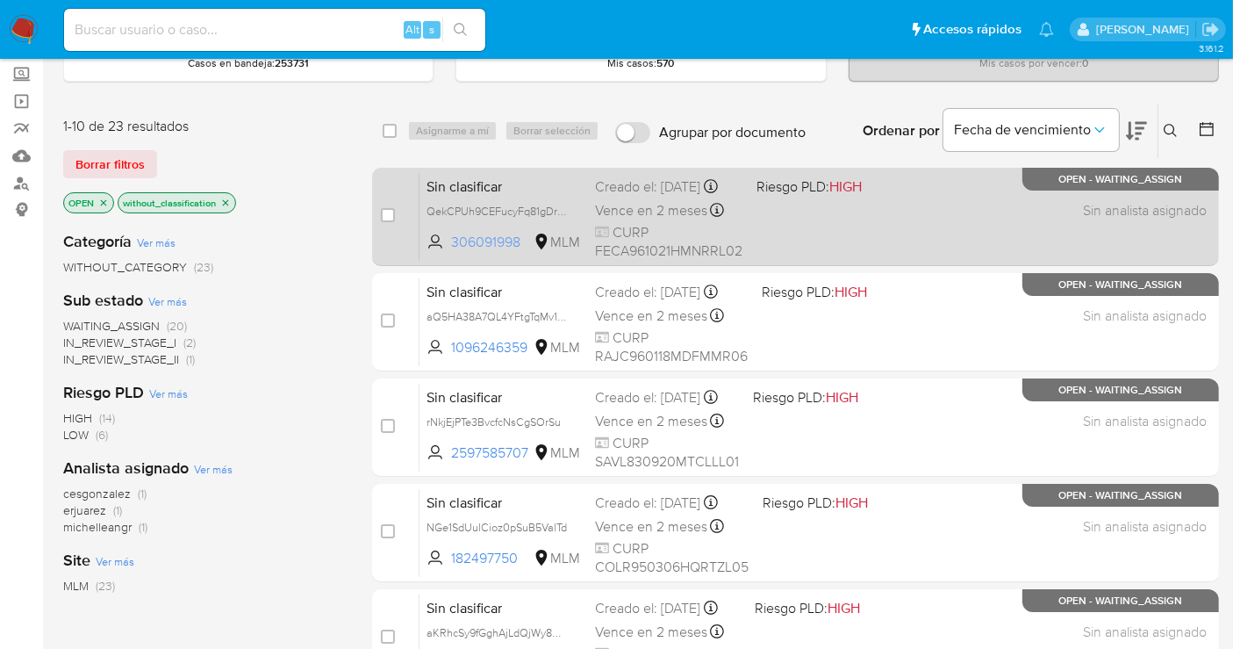
drag, startPoint x: 527, startPoint y: 256, endPoint x: 448, endPoint y: 257, distance: 79.9
click at [448, 252] on span "306091998 MLM" at bounding box center [504, 242] width 154 height 19
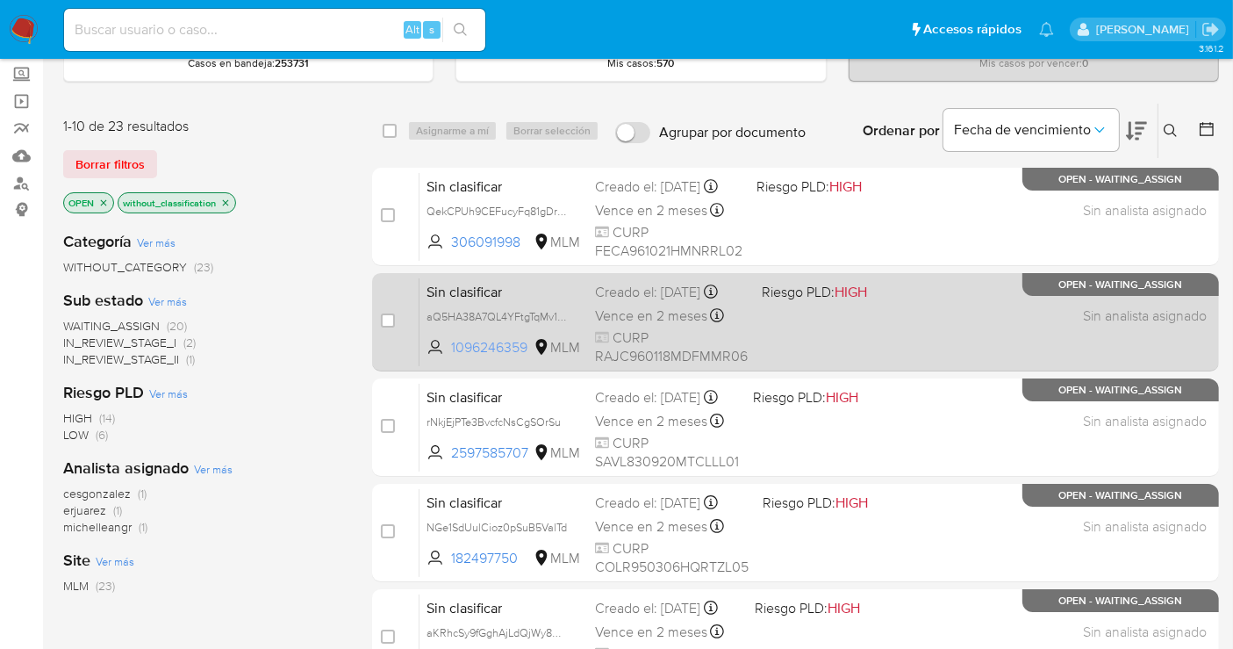
drag, startPoint x: 531, startPoint y: 360, endPoint x: 453, endPoint y: 364, distance: 78.2
click at [453, 357] on span "1096246359 MLM" at bounding box center [504, 347] width 154 height 19
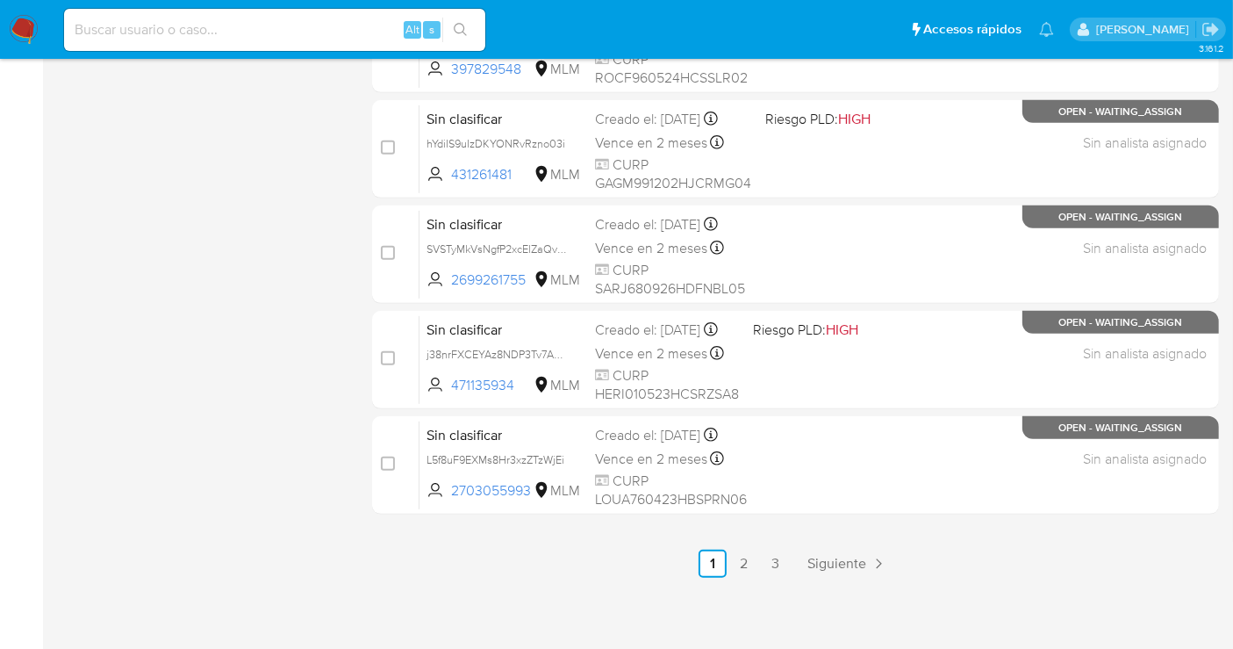
scroll to position [798, 0]
click at [749, 554] on link "2" at bounding box center [744, 562] width 28 height 28
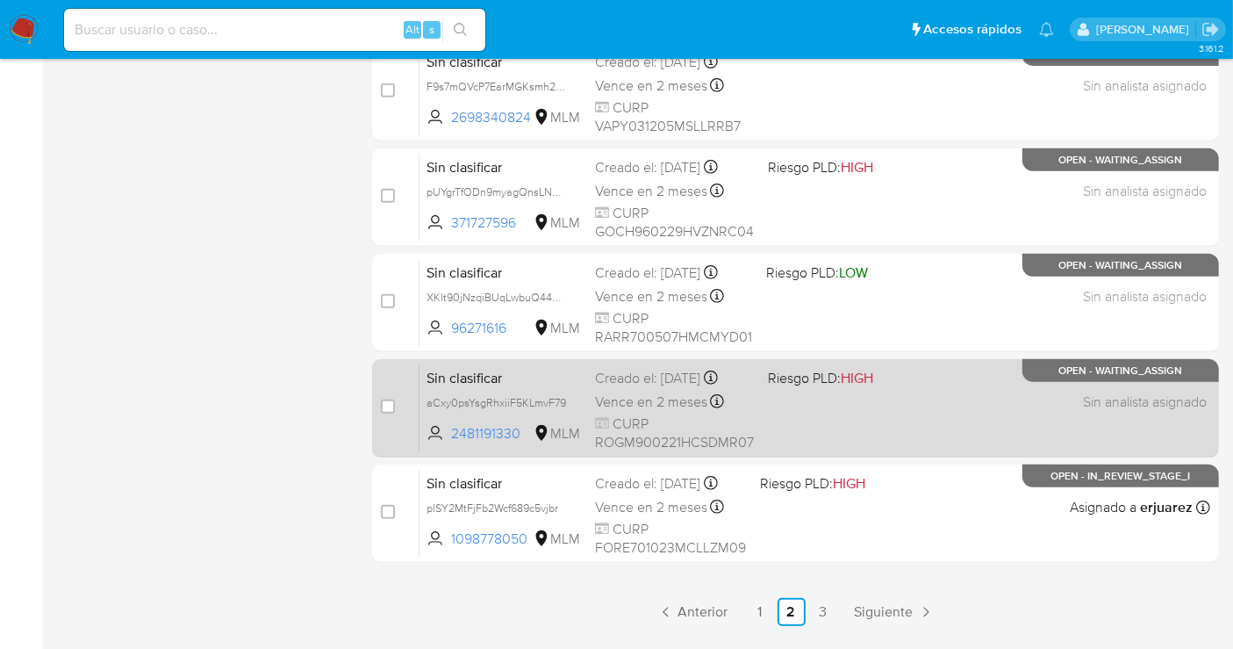
scroll to position [798, 0]
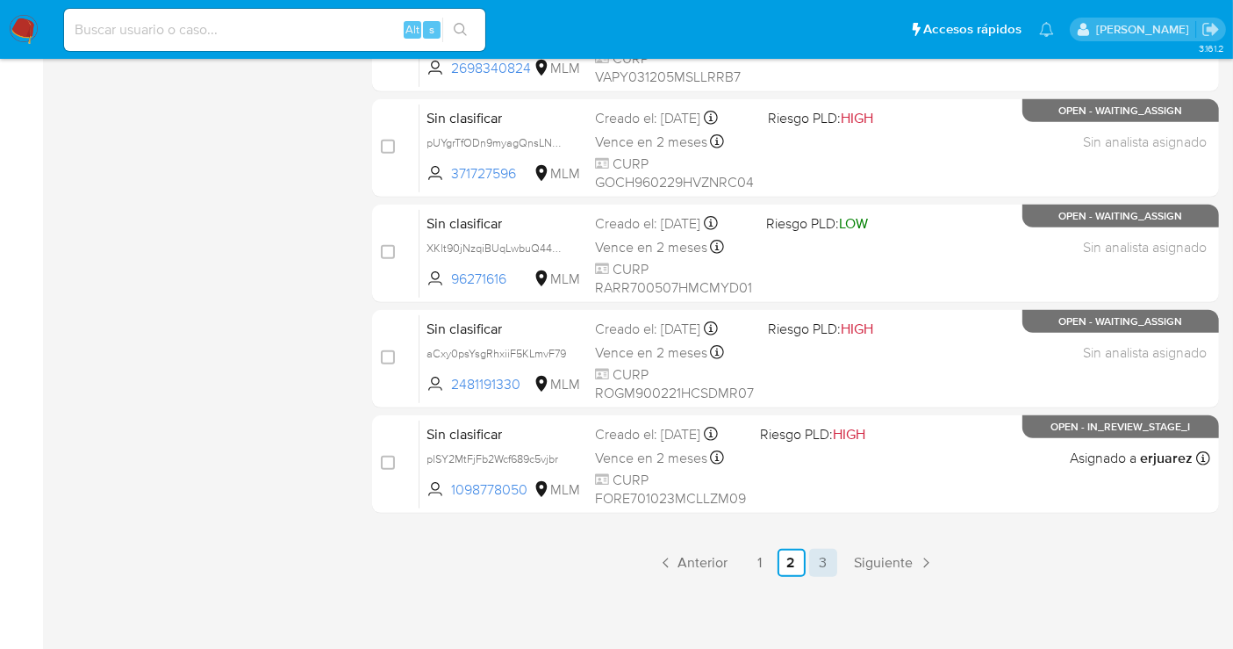
click at [818, 556] on link "3" at bounding box center [823, 562] width 28 height 28
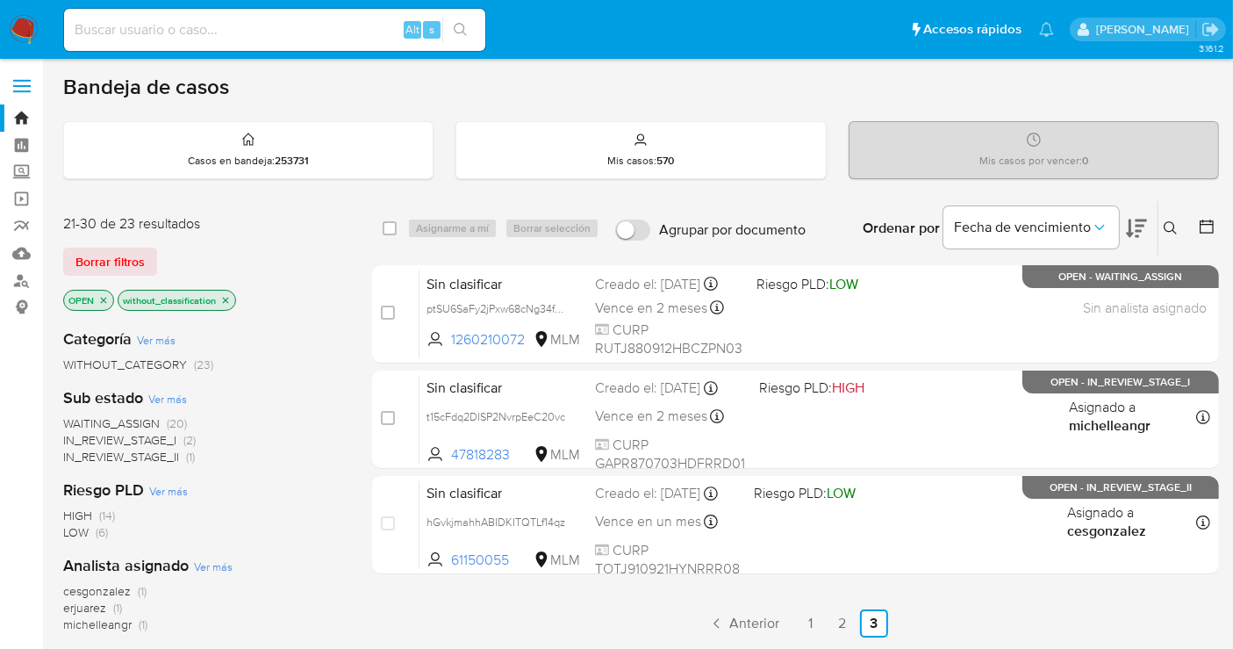
click at [19, 32] on img at bounding box center [24, 30] width 30 height 30
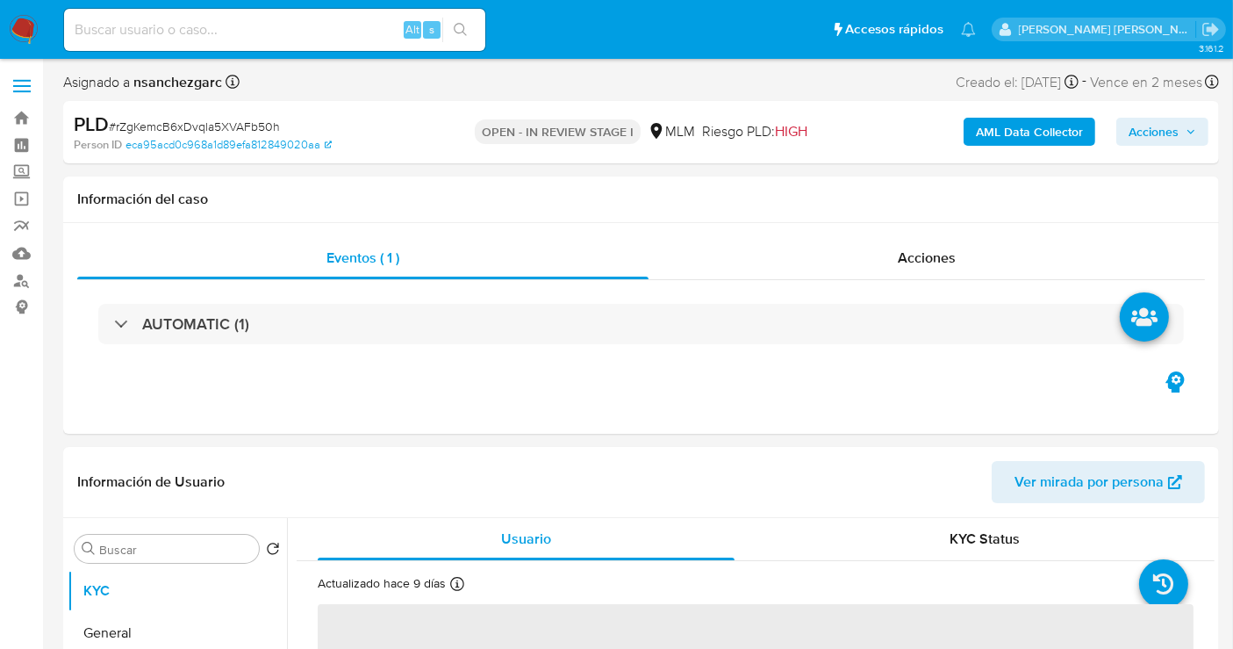
select select "10"
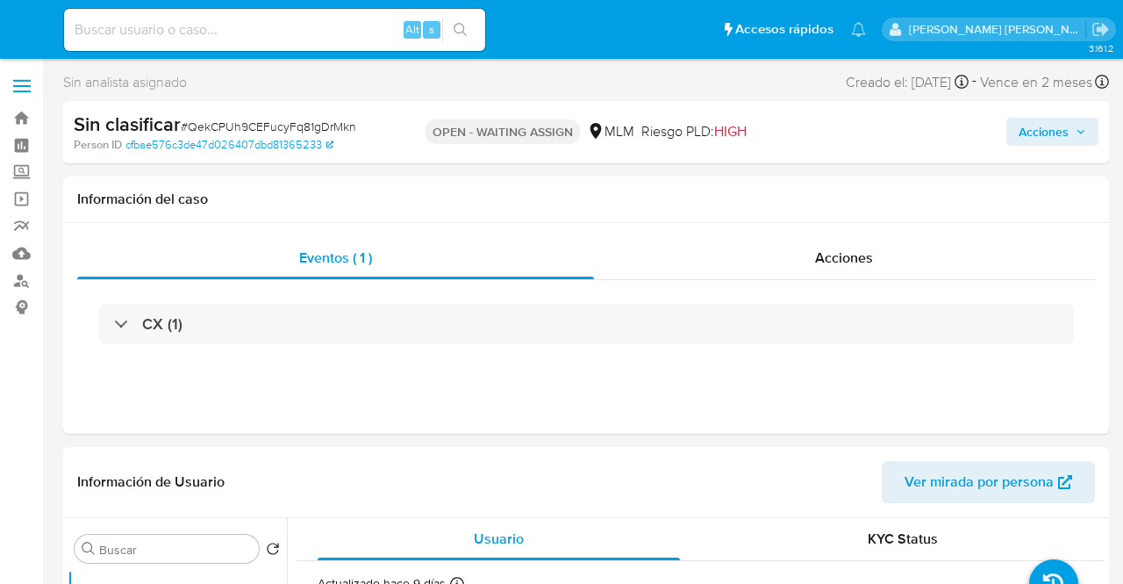
select select "10"
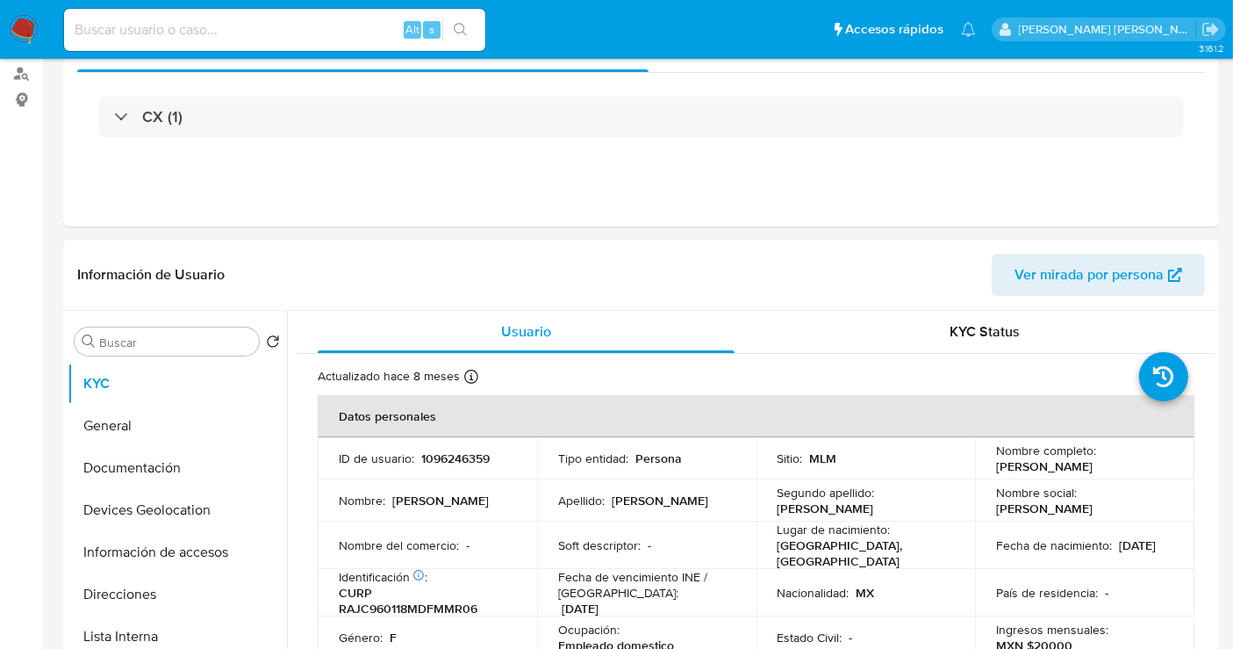
scroll to position [292, 0]
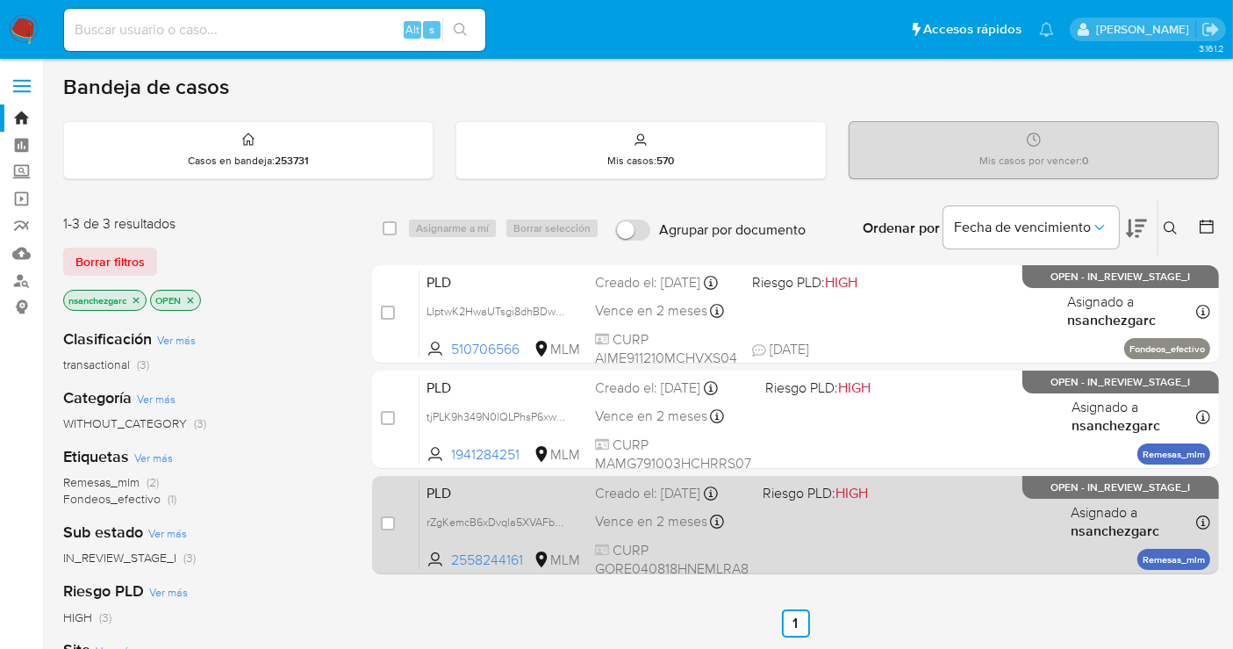
click at [634, 503] on div "Creado el: [DATE] Creado el: [DATE] 02:09:41" at bounding box center [672, 493] width 154 height 19
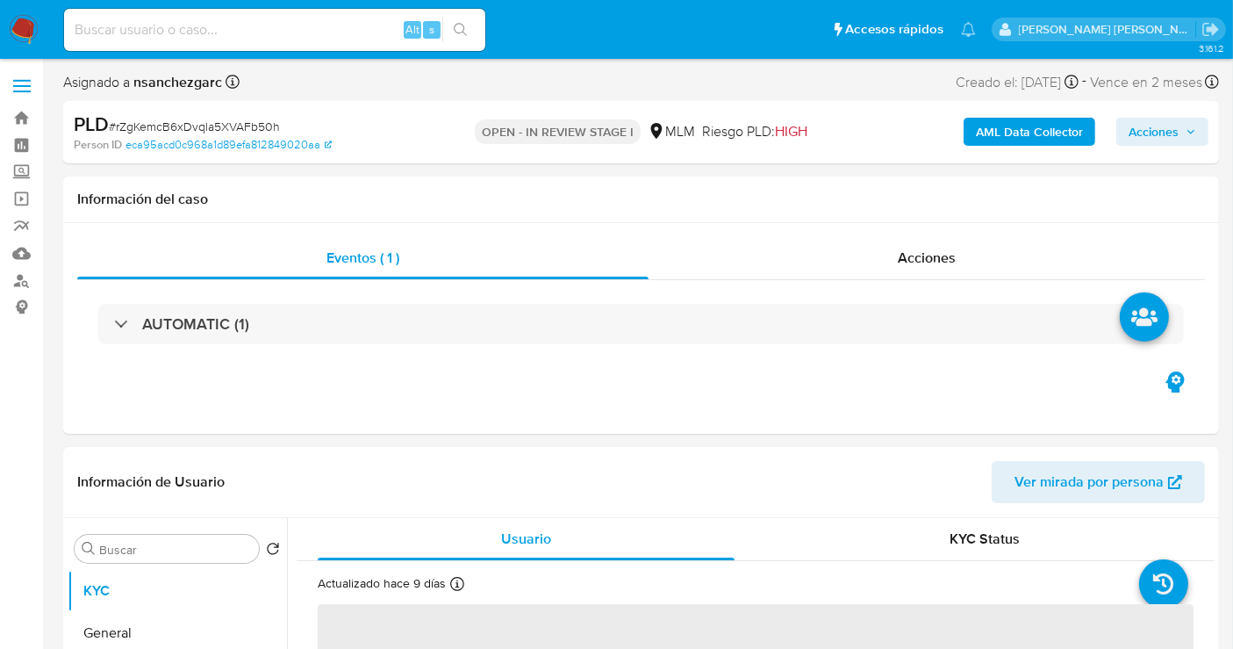
select select "10"
